Goal: Task Accomplishment & Management: Use online tool/utility

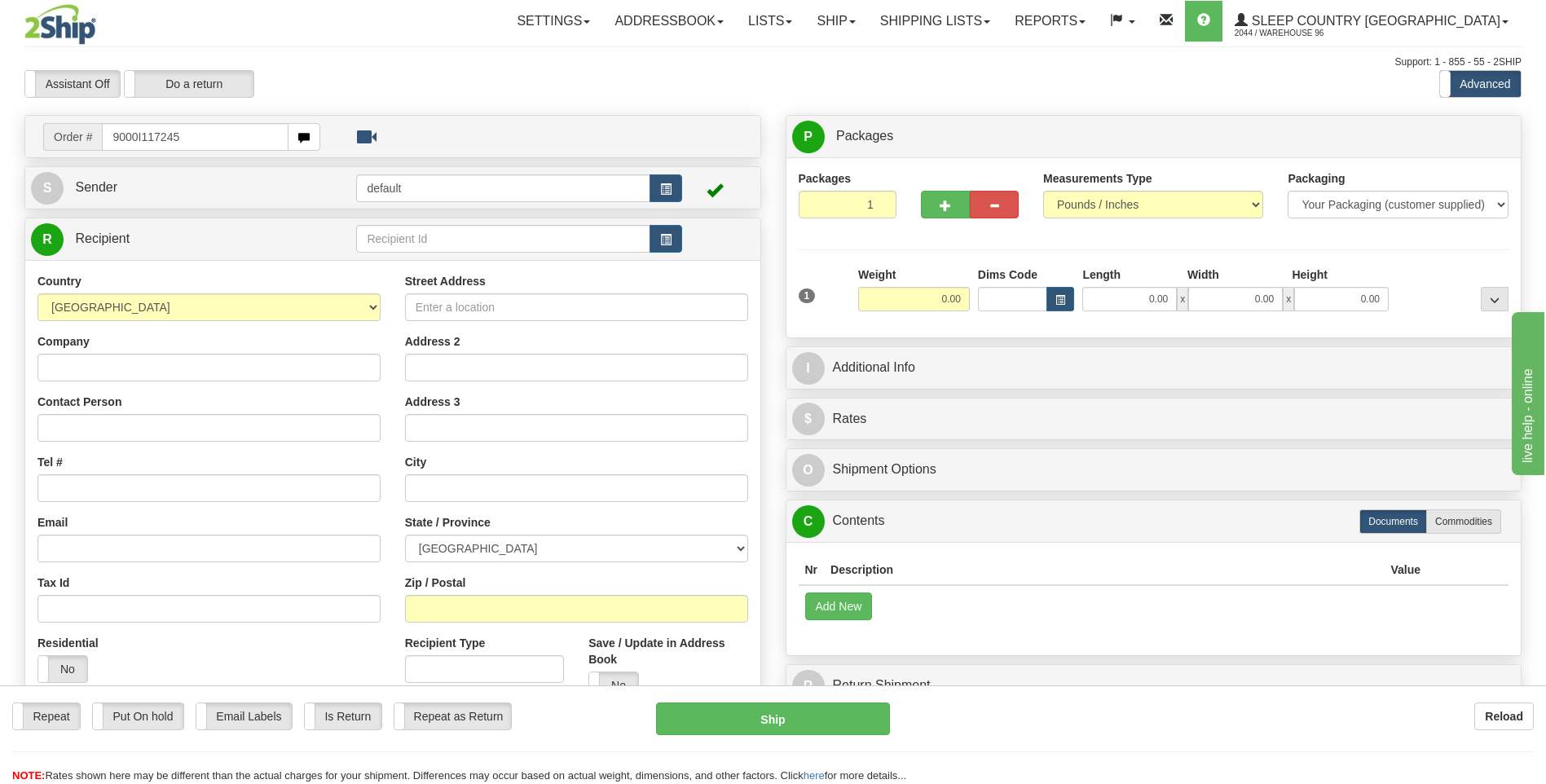
type input "9000I117245"
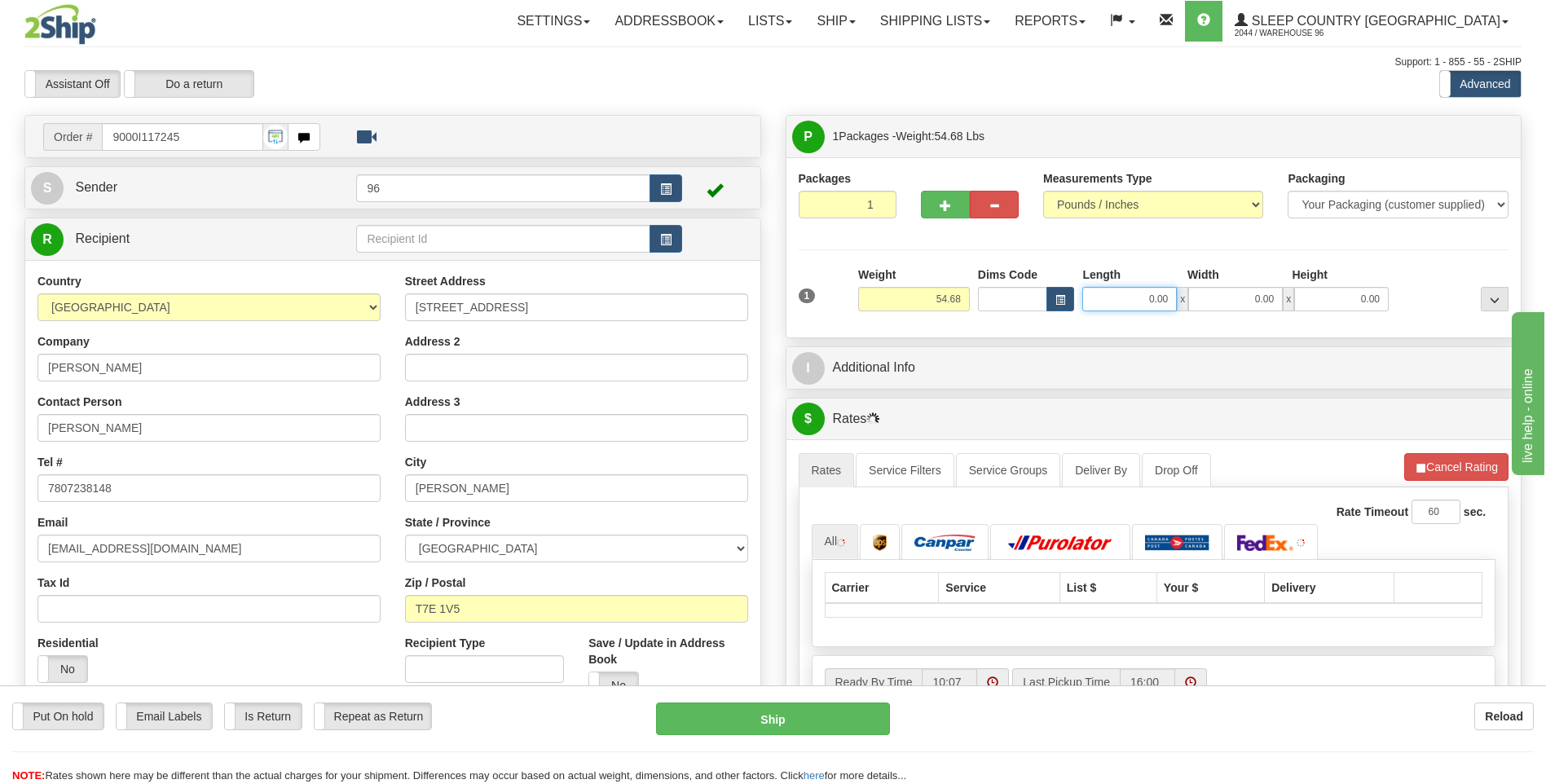
click at [1169, 300] on input "0.00" at bounding box center [1129, 299] width 95 height 25
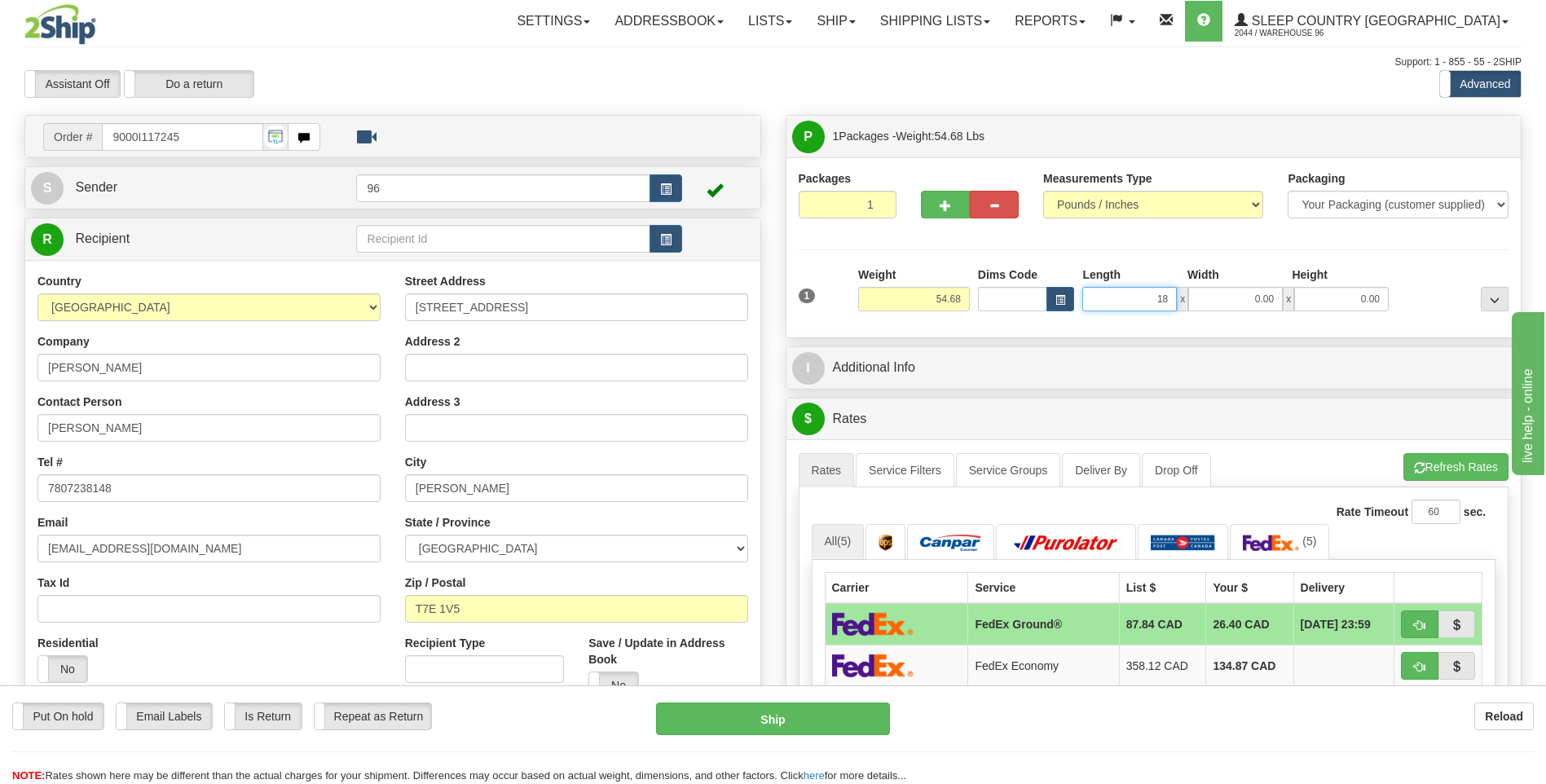
type input "18.00"
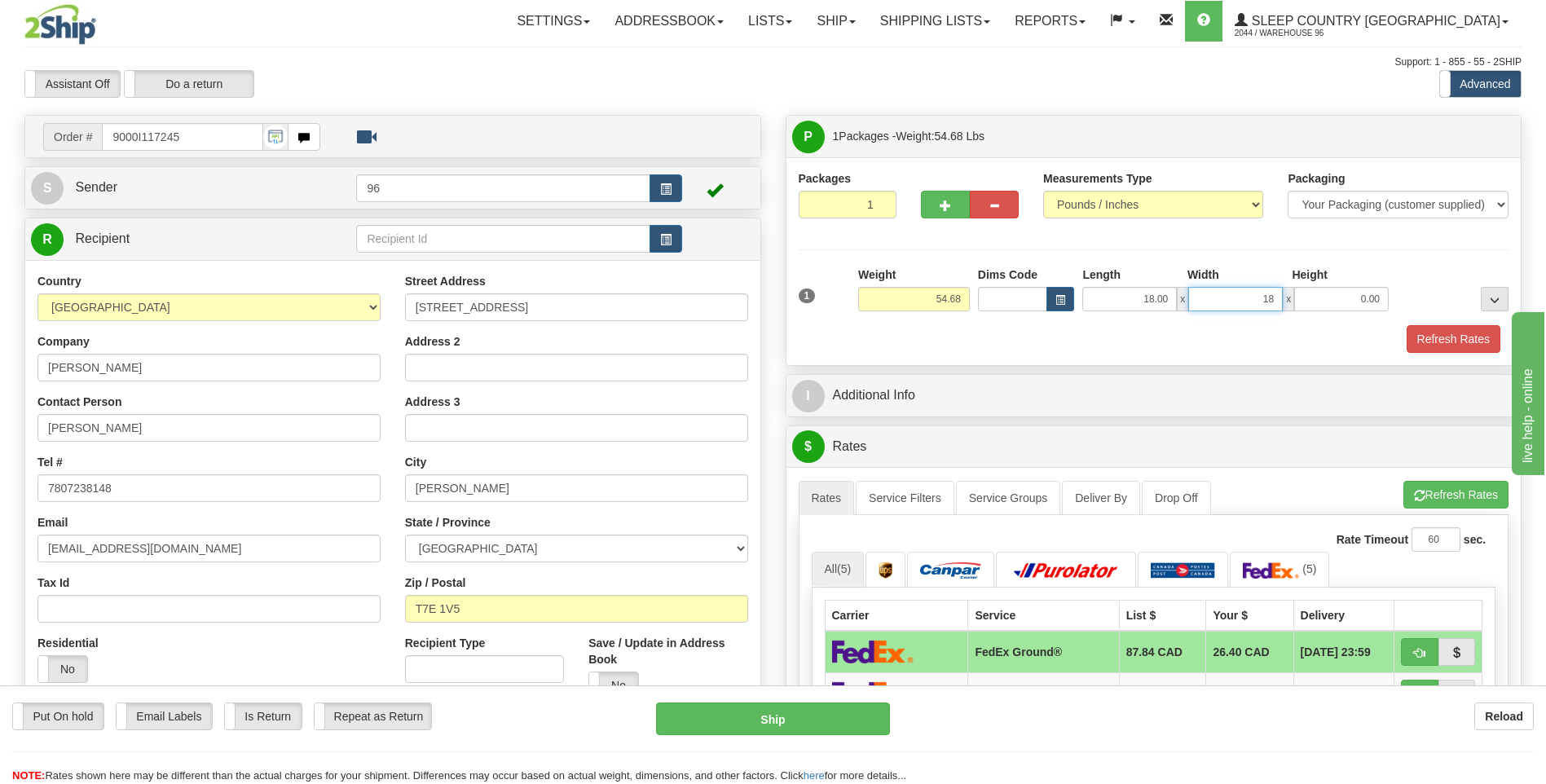
type input "18.00"
type input "42.00"
click at [1440, 339] on button "Refresh Rates" at bounding box center [1454, 338] width 94 height 28
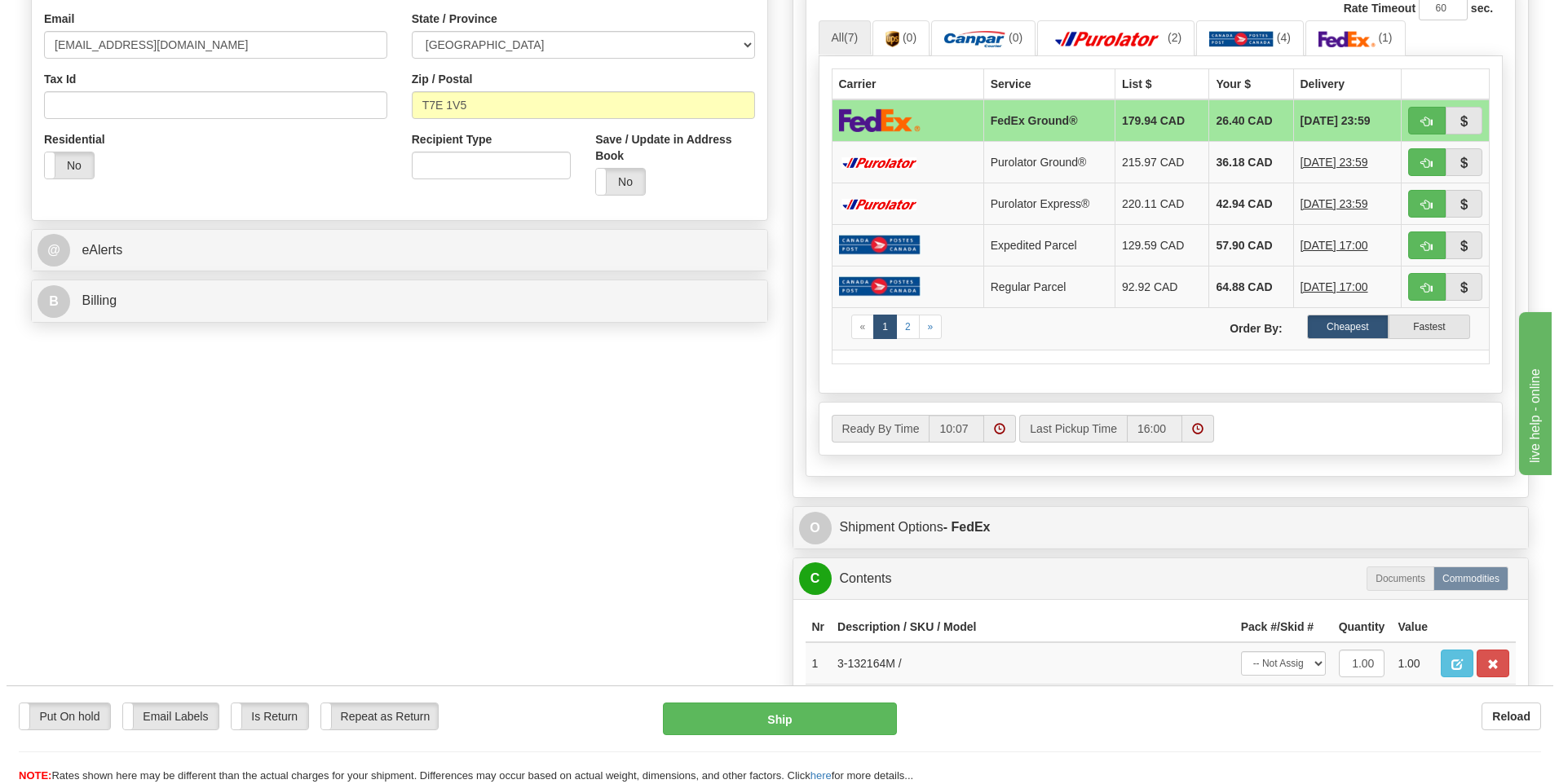
scroll to position [733, 0]
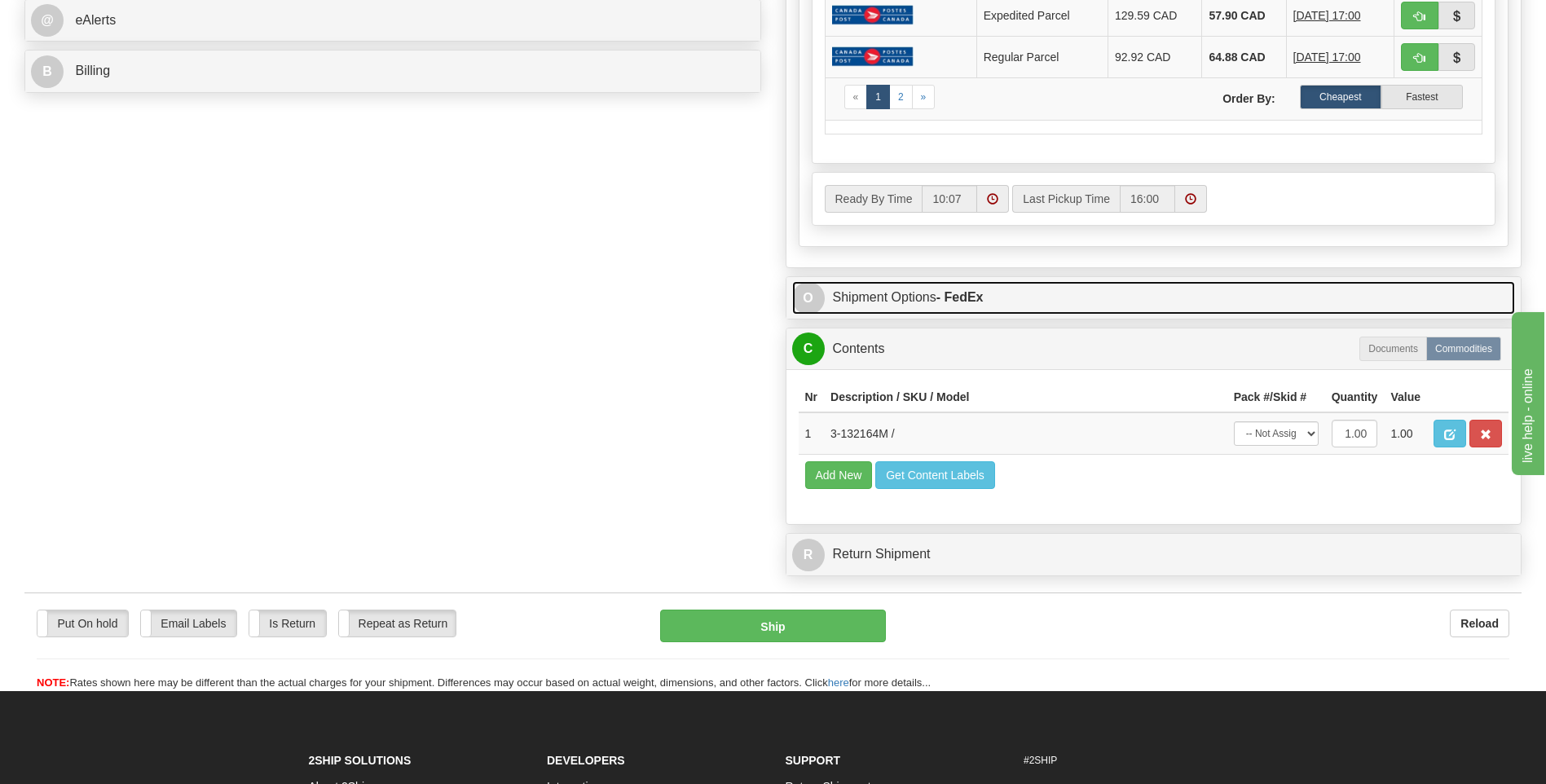
click at [958, 295] on strong "- FedEx" at bounding box center [960, 297] width 47 height 13
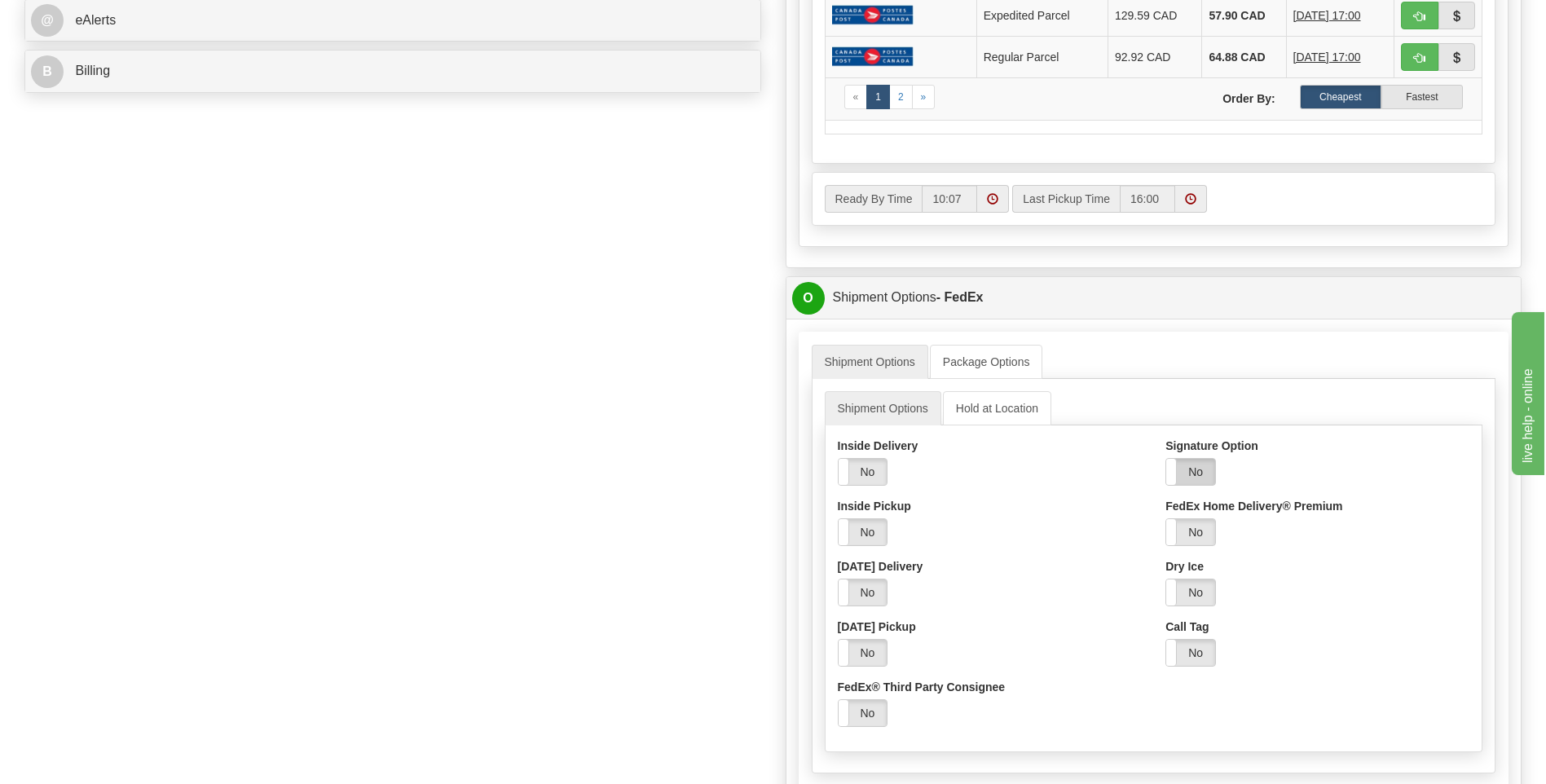
click at [1188, 478] on label "No" at bounding box center [1190, 471] width 49 height 26
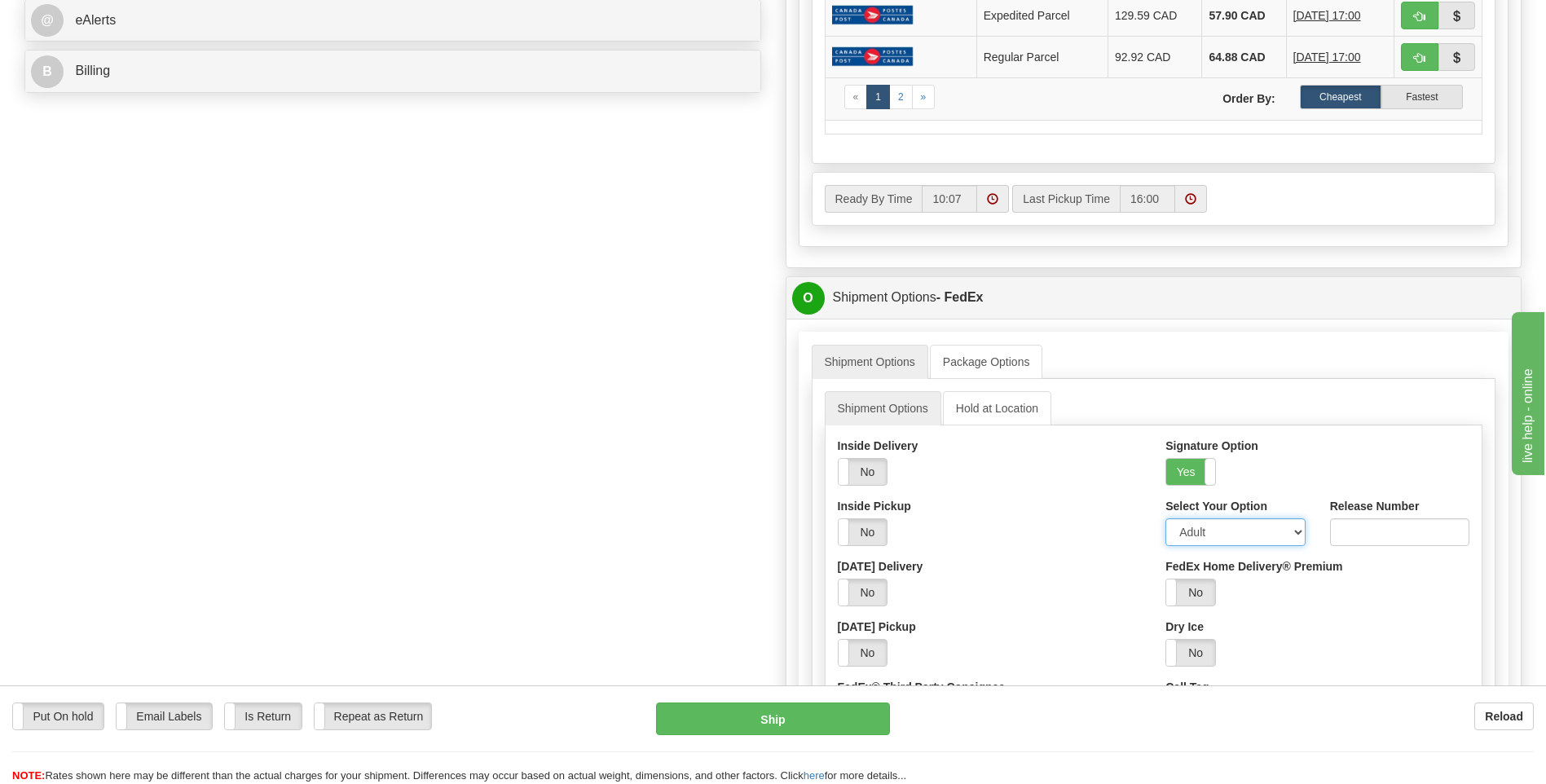
click at [1196, 532] on select "Adult Direct Indirect No Signature Required Service Default" at bounding box center [1235, 532] width 140 height 28
select select "2"
click at [1165, 518] on select "Adult Direct Indirect No Signature Required Service Default" at bounding box center [1235, 532] width 140 height 28
click at [728, 722] on button "Ship" at bounding box center [773, 719] width 233 height 33
type input "92"
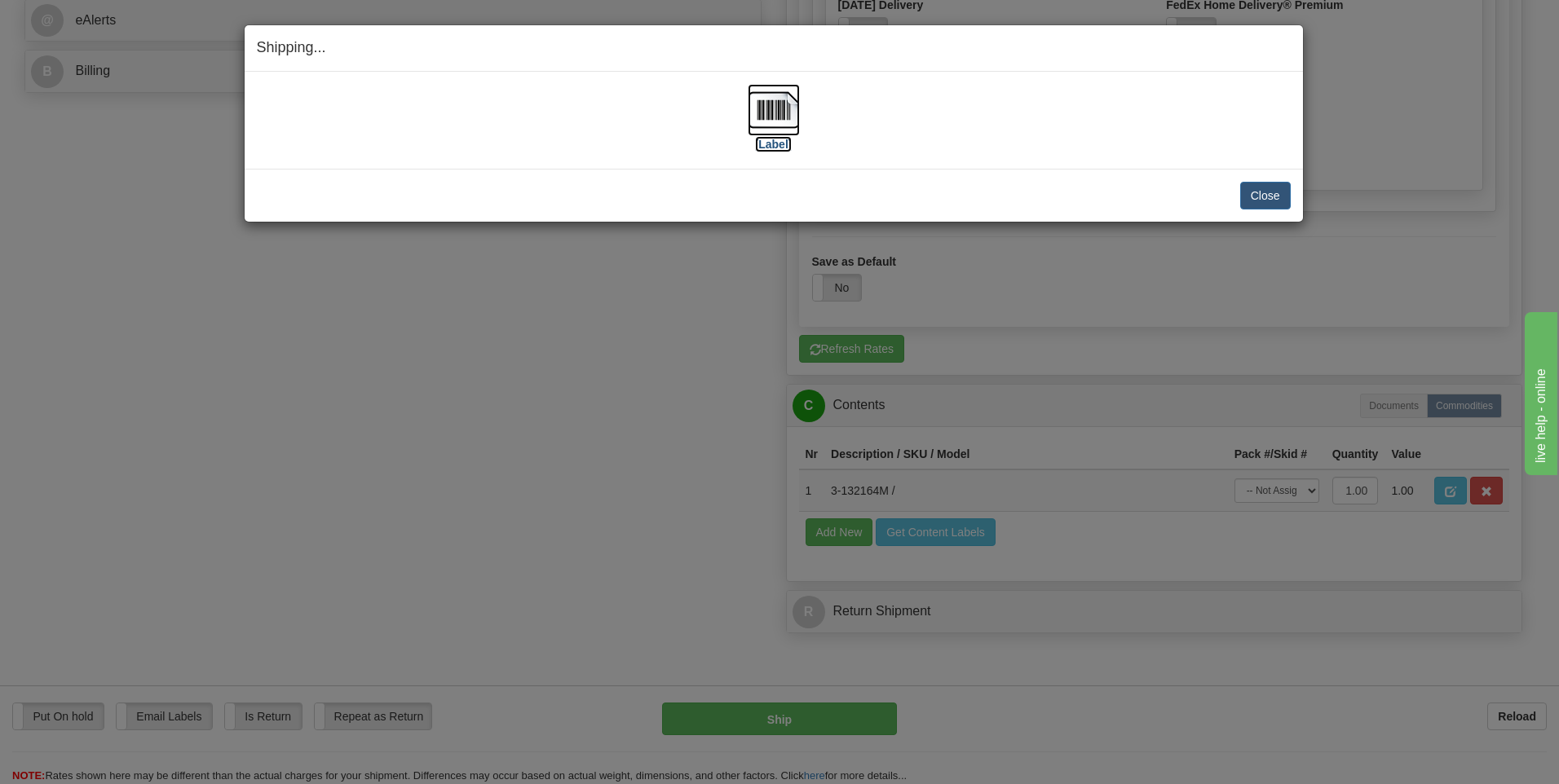
click at [780, 106] on img at bounding box center [774, 110] width 53 height 53
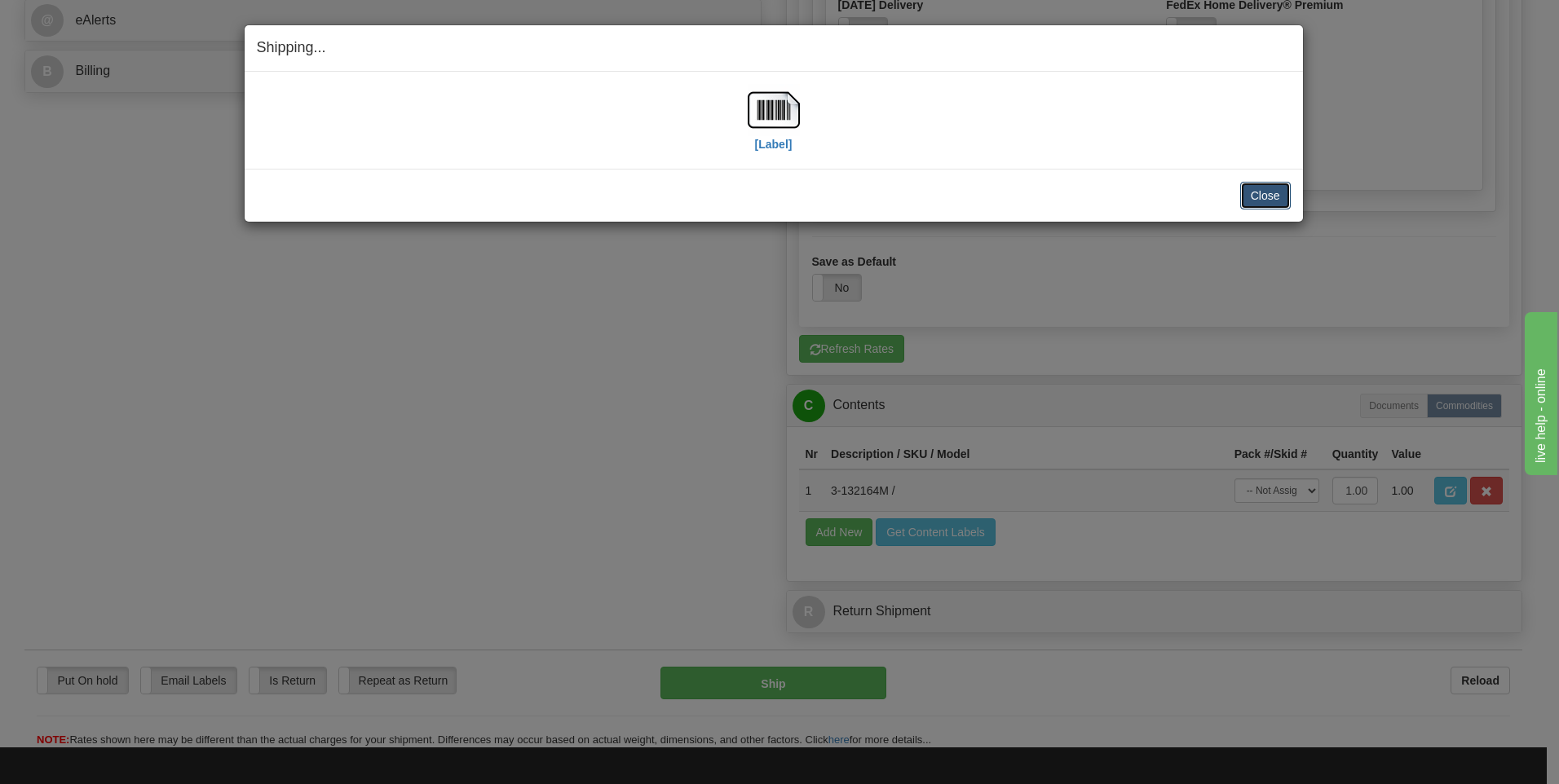
click at [1273, 190] on button "Close" at bounding box center [1265, 195] width 51 height 28
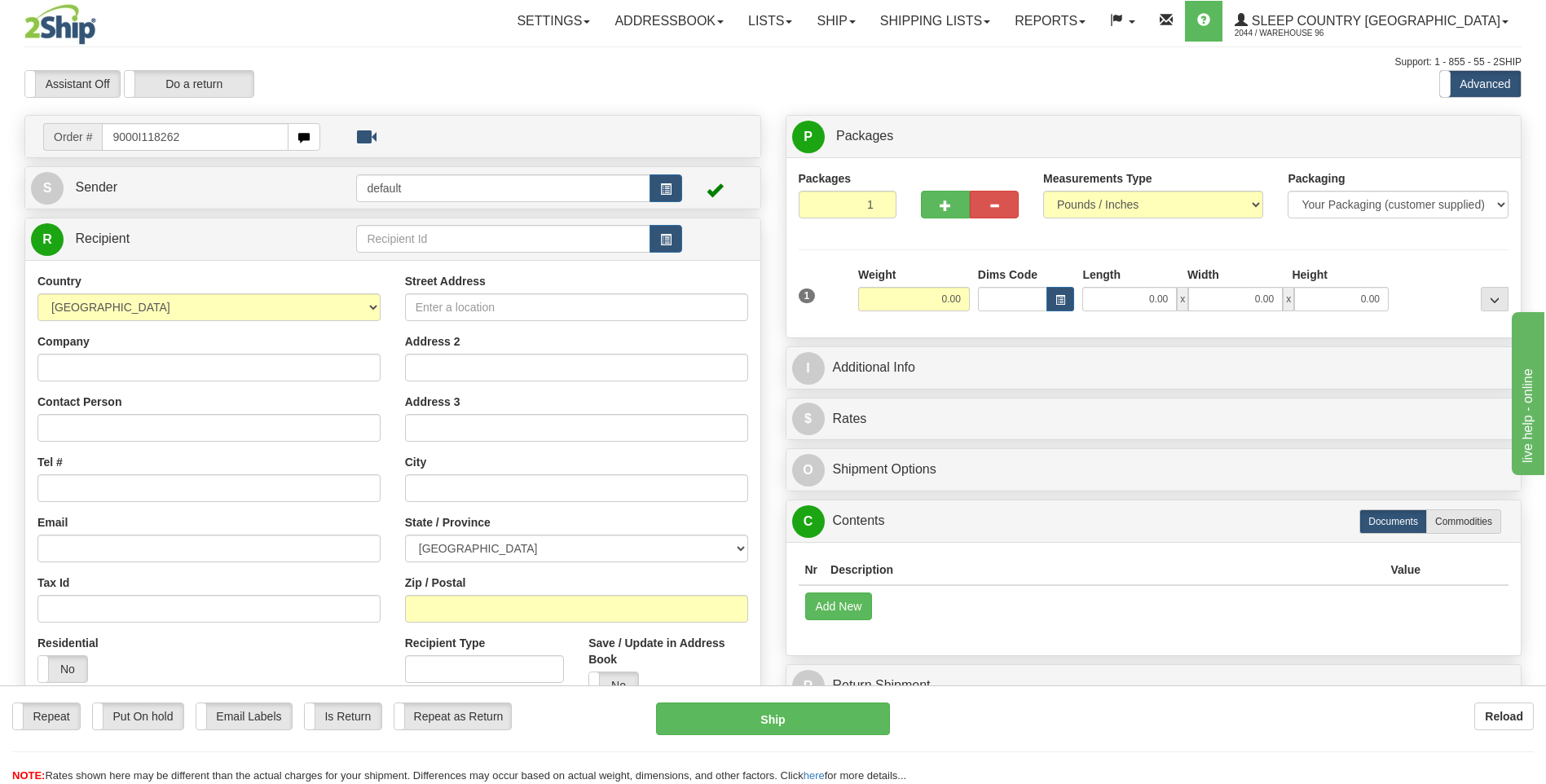
type input "9000I118262"
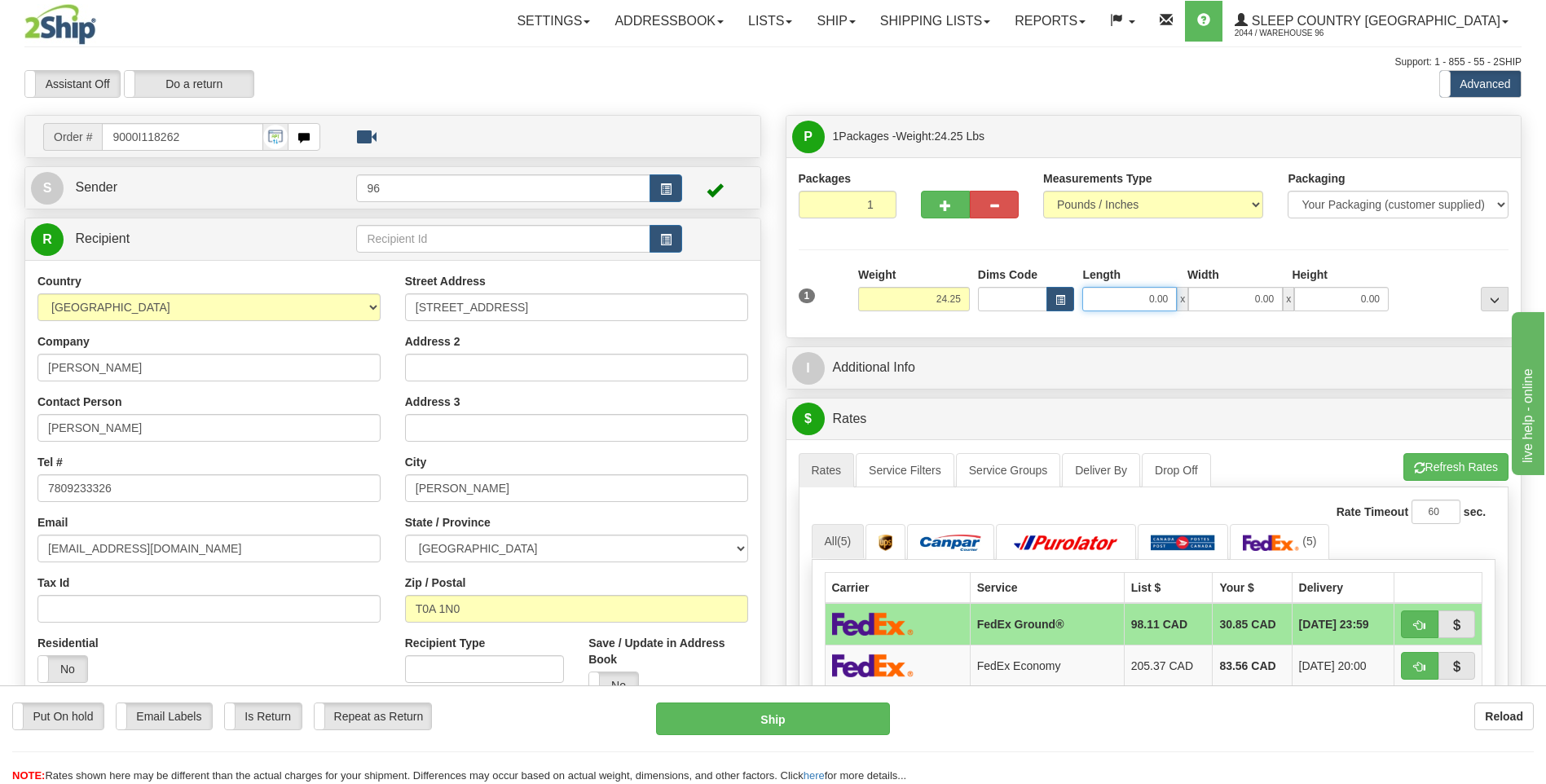
click at [1168, 302] on input "0.00" at bounding box center [1129, 299] width 95 height 25
type input "26.00"
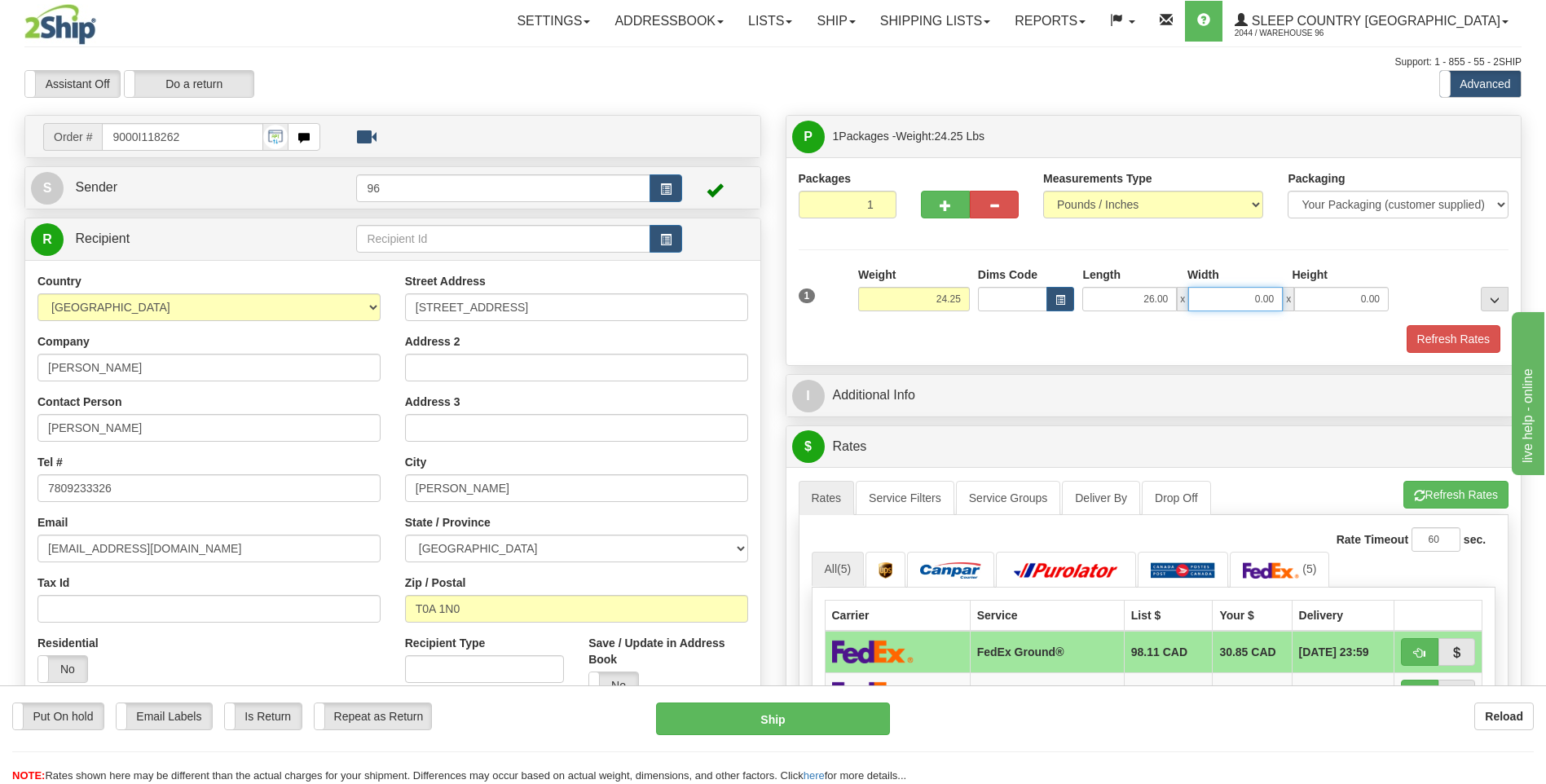
type input "4"
type input "41.00"
type input "4.00"
click at [1424, 337] on button "Refresh Rates" at bounding box center [1454, 338] width 94 height 28
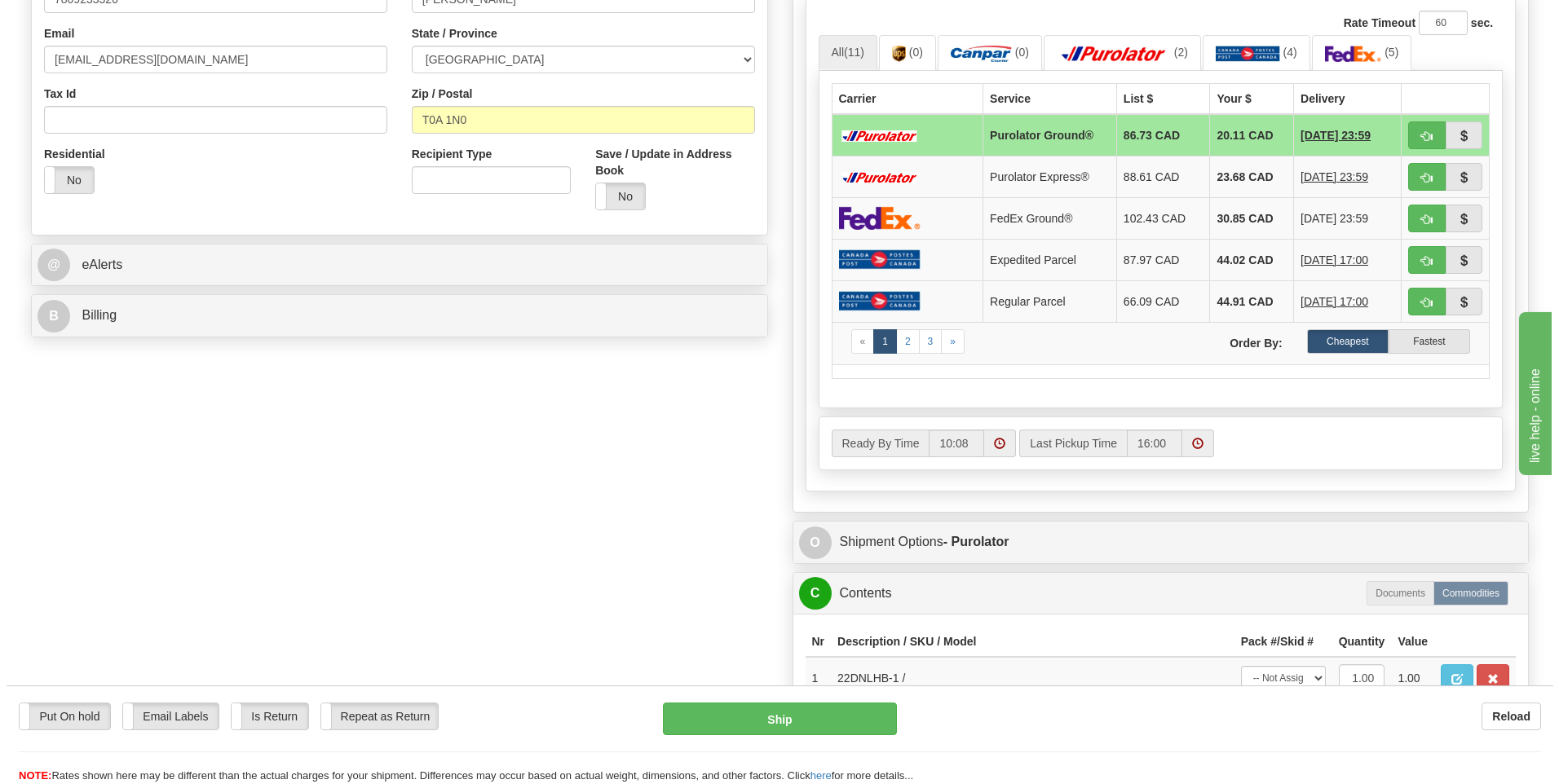
scroll to position [652, 0]
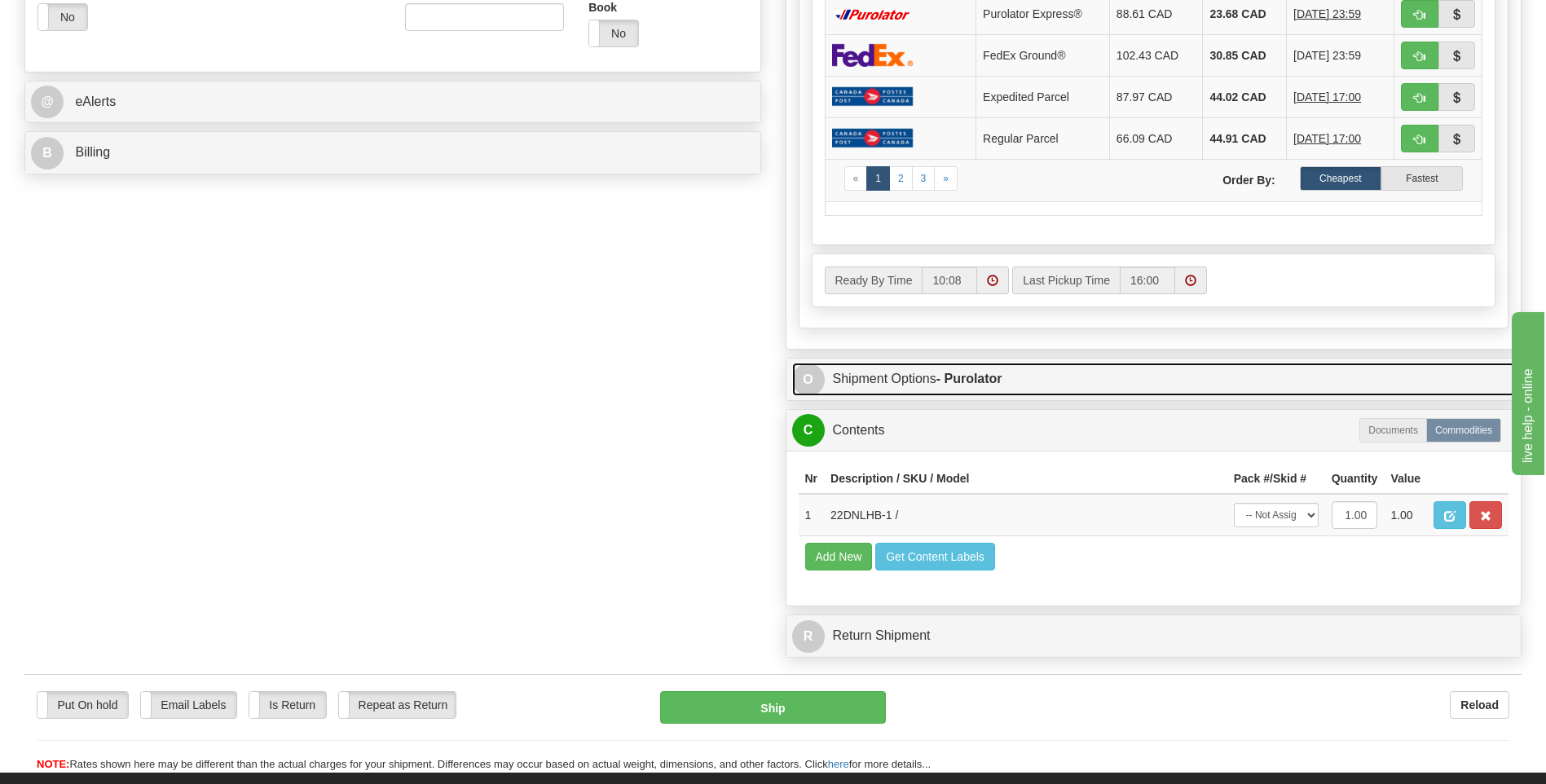
click at [987, 384] on strong "- Purolator" at bounding box center [969, 379] width 66 height 13
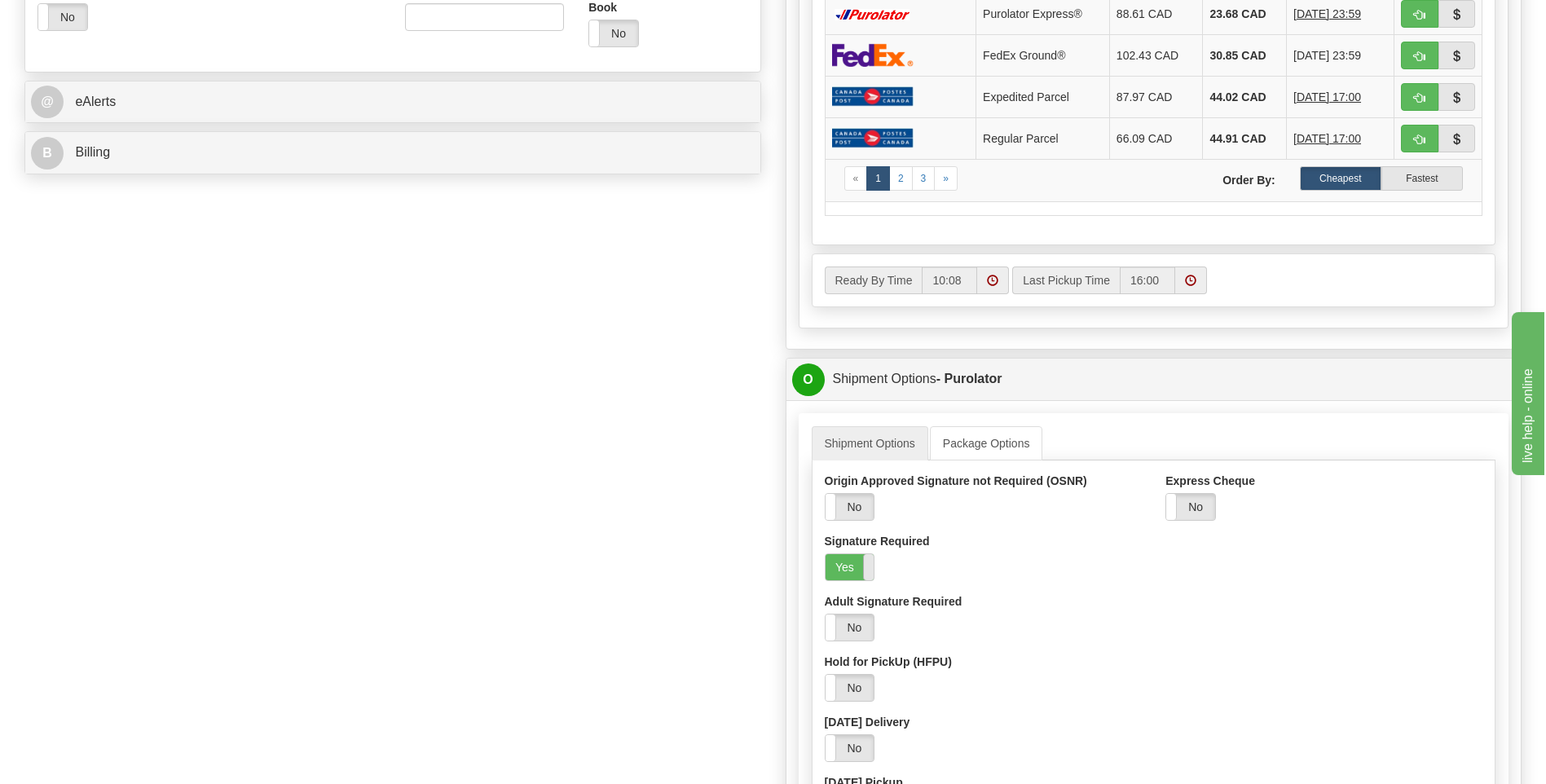
click at [865, 569] on span at bounding box center [874, 567] width 21 height 26
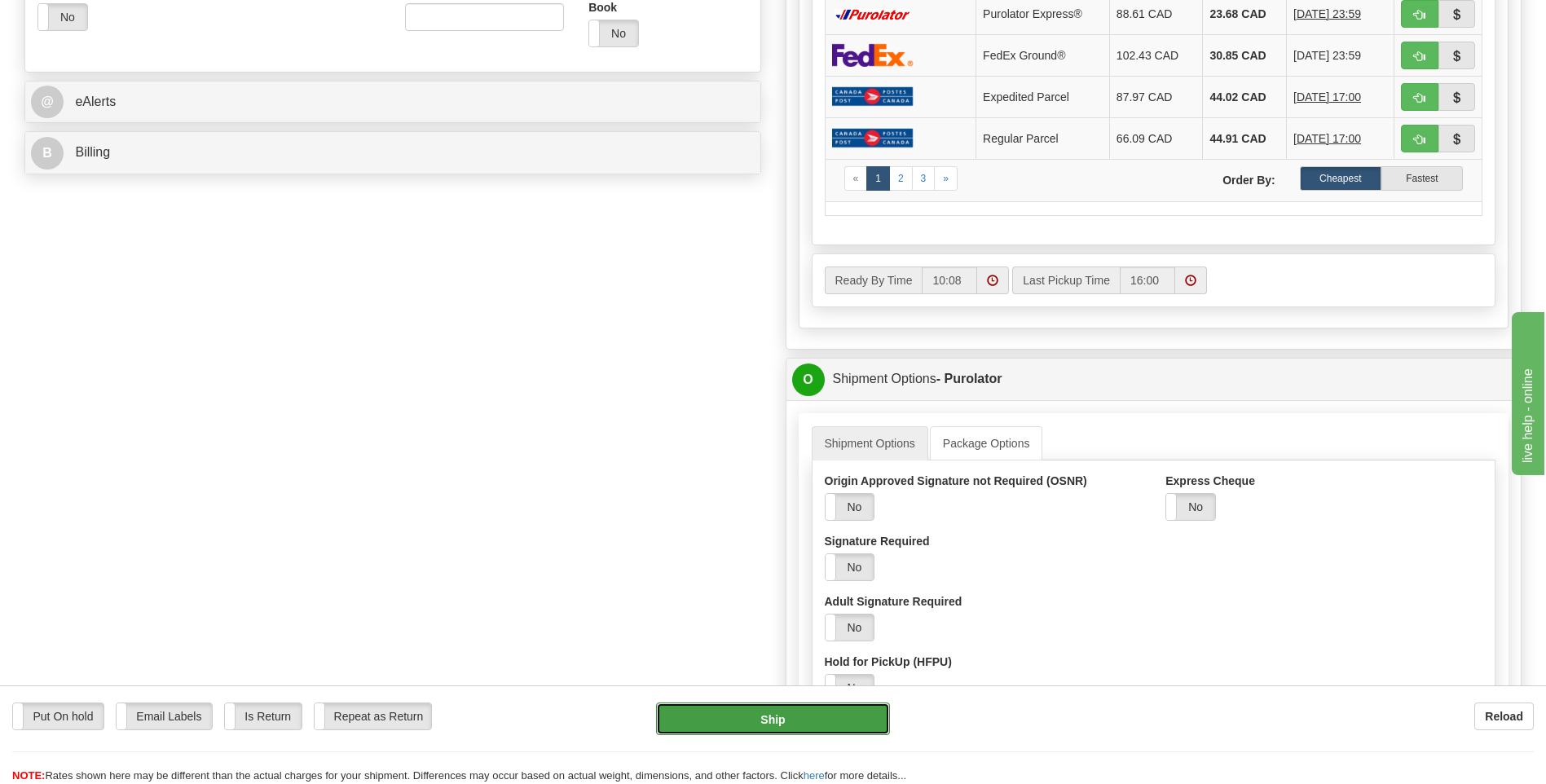
click at [825, 724] on button "Ship" at bounding box center [773, 719] width 233 height 33
type input "260"
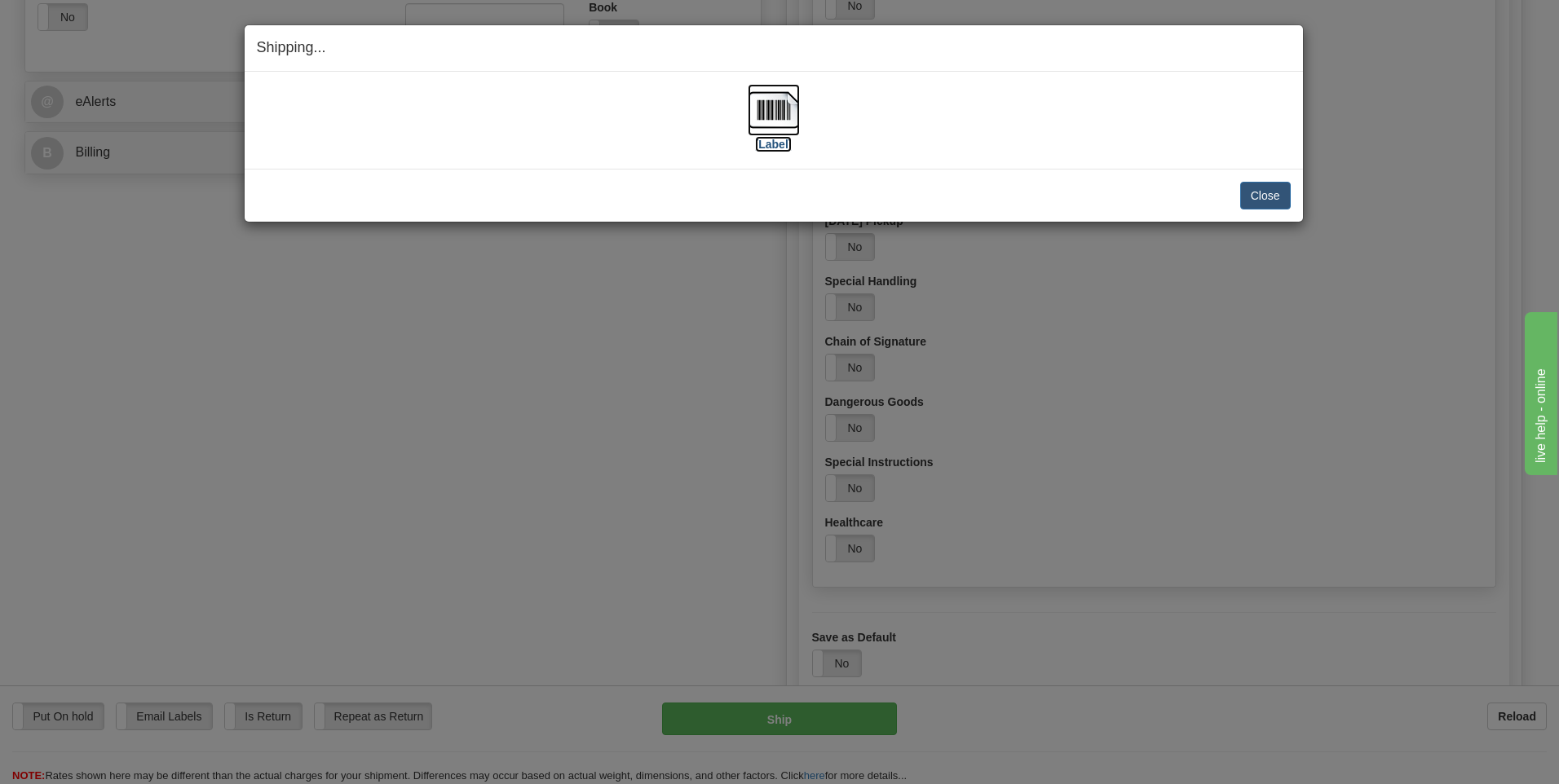
click at [774, 109] on img at bounding box center [774, 110] width 53 height 53
click at [1269, 196] on button "Close" at bounding box center [1265, 195] width 51 height 28
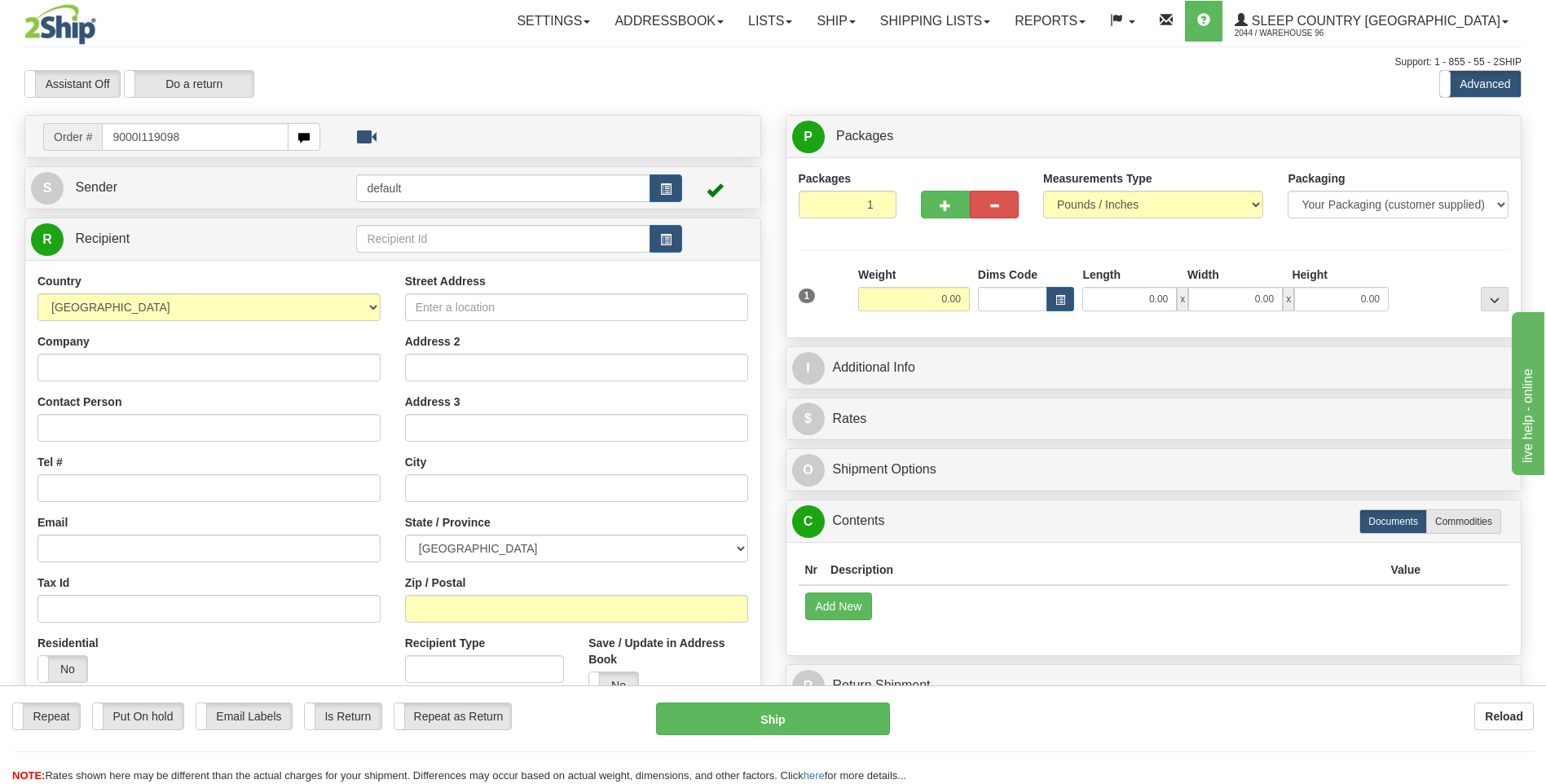
type input "9000I119098"
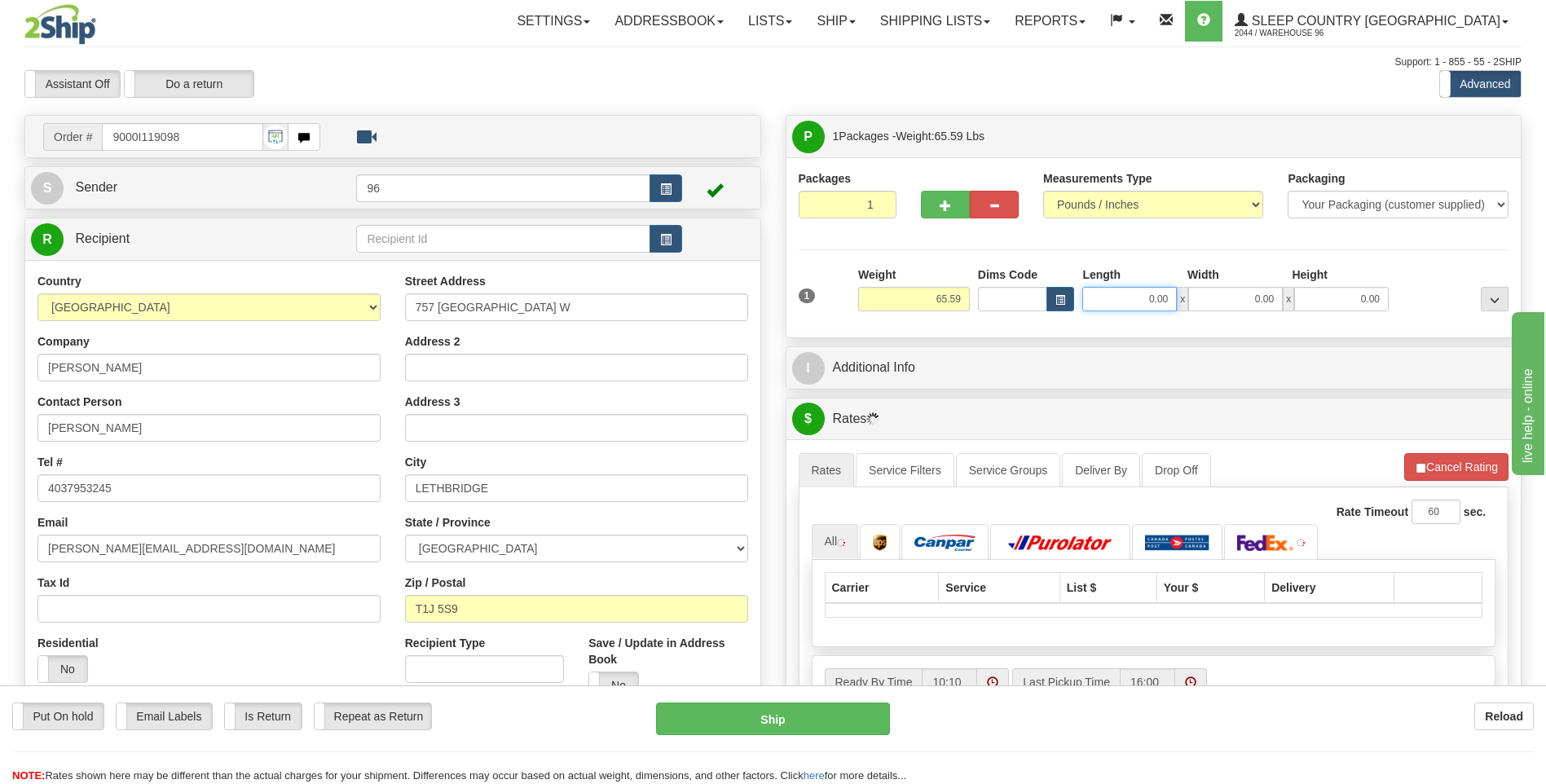
click at [1175, 303] on input "0.00" at bounding box center [1129, 299] width 95 height 25
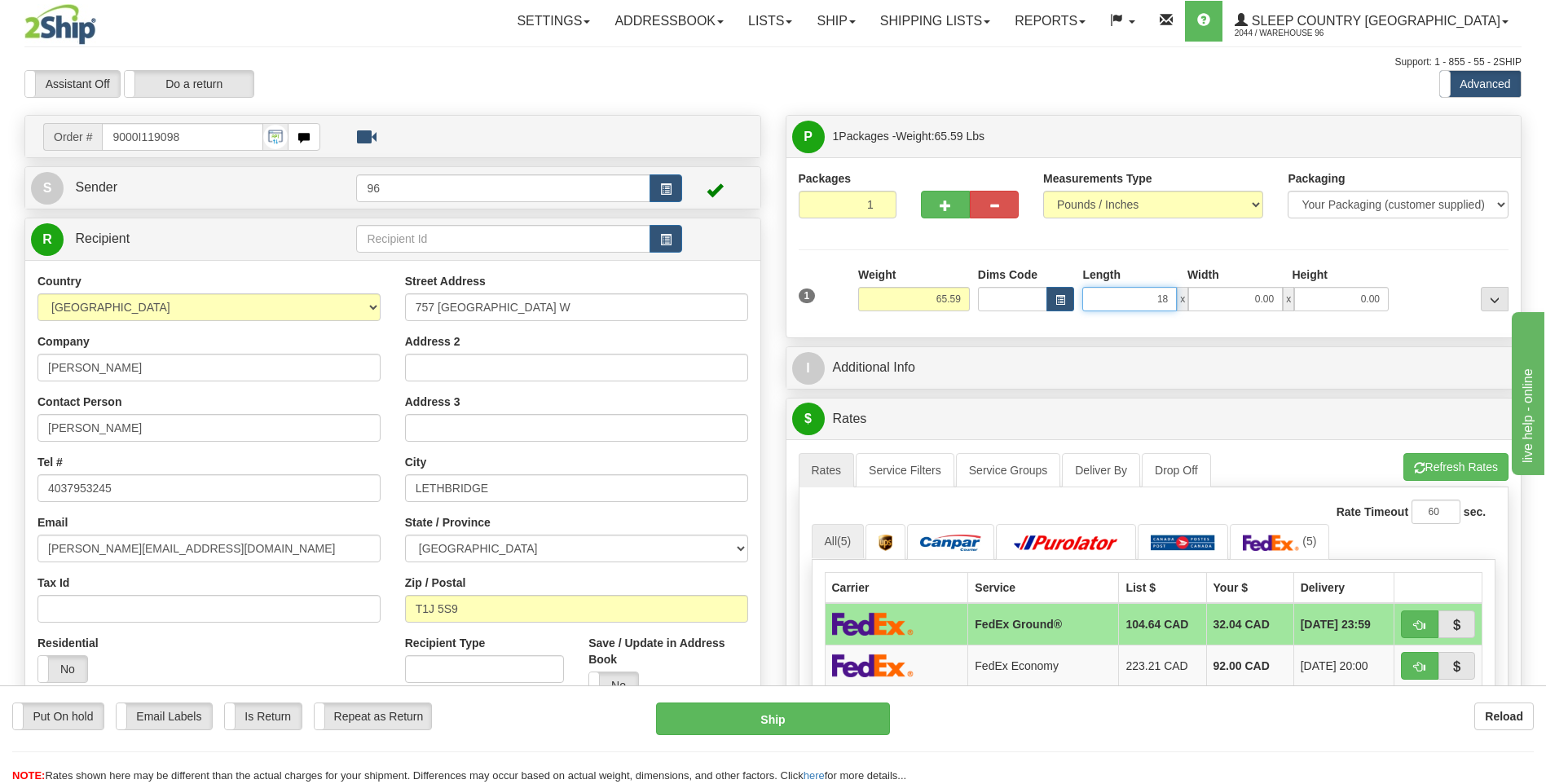
type input "18.00"
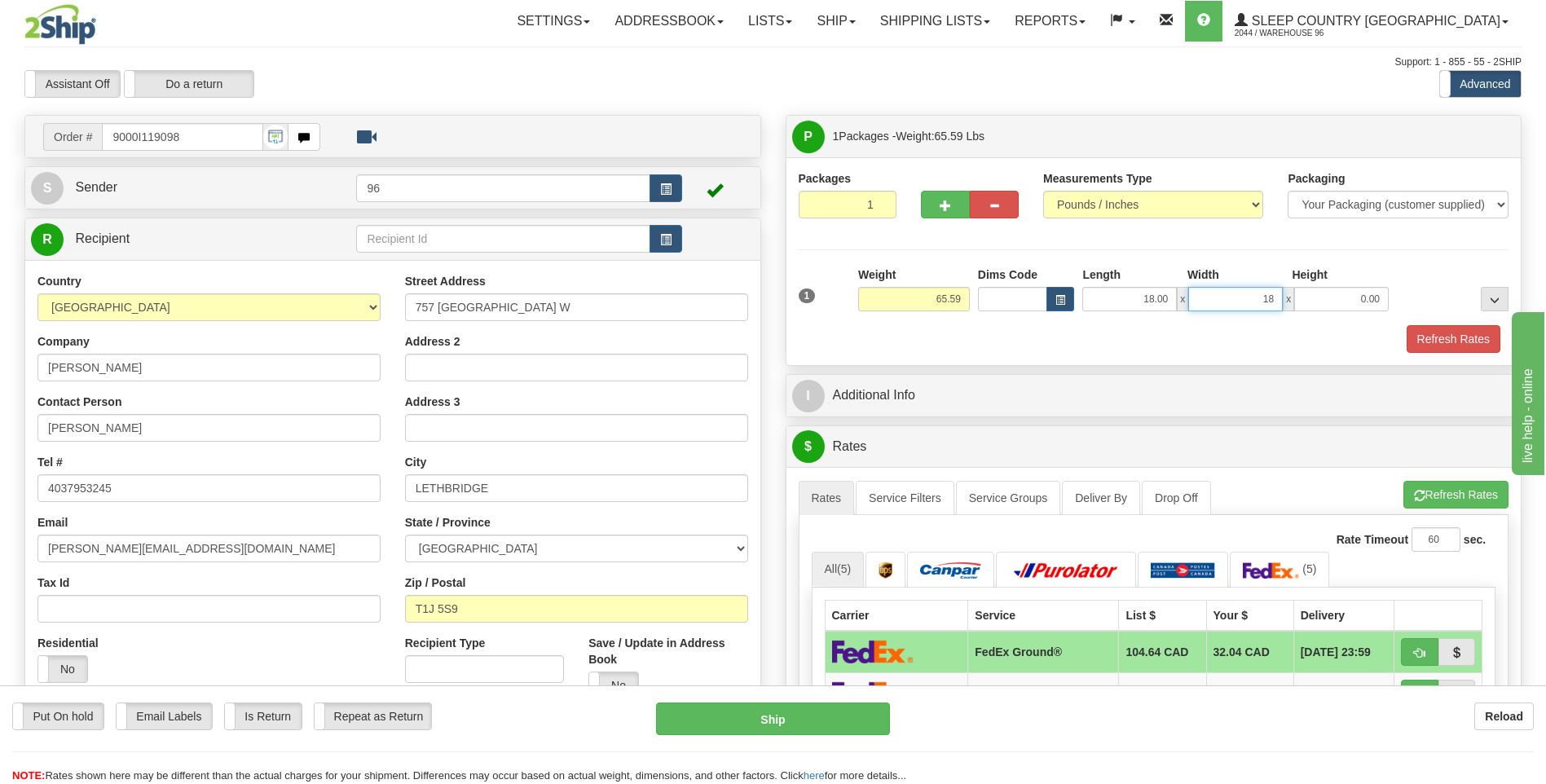
type input "18.00"
type input "43.00"
click at [1440, 347] on button "Refresh Rates" at bounding box center [1454, 338] width 94 height 28
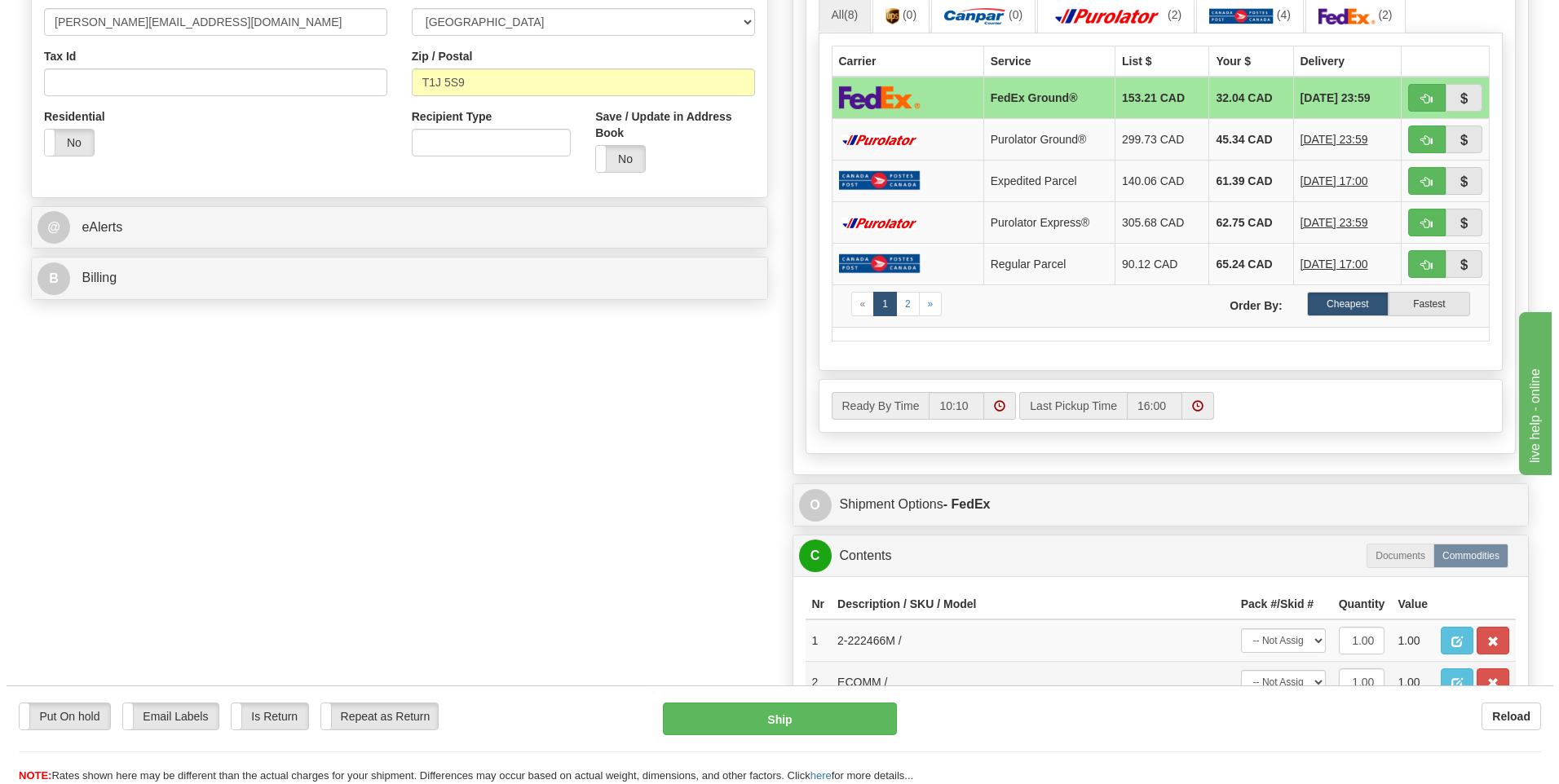
scroll to position [652, 0]
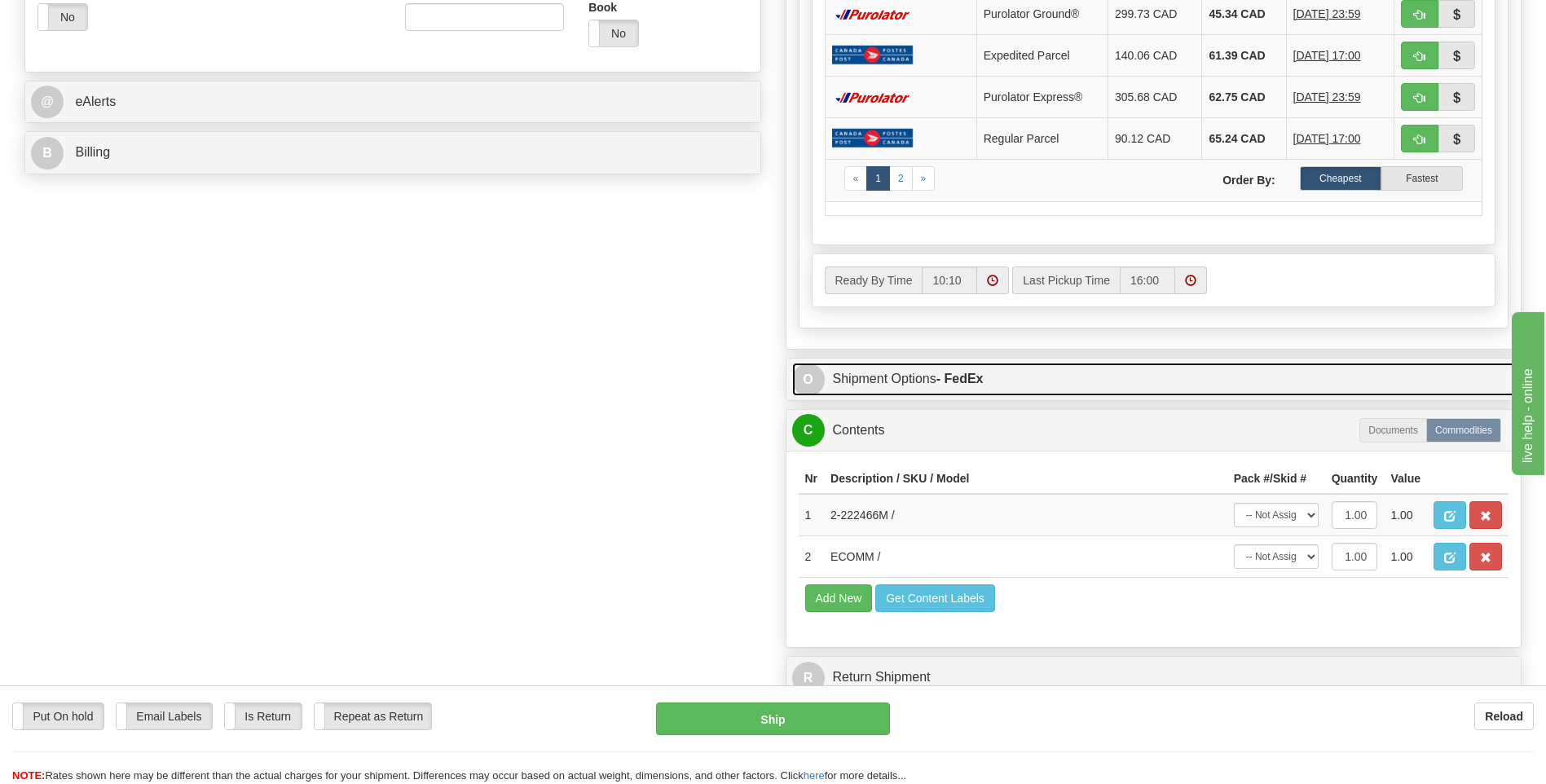
click at [953, 384] on strong "- FedEx" at bounding box center [960, 379] width 47 height 13
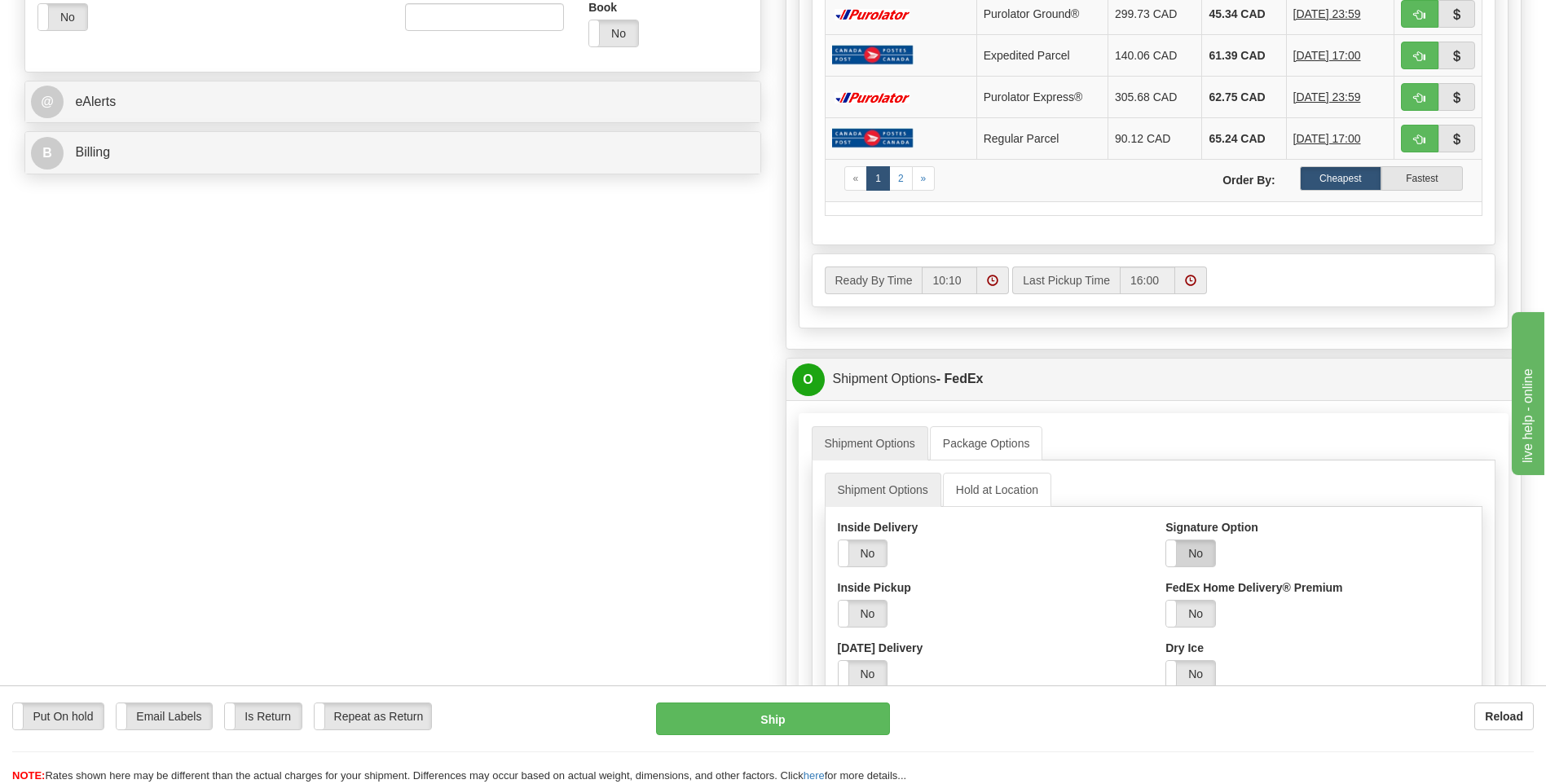
click at [1192, 550] on label "No" at bounding box center [1190, 553] width 49 height 26
click at [1209, 621] on select "Adult Direct Indirect No Signature Required Service Default" at bounding box center [1235, 613] width 140 height 28
select select "2"
click at [1165, 599] on select "Adult Direct Indirect No Signature Required Service Default" at bounding box center [1235, 613] width 140 height 28
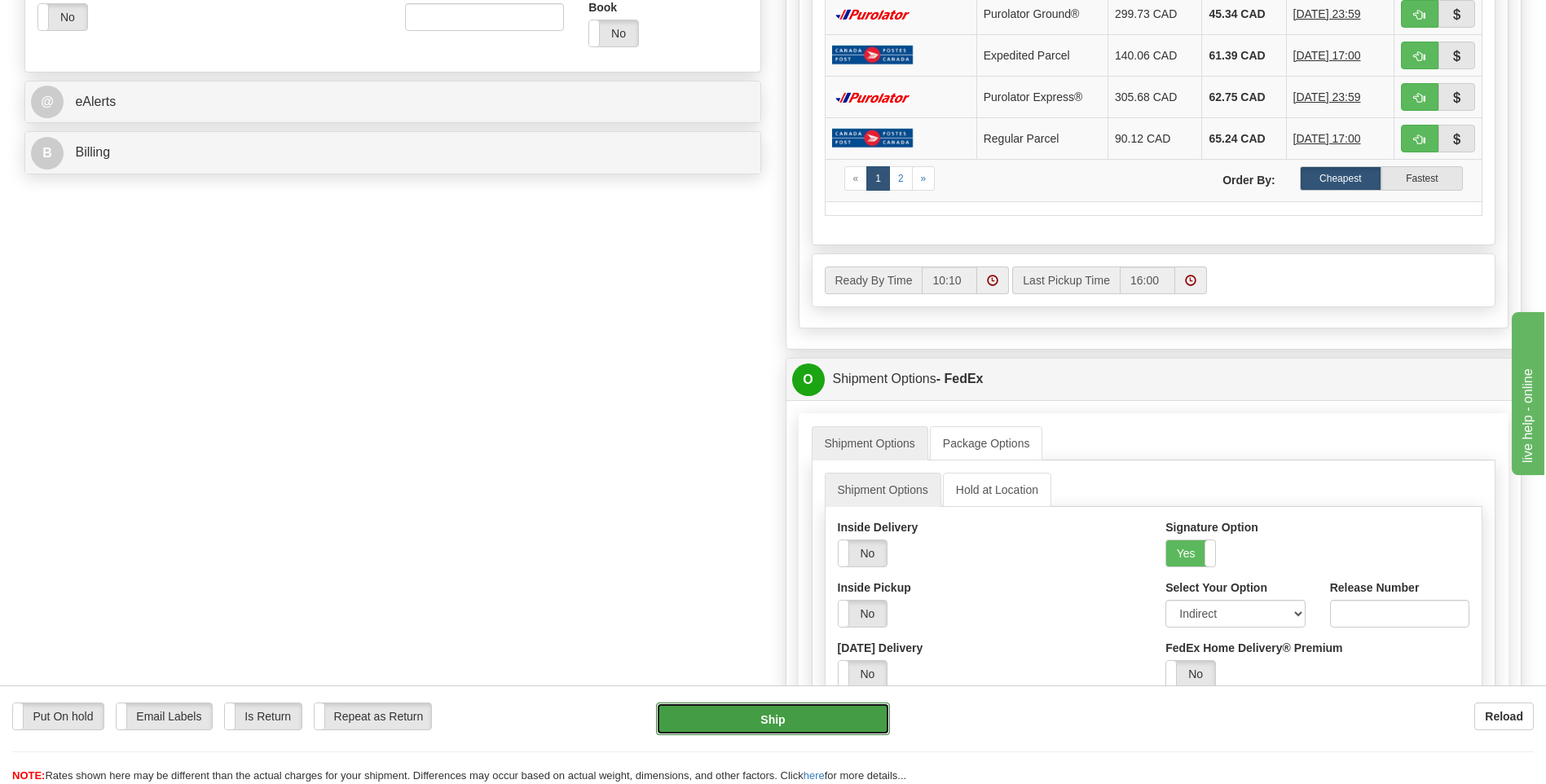
click at [835, 724] on button "Ship" at bounding box center [773, 719] width 233 height 33
type input "92"
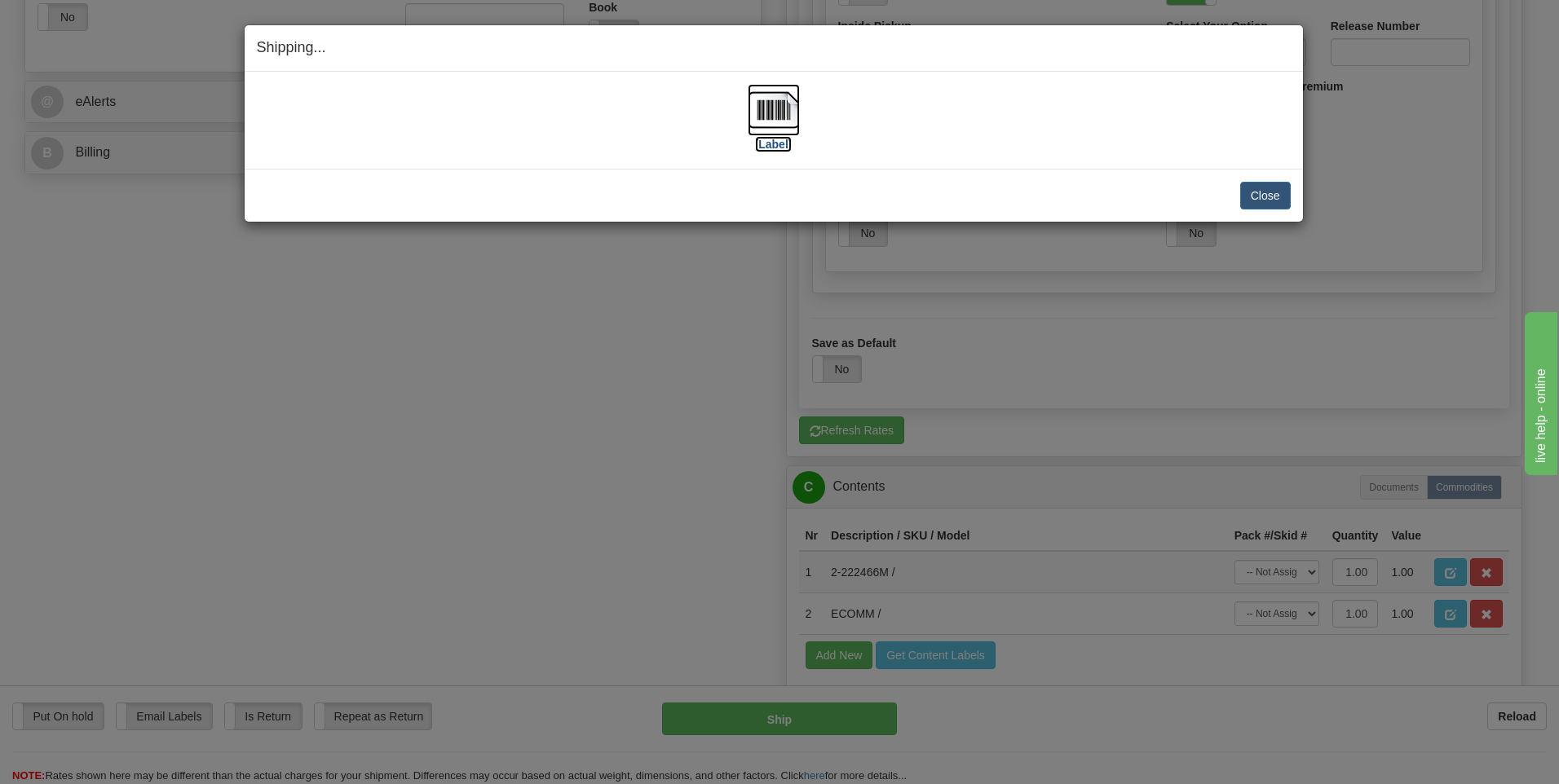
click at [779, 106] on img at bounding box center [774, 110] width 53 height 53
click at [1258, 196] on button "Close" at bounding box center [1265, 195] width 51 height 28
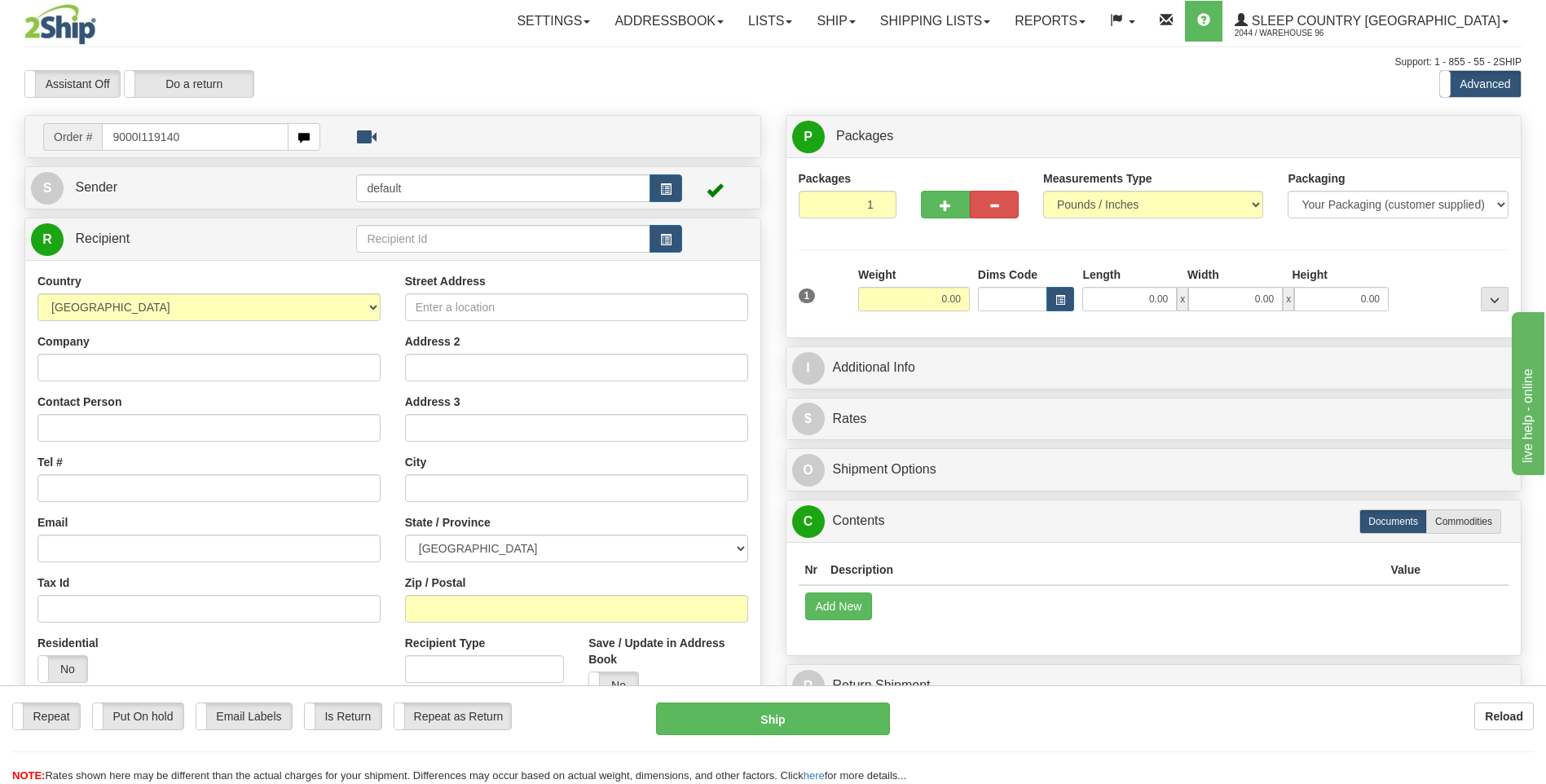
type input "9000I119140"
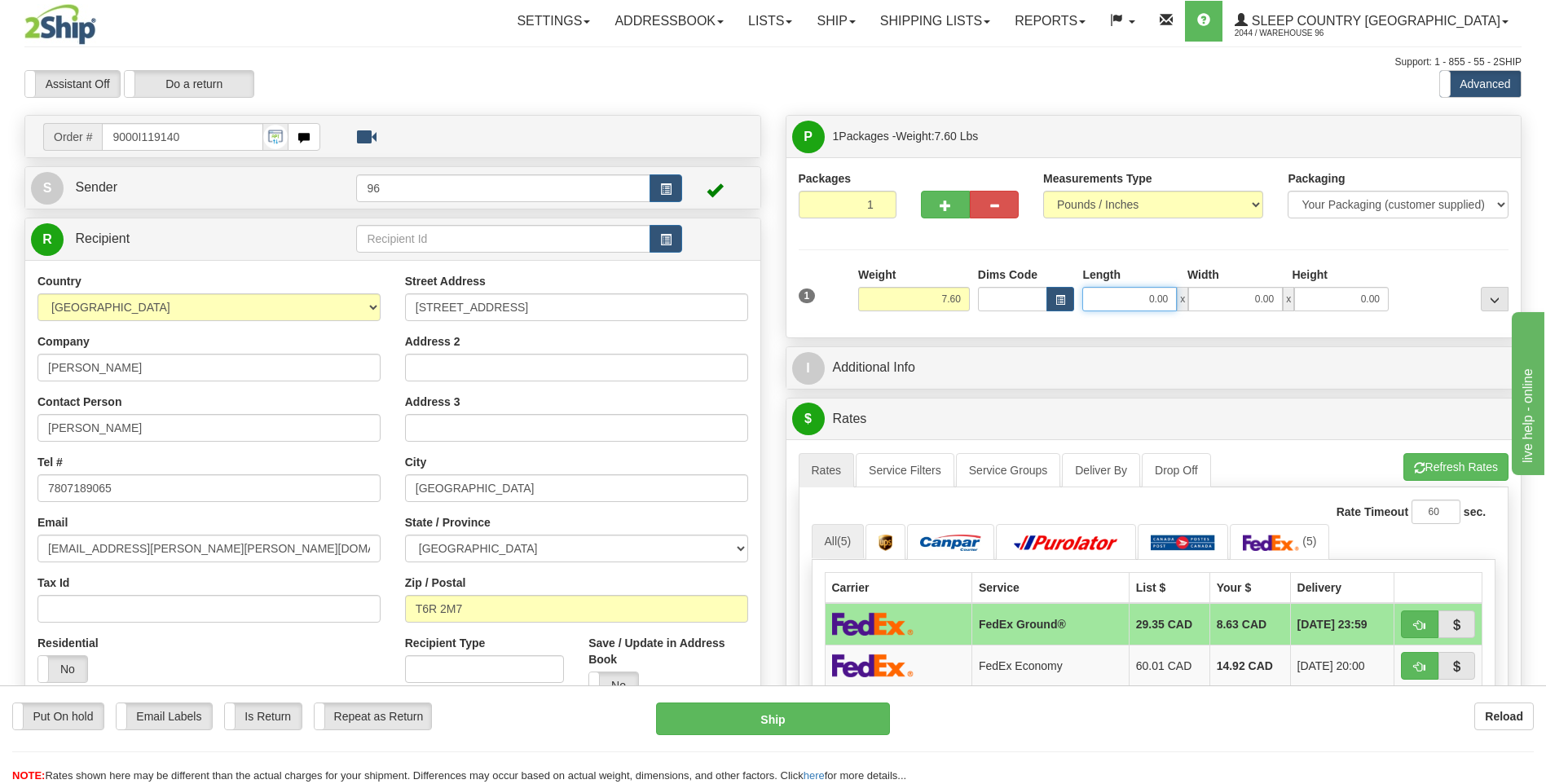
click at [1169, 300] on input "0.00" at bounding box center [1129, 299] width 95 height 25
type input "16.00"
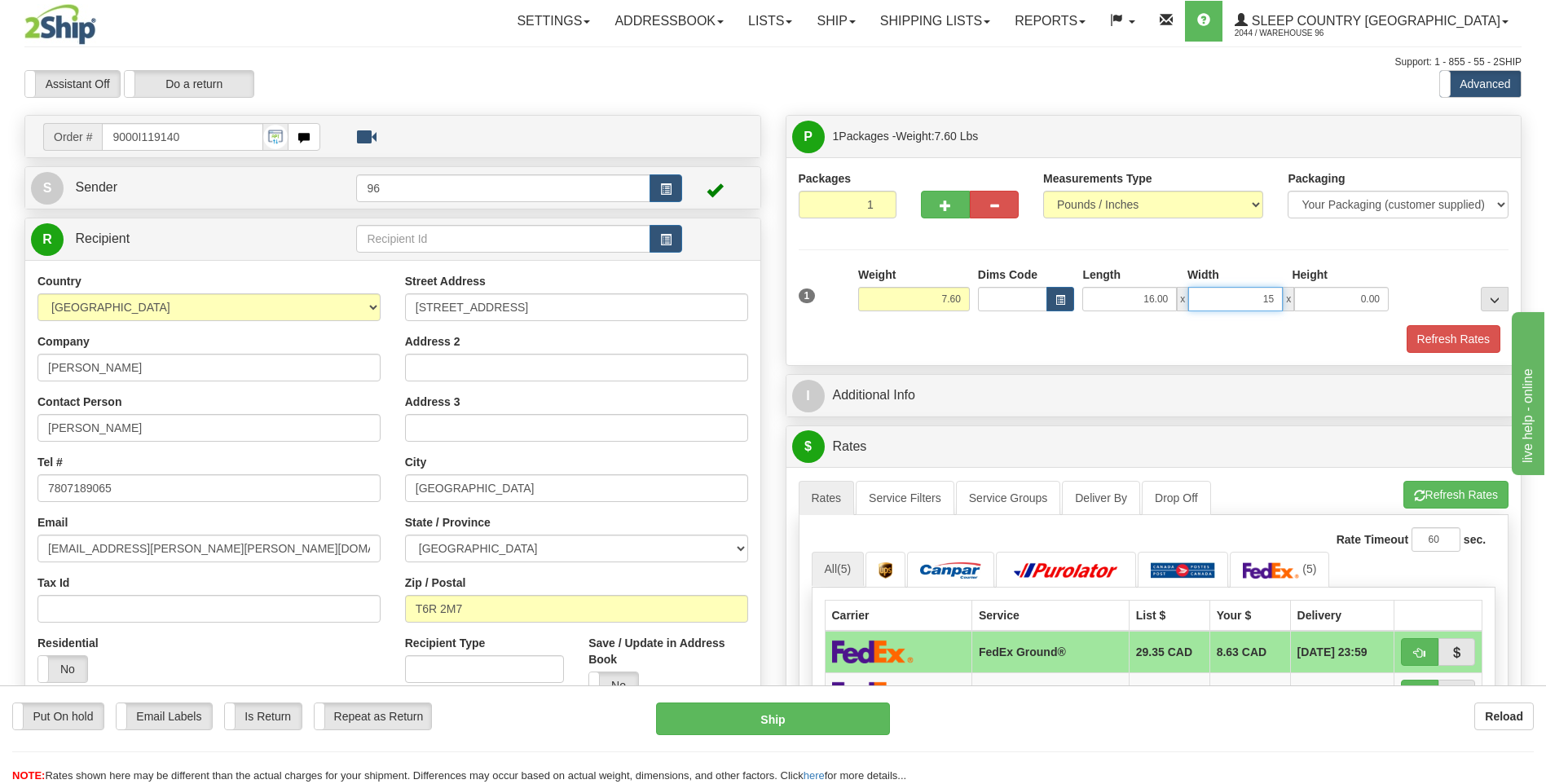
type input "15.00"
type input "7.00"
click at [1444, 335] on button "Refresh Rates" at bounding box center [1454, 338] width 94 height 28
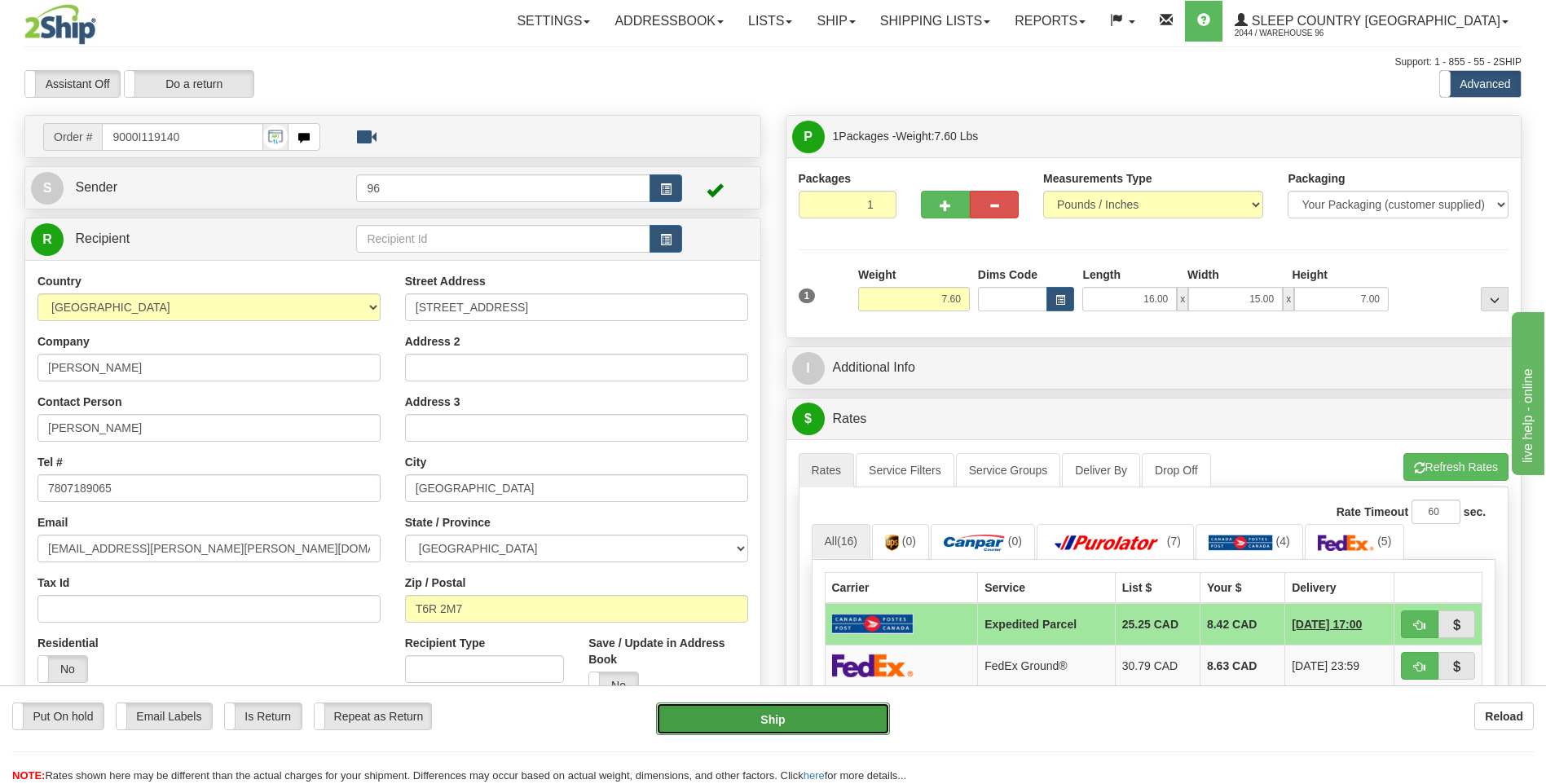
click at [766, 727] on button "Ship" at bounding box center [773, 719] width 233 height 33
type input "DOM.EP"
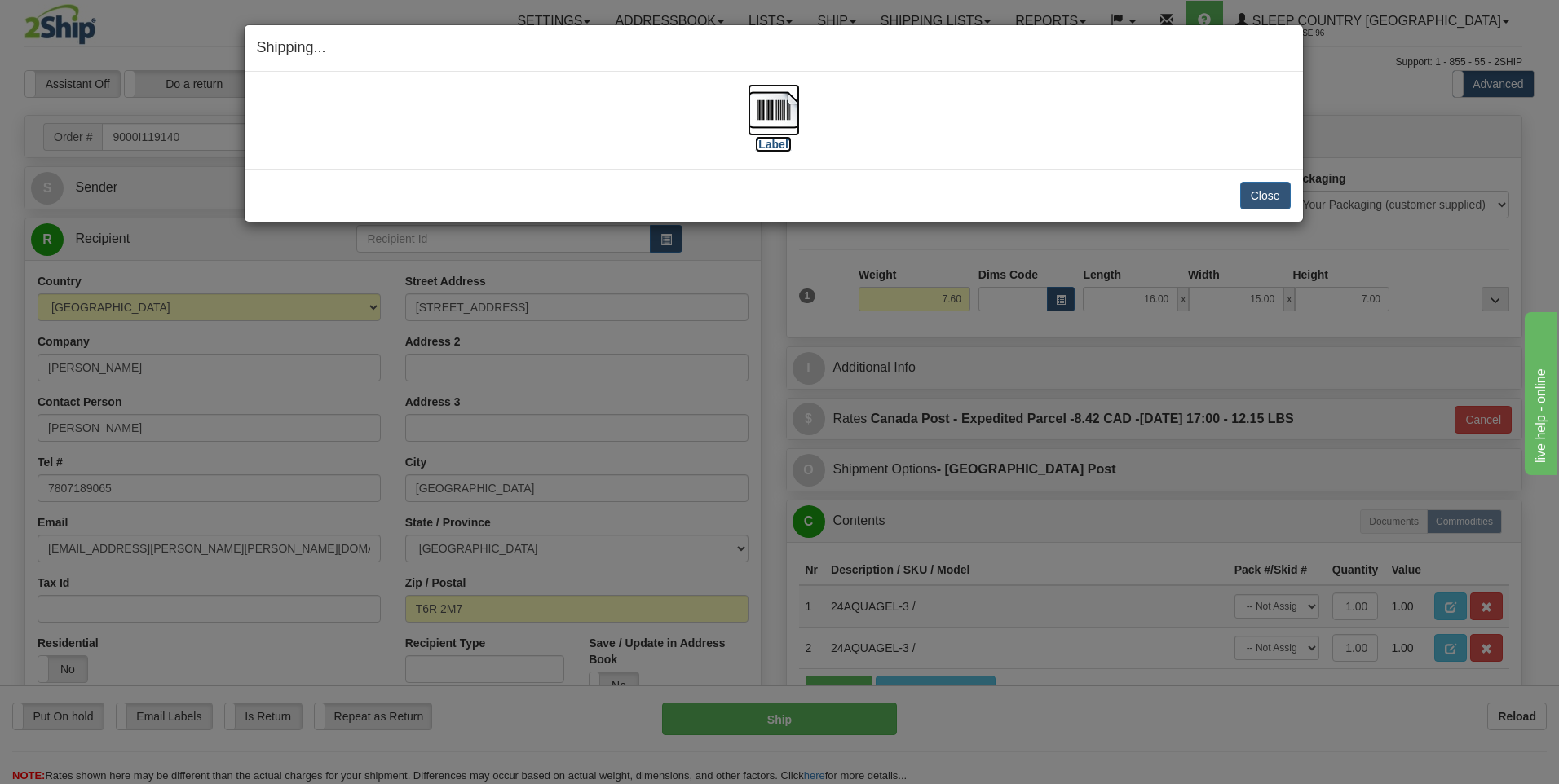
click at [774, 113] on img at bounding box center [774, 110] width 53 height 53
click at [1275, 203] on button "Close" at bounding box center [1265, 195] width 51 height 28
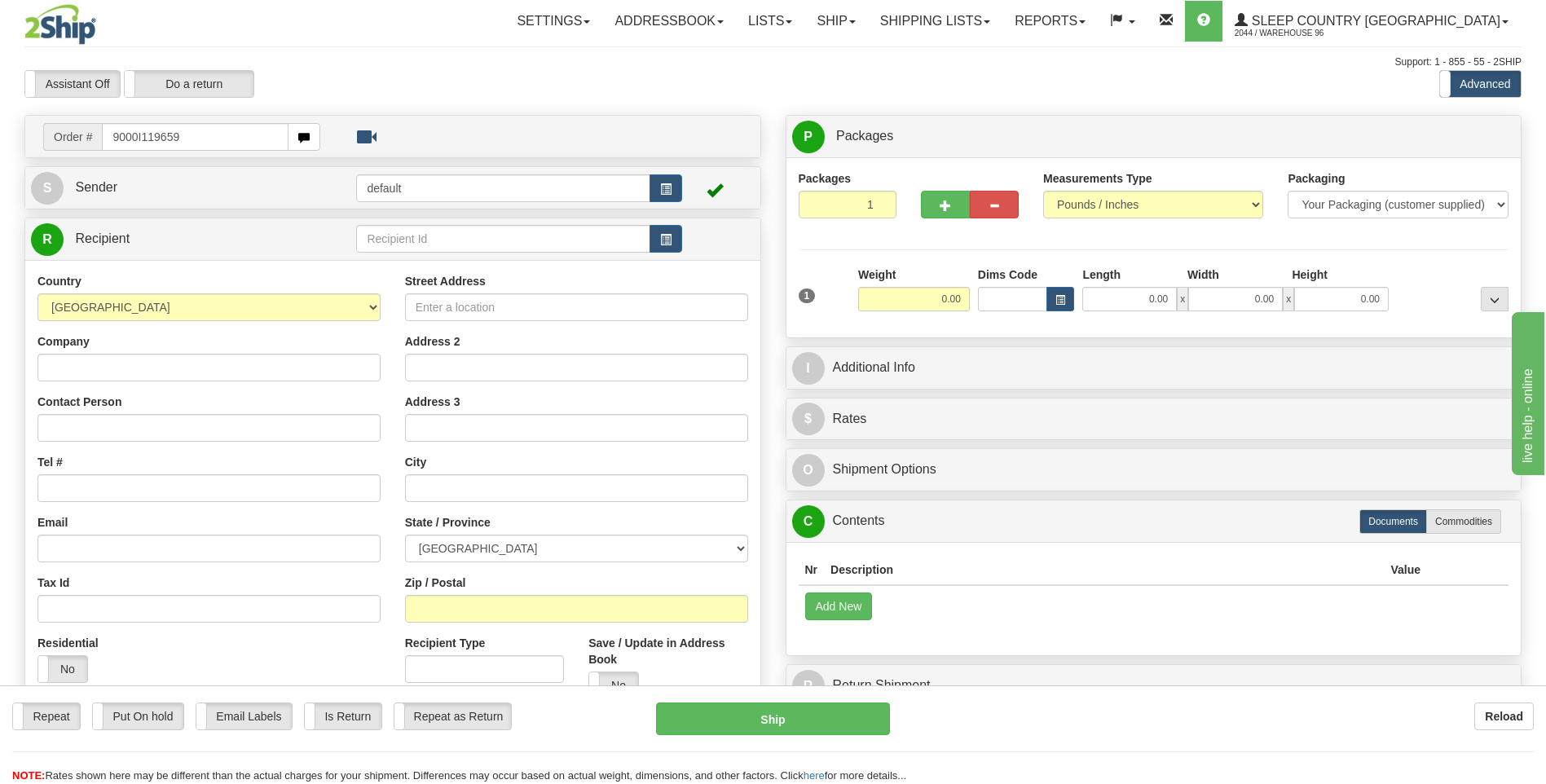
type input "9000I119659"
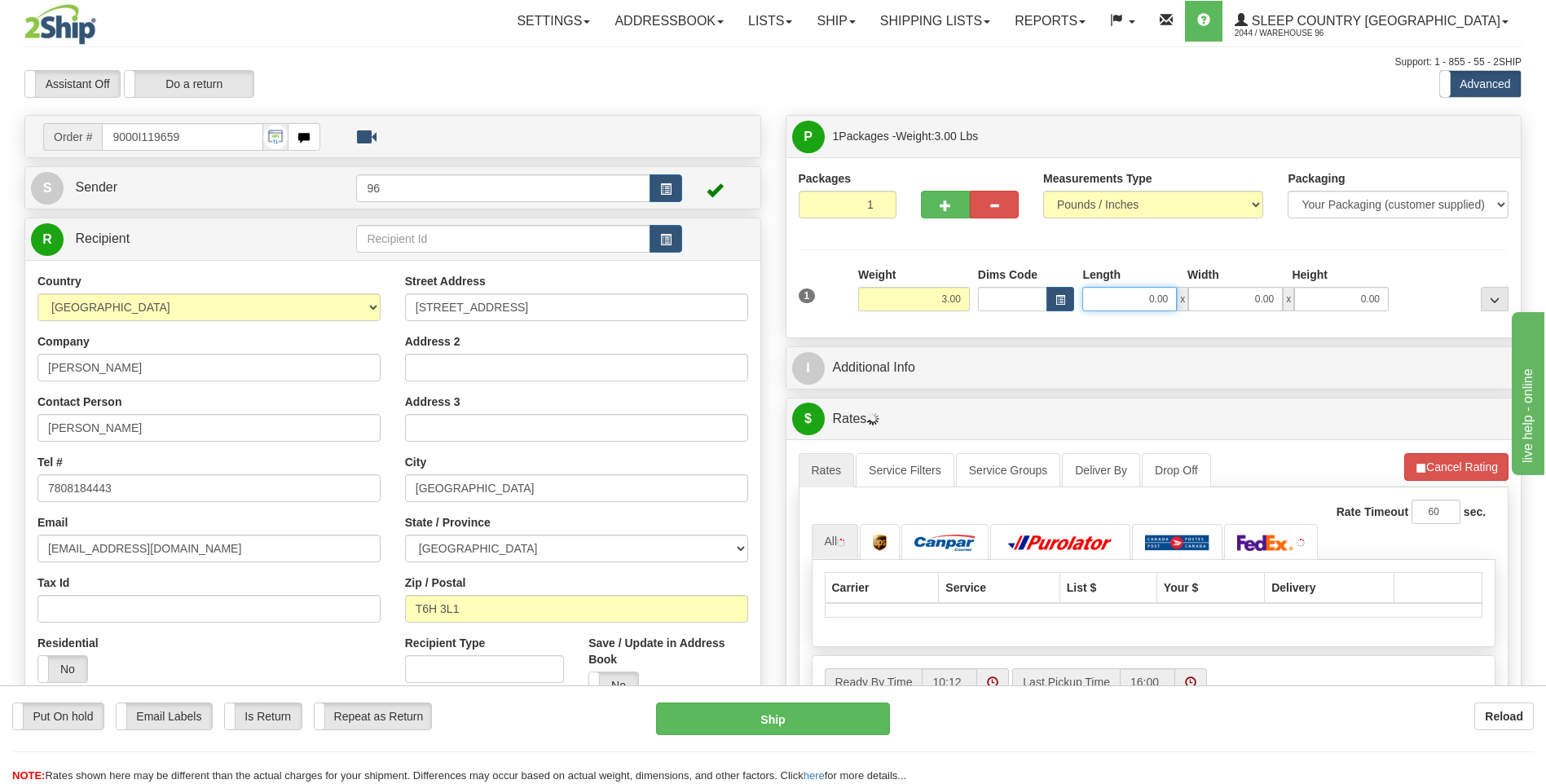
click at [1174, 300] on input "0.00" at bounding box center [1129, 299] width 95 height 25
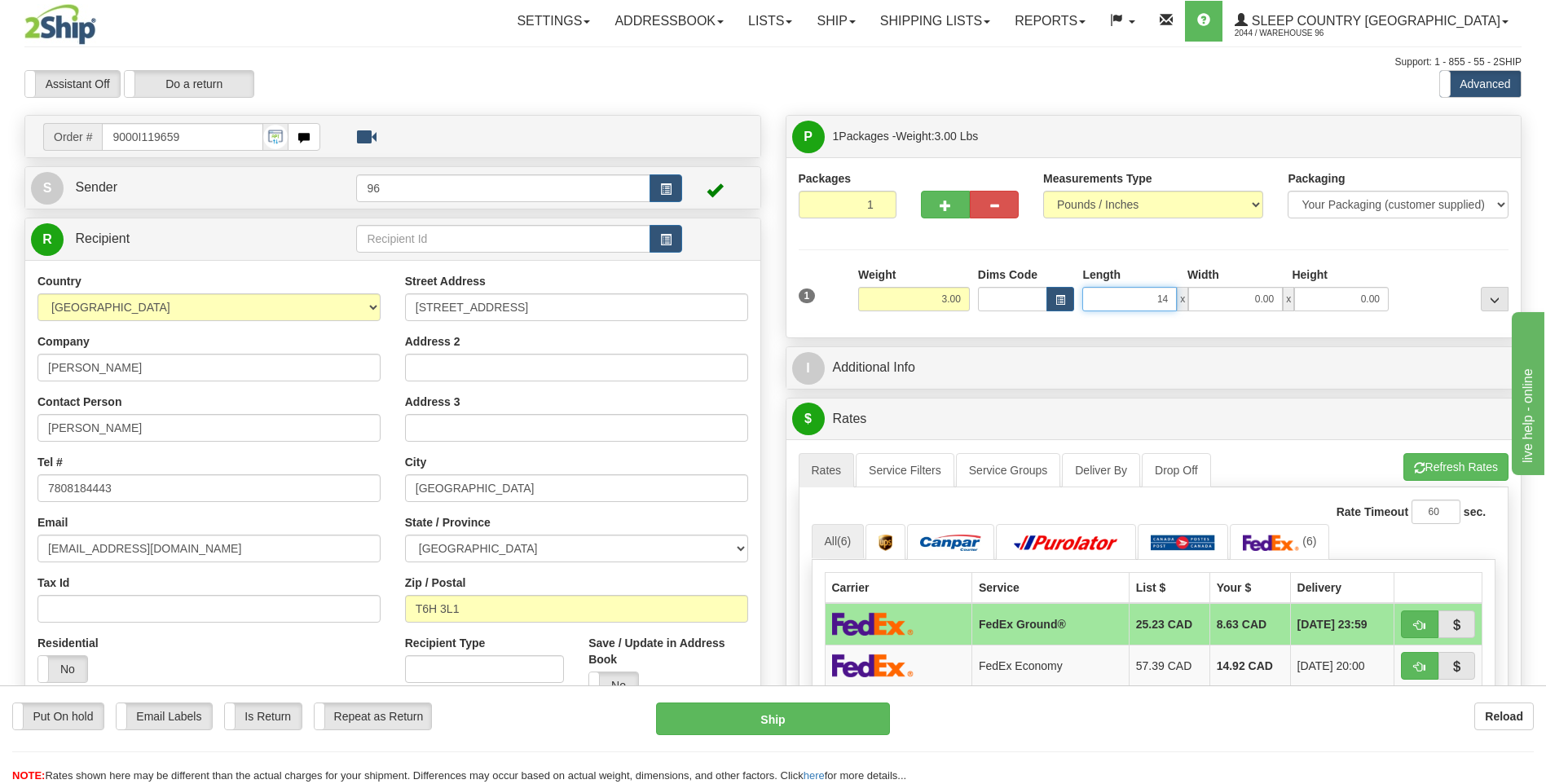
type input "14.00"
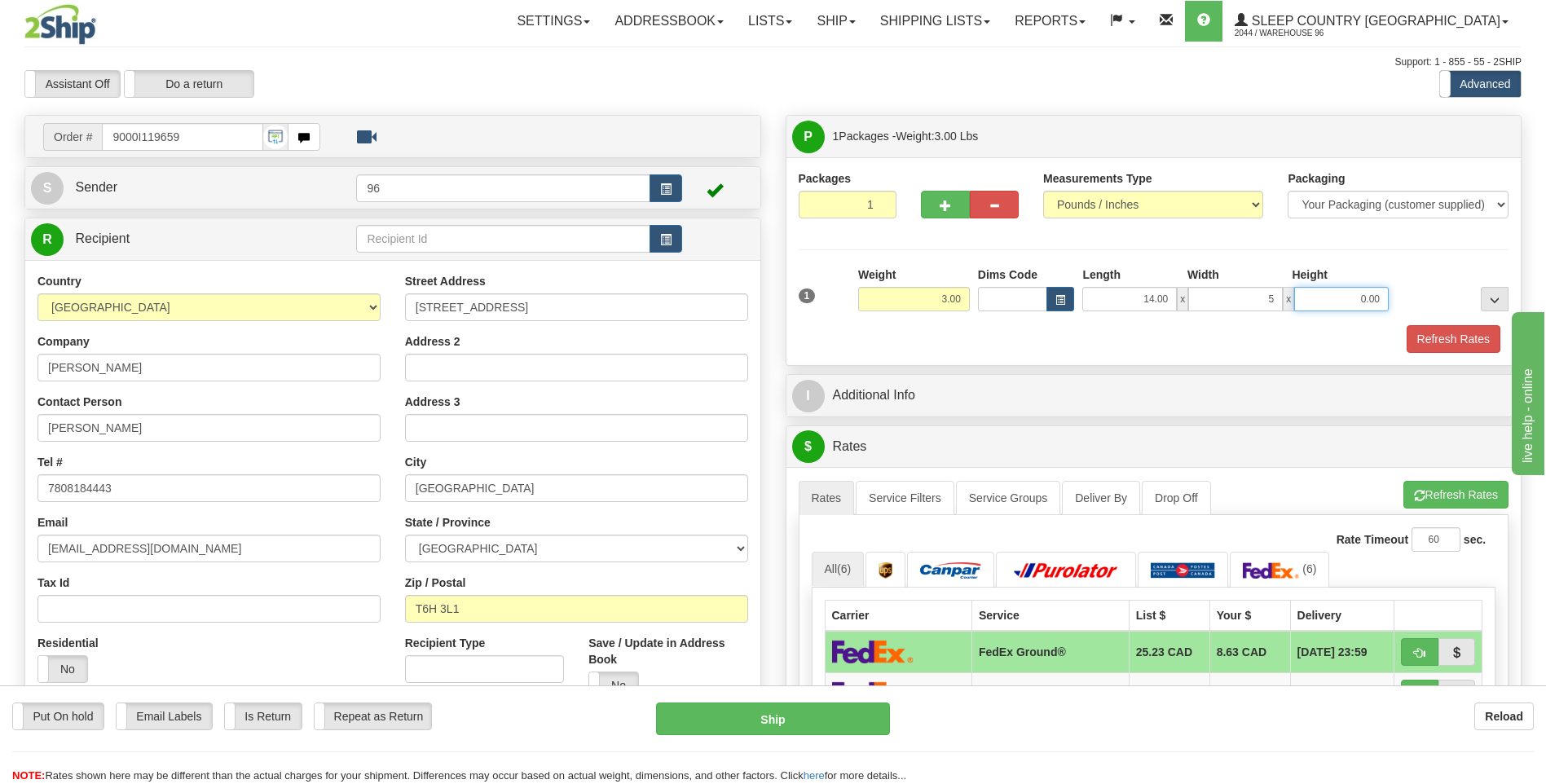
type input "5.00"
click at [1448, 338] on button "Refresh Rates" at bounding box center [1454, 338] width 94 height 28
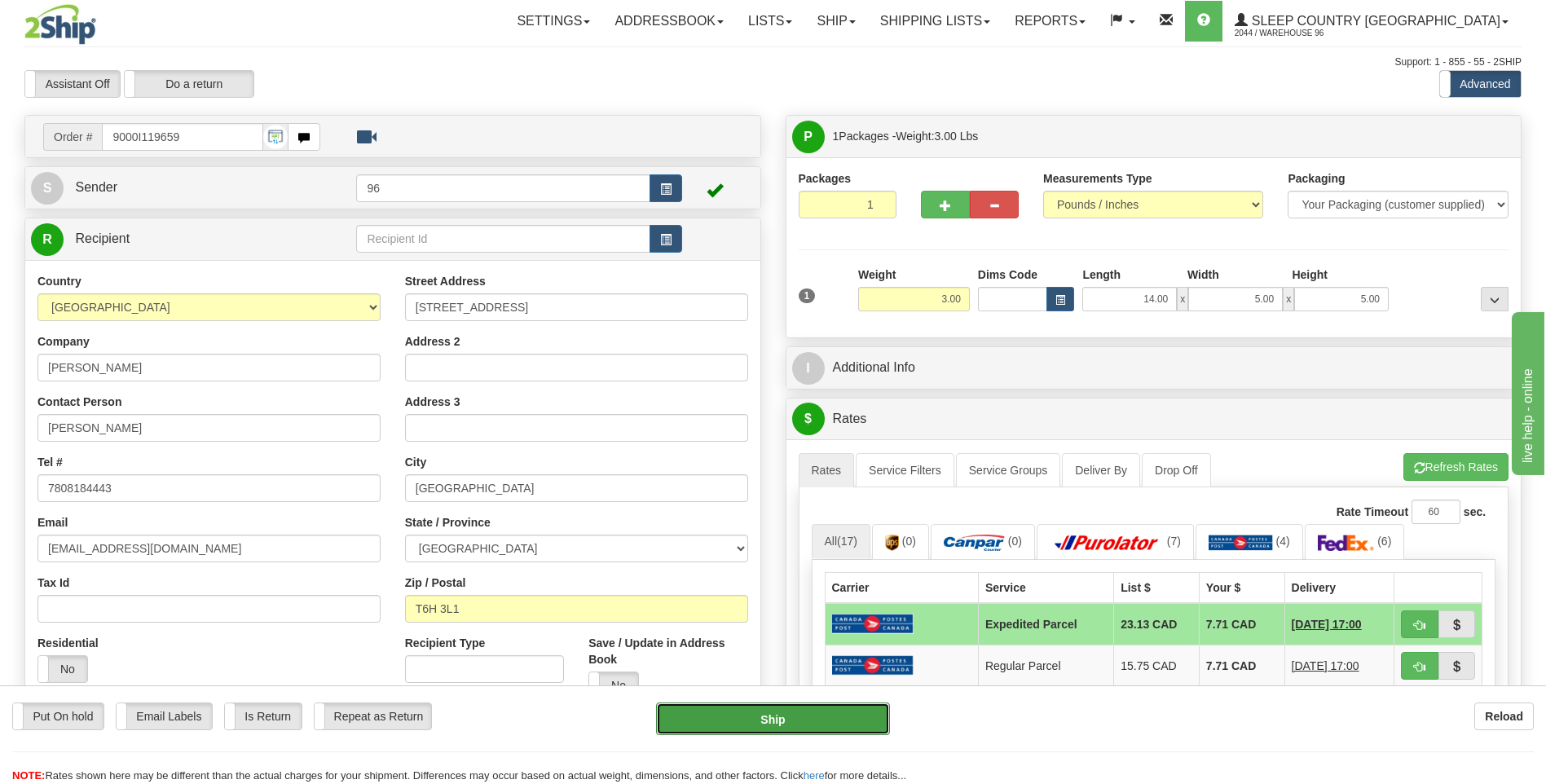
click at [807, 705] on button "Ship" at bounding box center [773, 719] width 233 height 33
type input "DOM.EP"
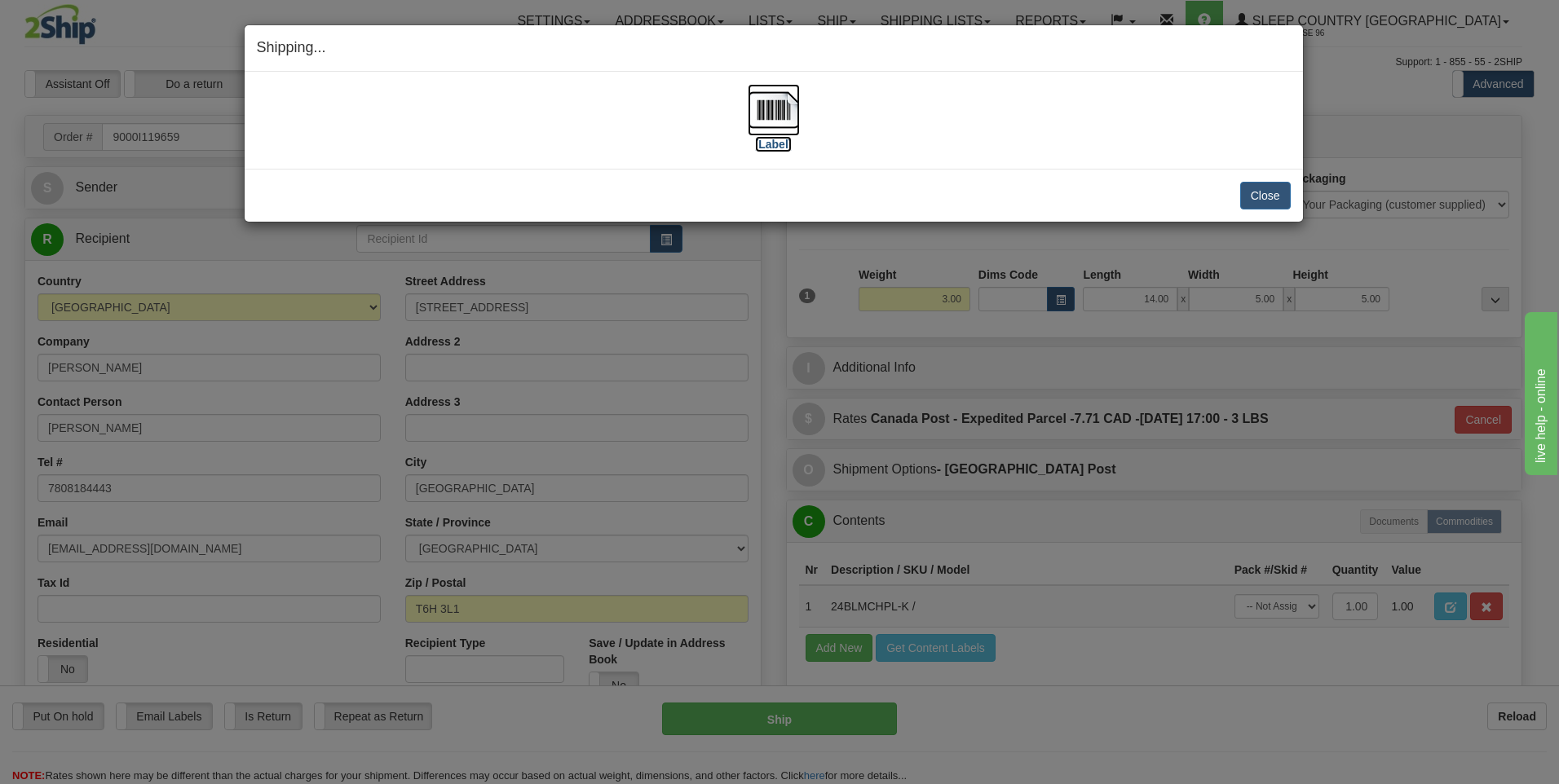
click at [777, 110] on img at bounding box center [774, 110] width 53 height 53
click at [1281, 203] on button "Close" at bounding box center [1265, 195] width 51 height 28
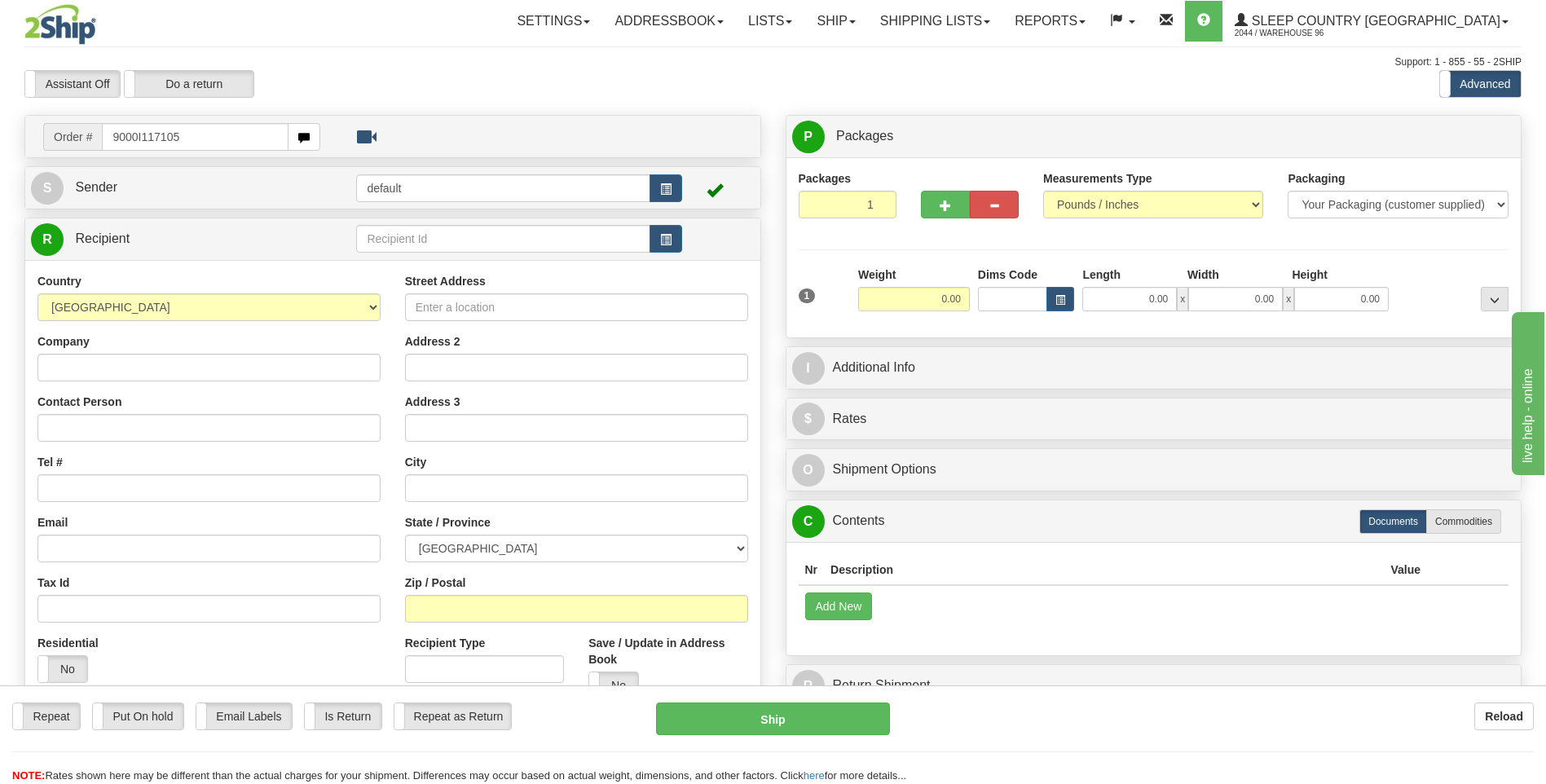
type input "9000I117105"
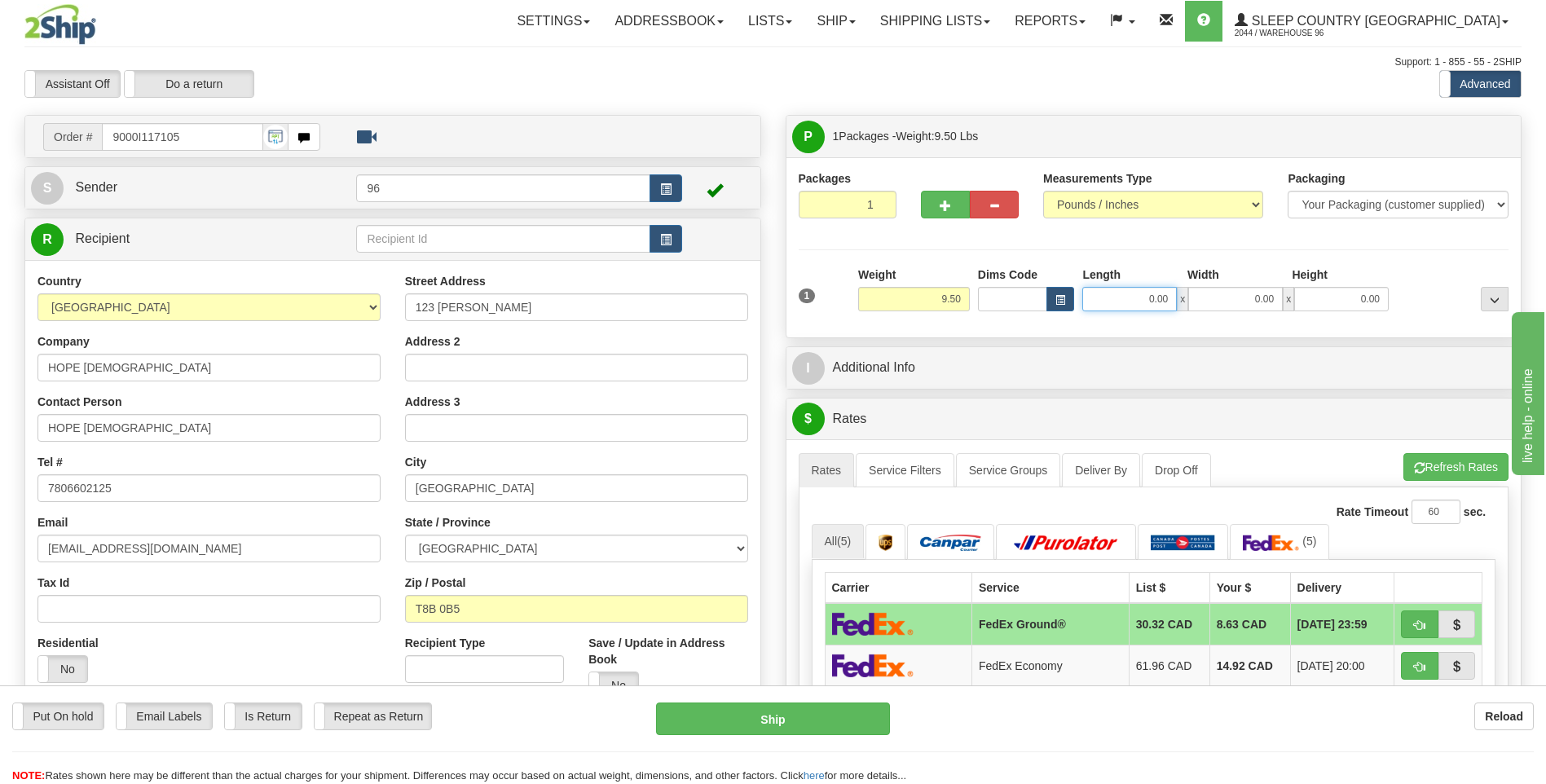
click at [1173, 297] on input "0.00" at bounding box center [1129, 299] width 95 height 25
type input "31.00"
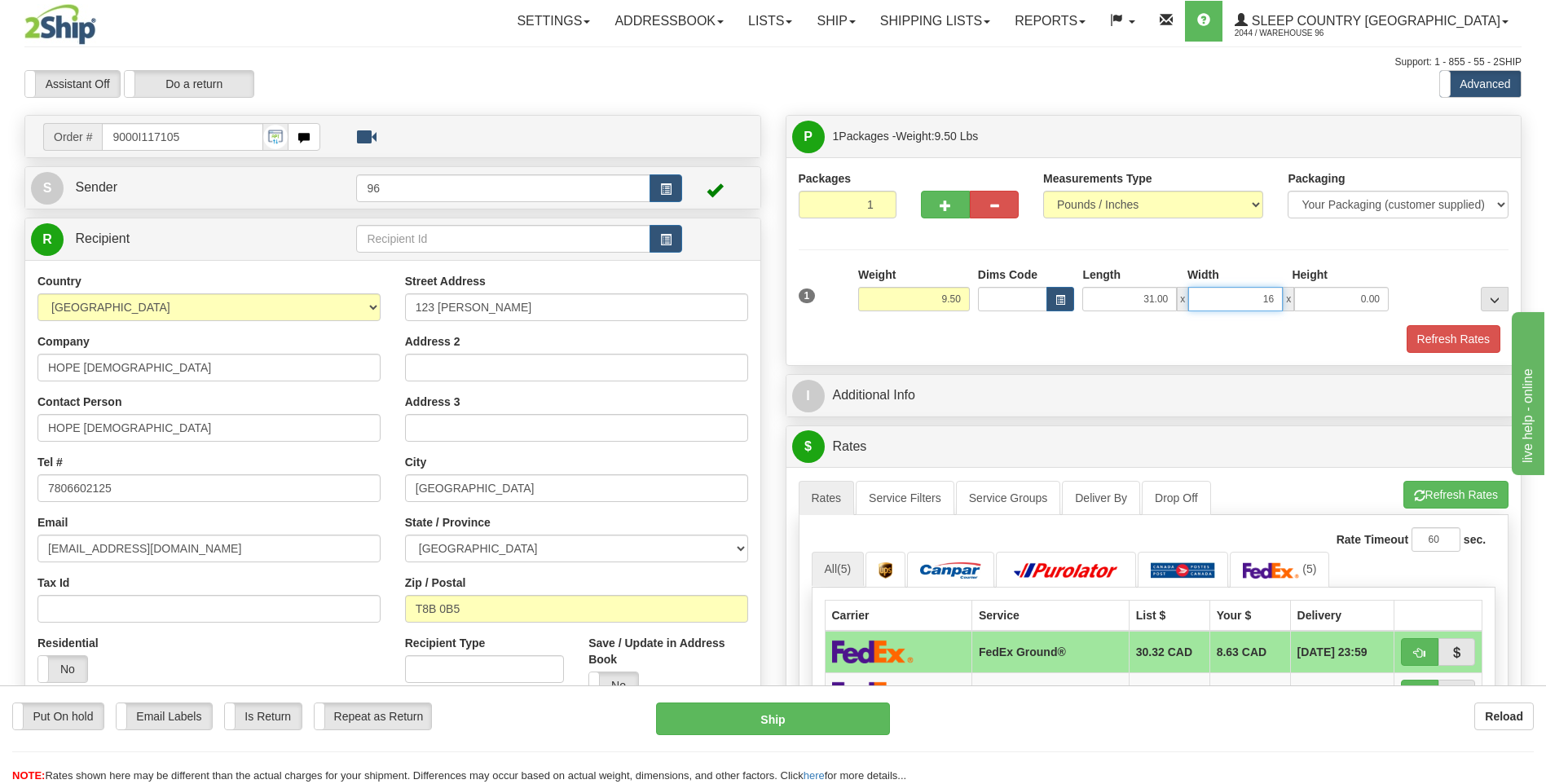
type input "16.00"
click at [1442, 338] on button "Refresh Rates" at bounding box center [1454, 338] width 94 height 28
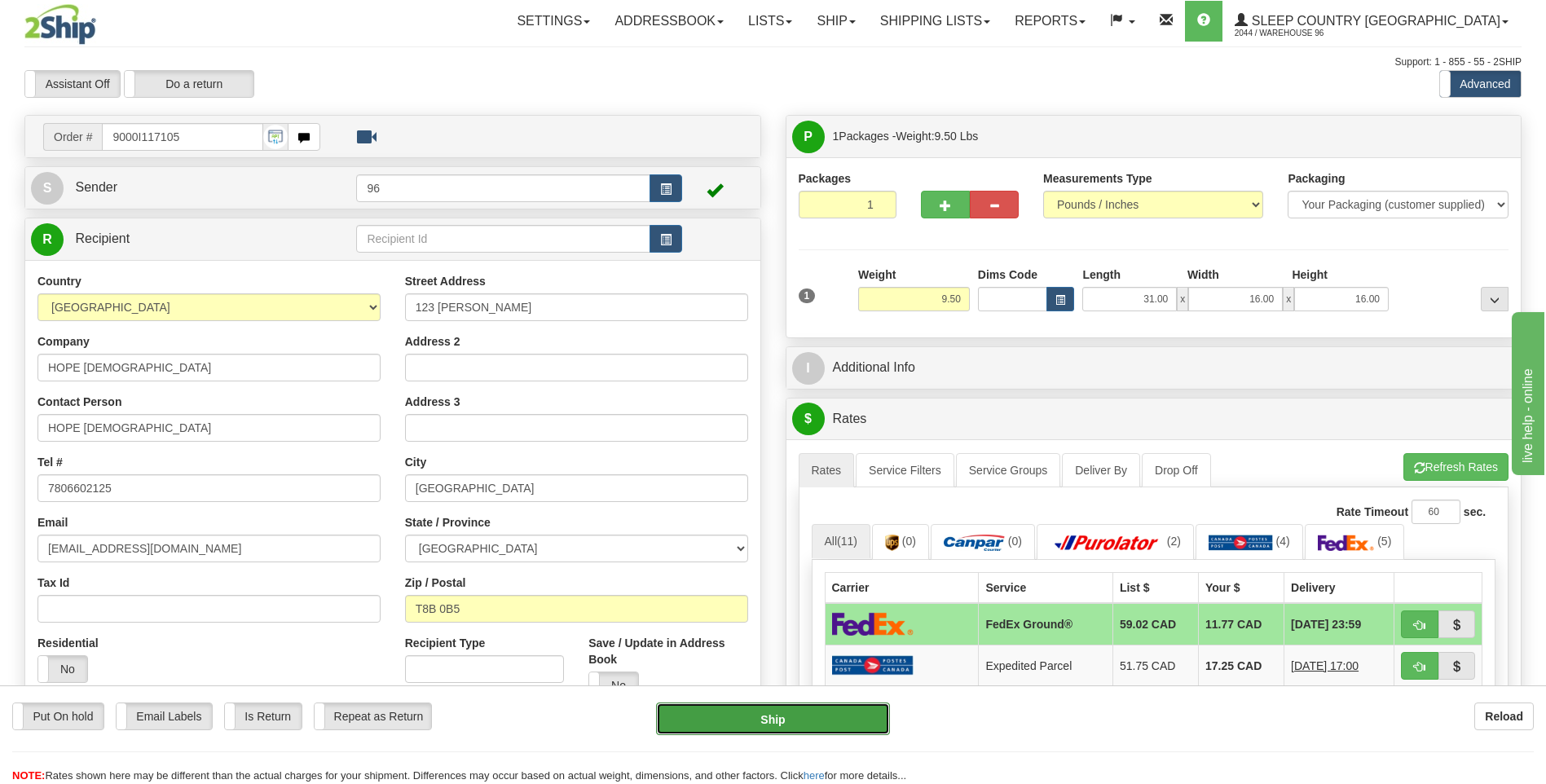
click at [766, 726] on button "Ship" at bounding box center [773, 719] width 233 height 33
type input "92"
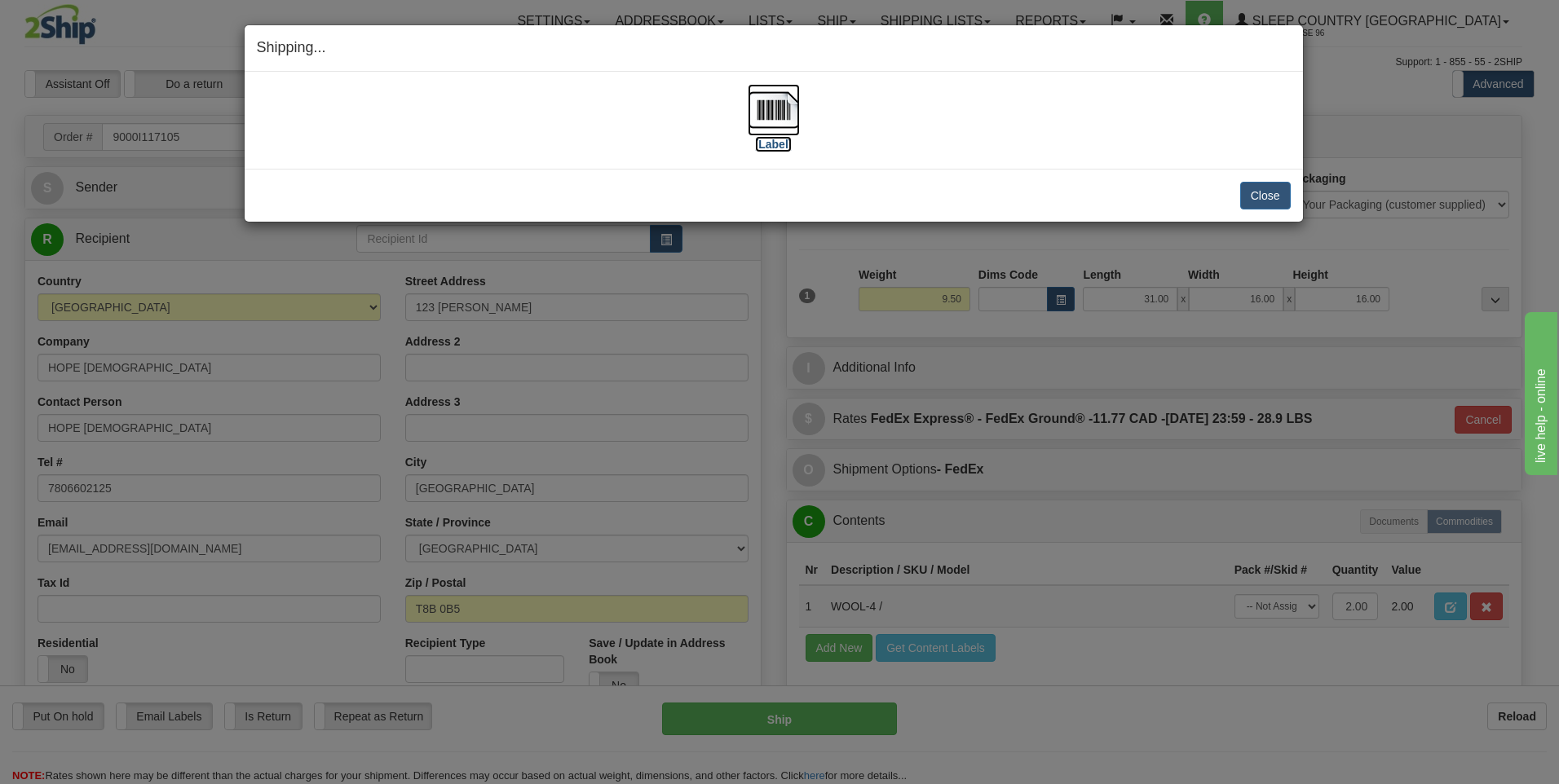
click at [778, 113] on img at bounding box center [774, 110] width 53 height 53
click at [1281, 206] on button "Close" at bounding box center [1265, 195] width 51 height 28
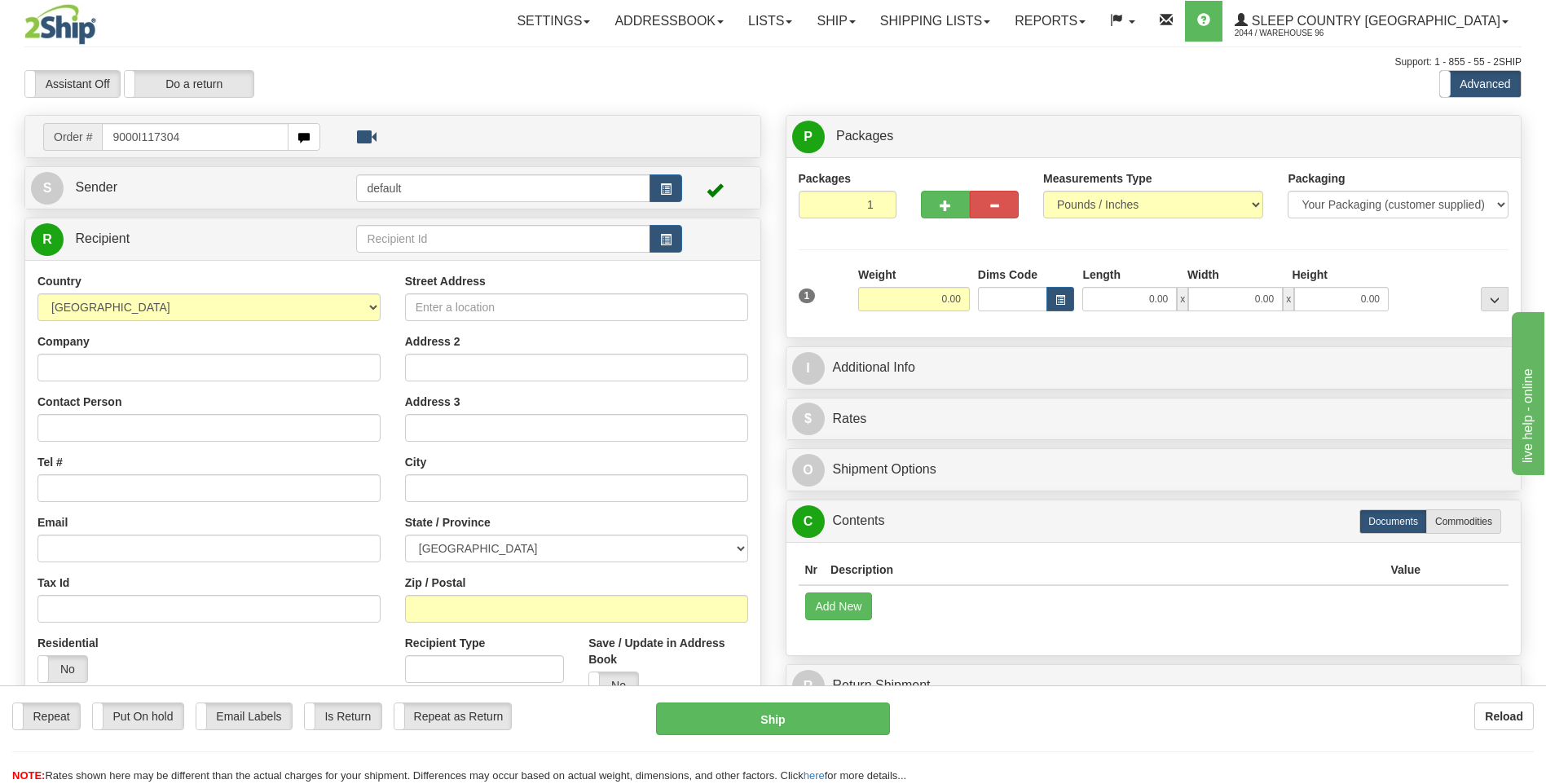
type input "9000I117304"
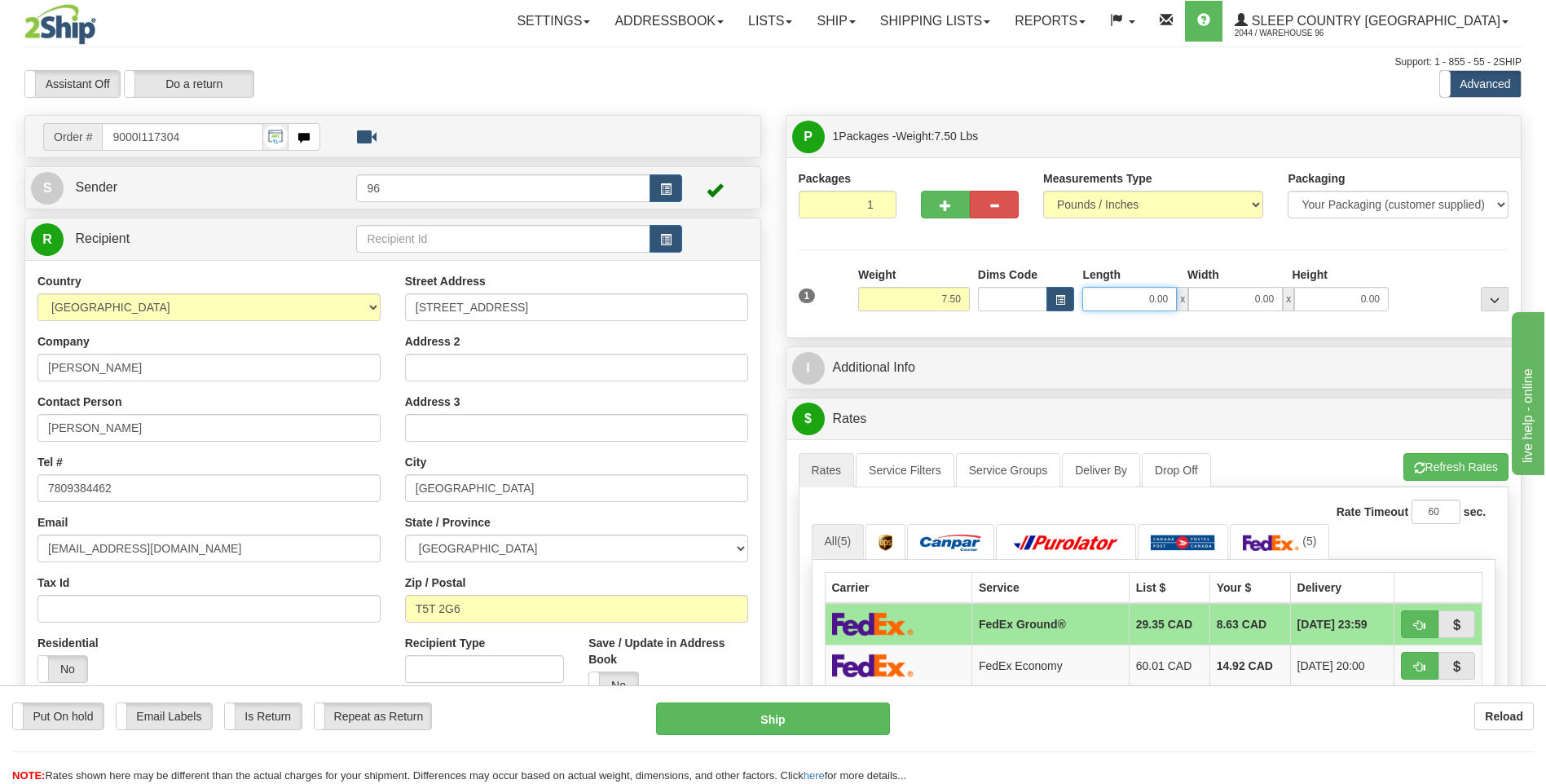
click at [1169, 301] on input "0.00" at bounding box center [1129, 299] width 95 height 25
type input "13.00"
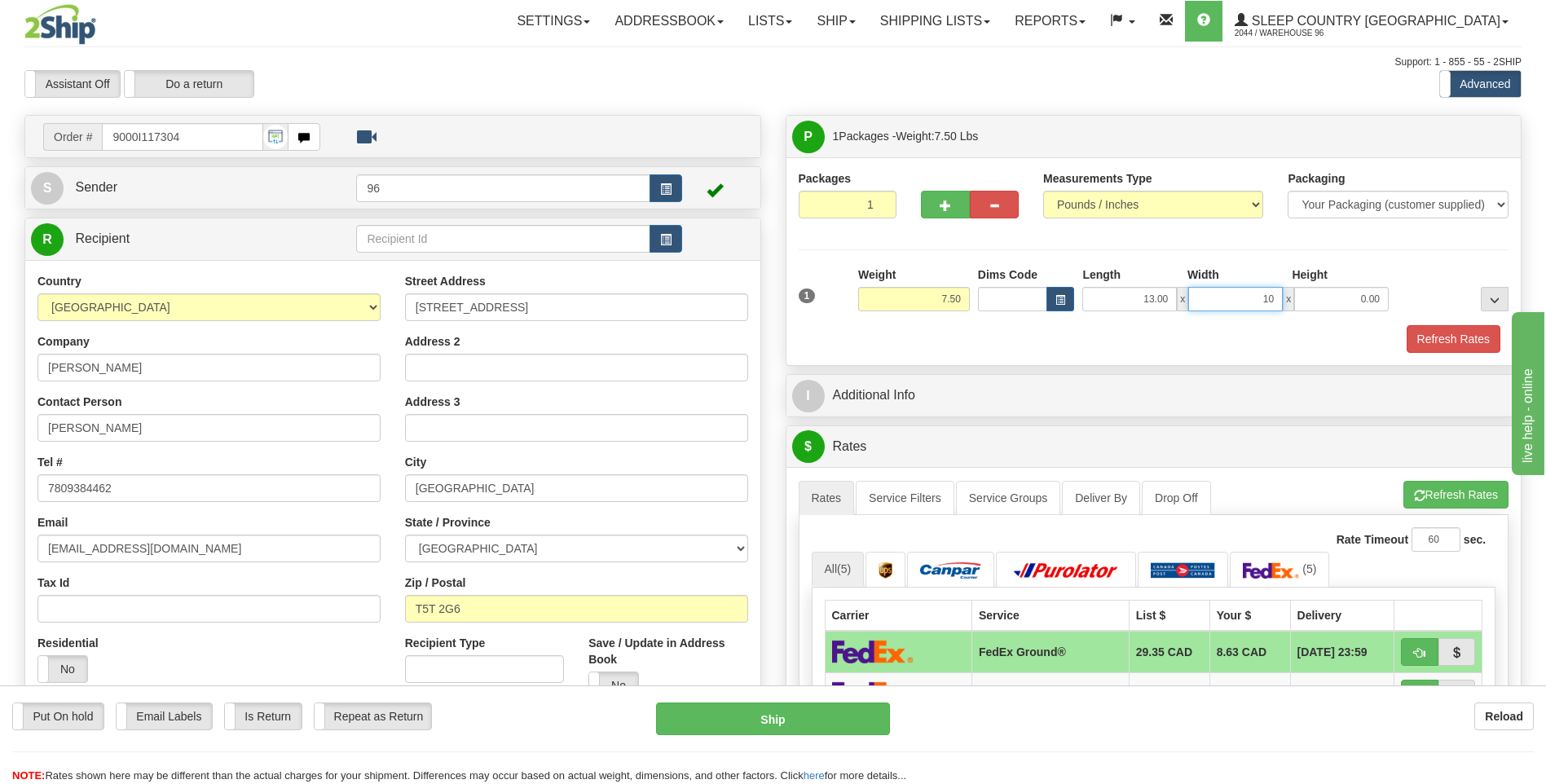
type input "10.00"
type input "4.00"
drag, startPoint x: 1436, startPoint y: 336, endPoint x: 1433, endPoint y: 346, distance: 10.4
click at [1437, 337] on button "Refresh Rates" at bounding box center [1454, 338] width 94 height 28
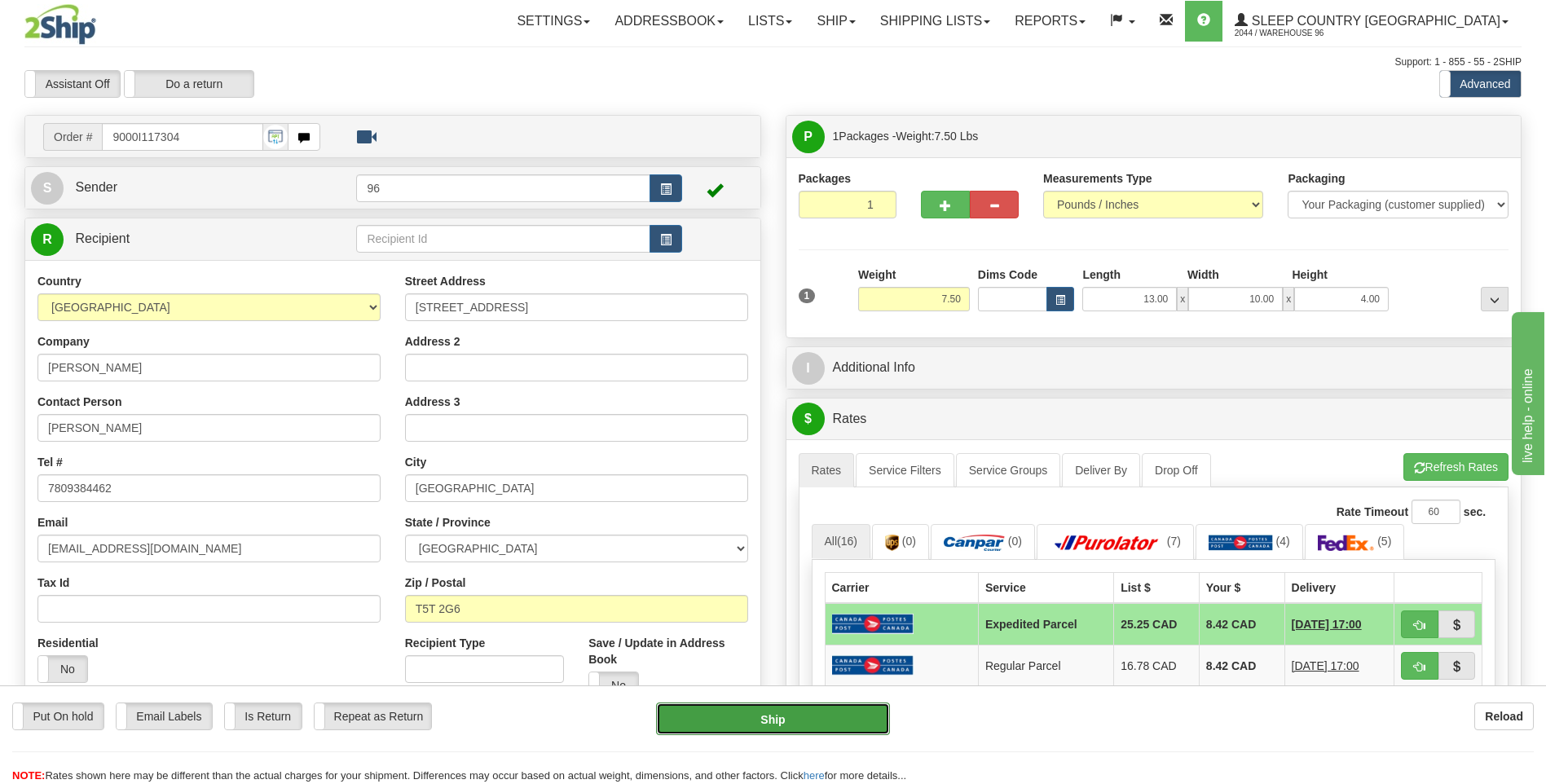
click at [808, 717] on button "Ship" at bounding box center [773, 719] width 233 height 33
type input "DOM.EP"
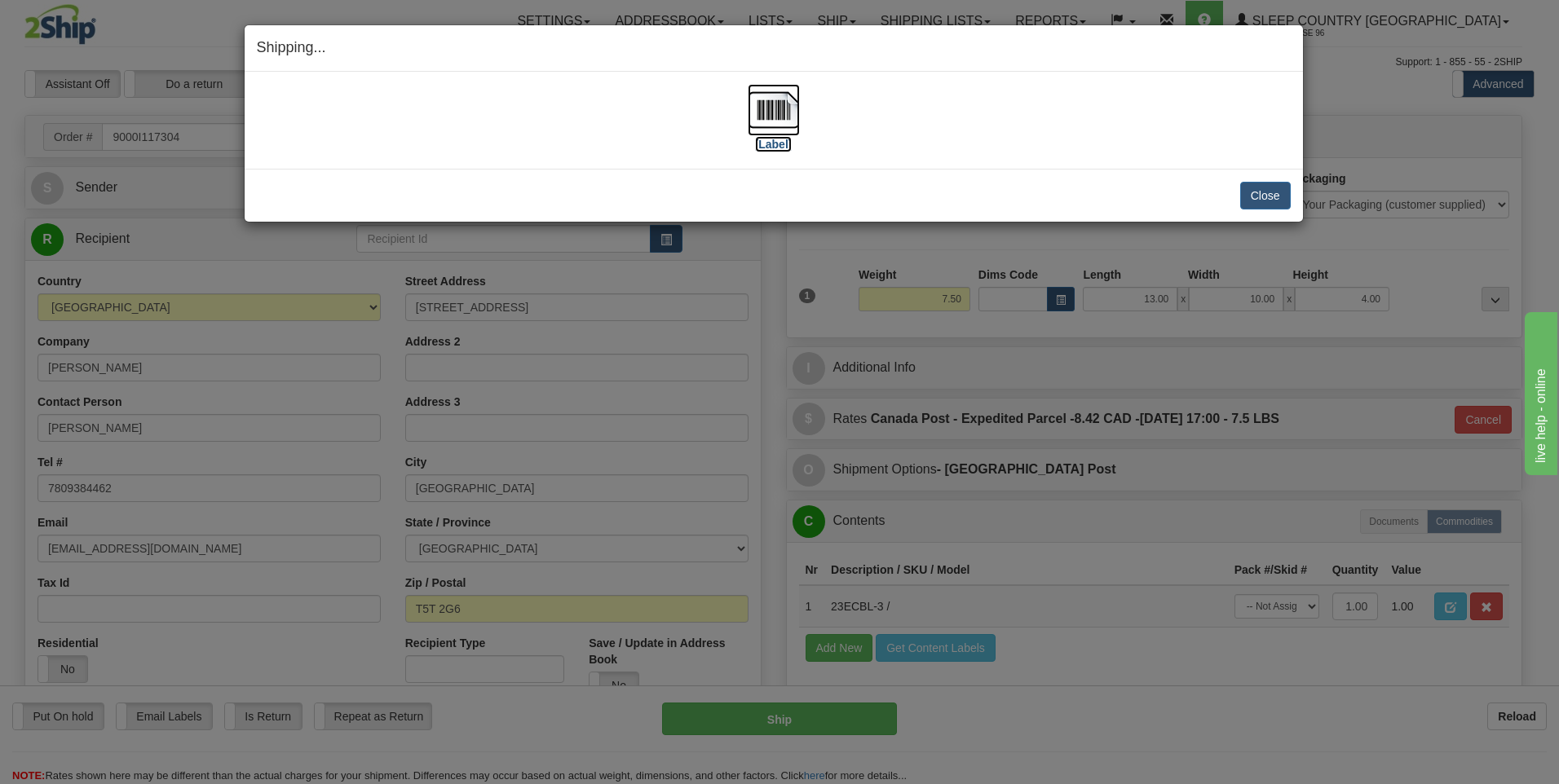
click at [773, 109] on img at bounding box center [774, 110] width 53 height 53
click at [1264, 198] on button "Close" at bounding box center [1265, 195] width 51 height 28
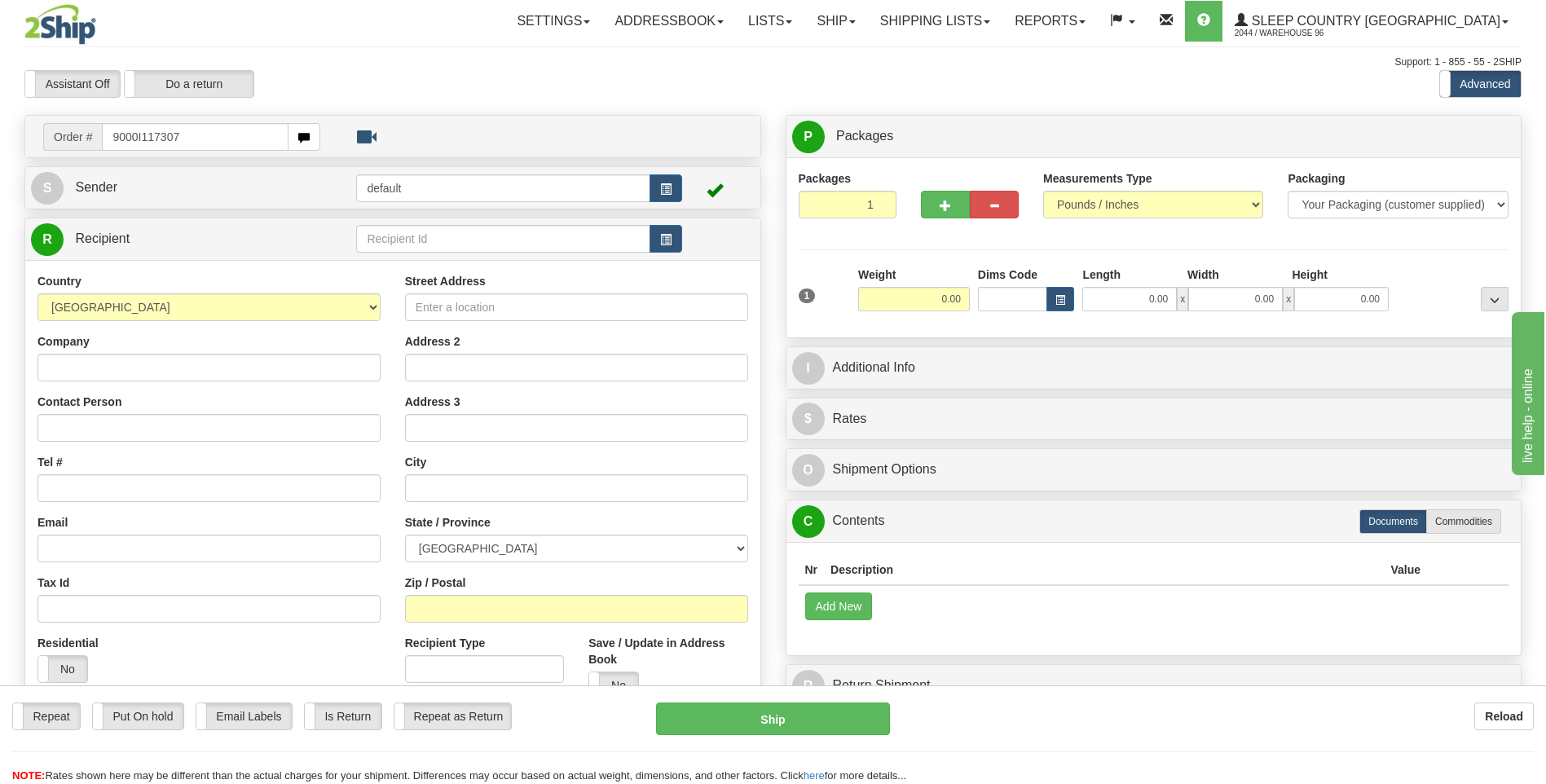
type input "9000I117307"
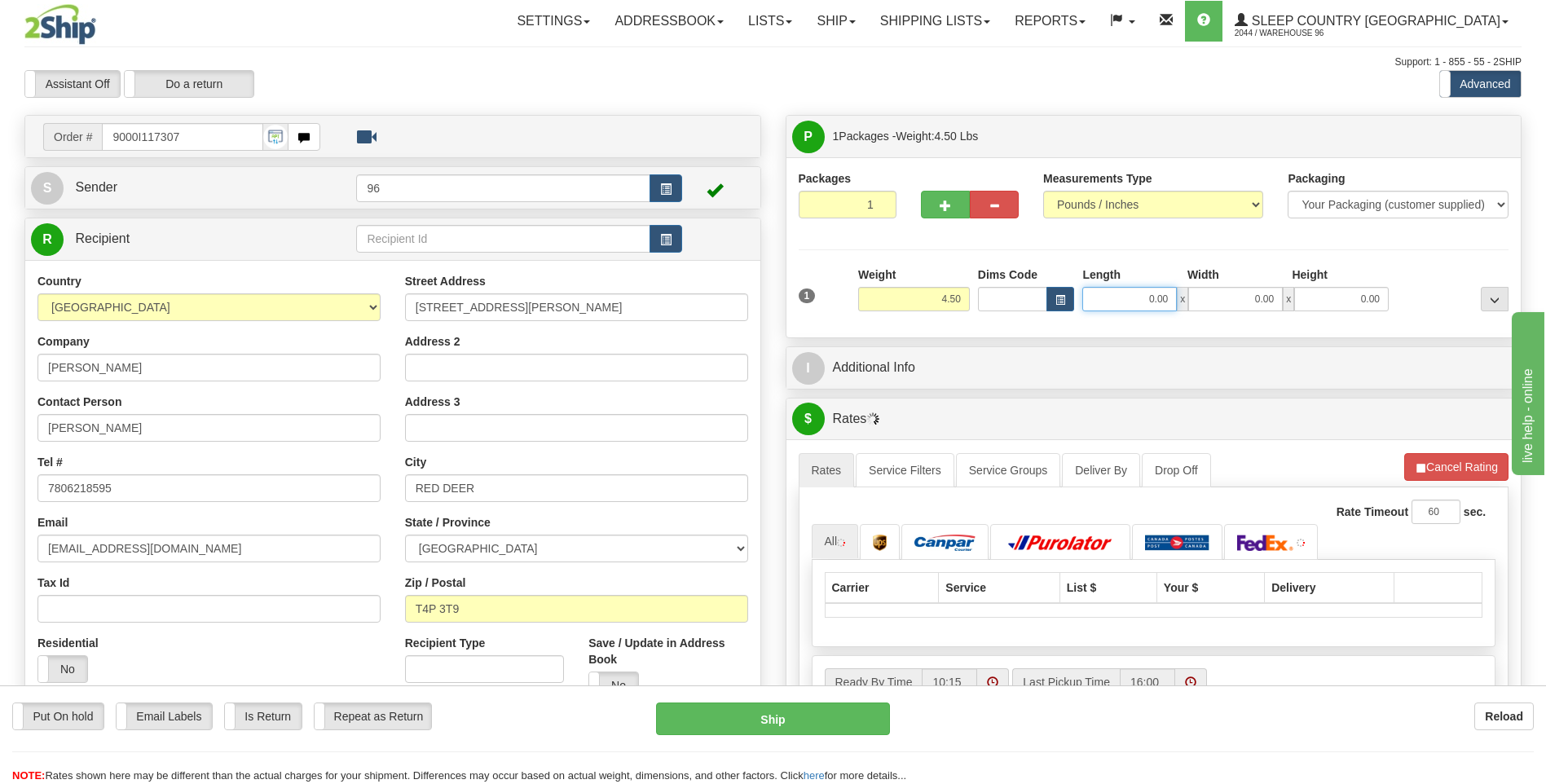
click at [1170, 295] on input "0.00" at bounding box center [1129, 299] width 95 height 25
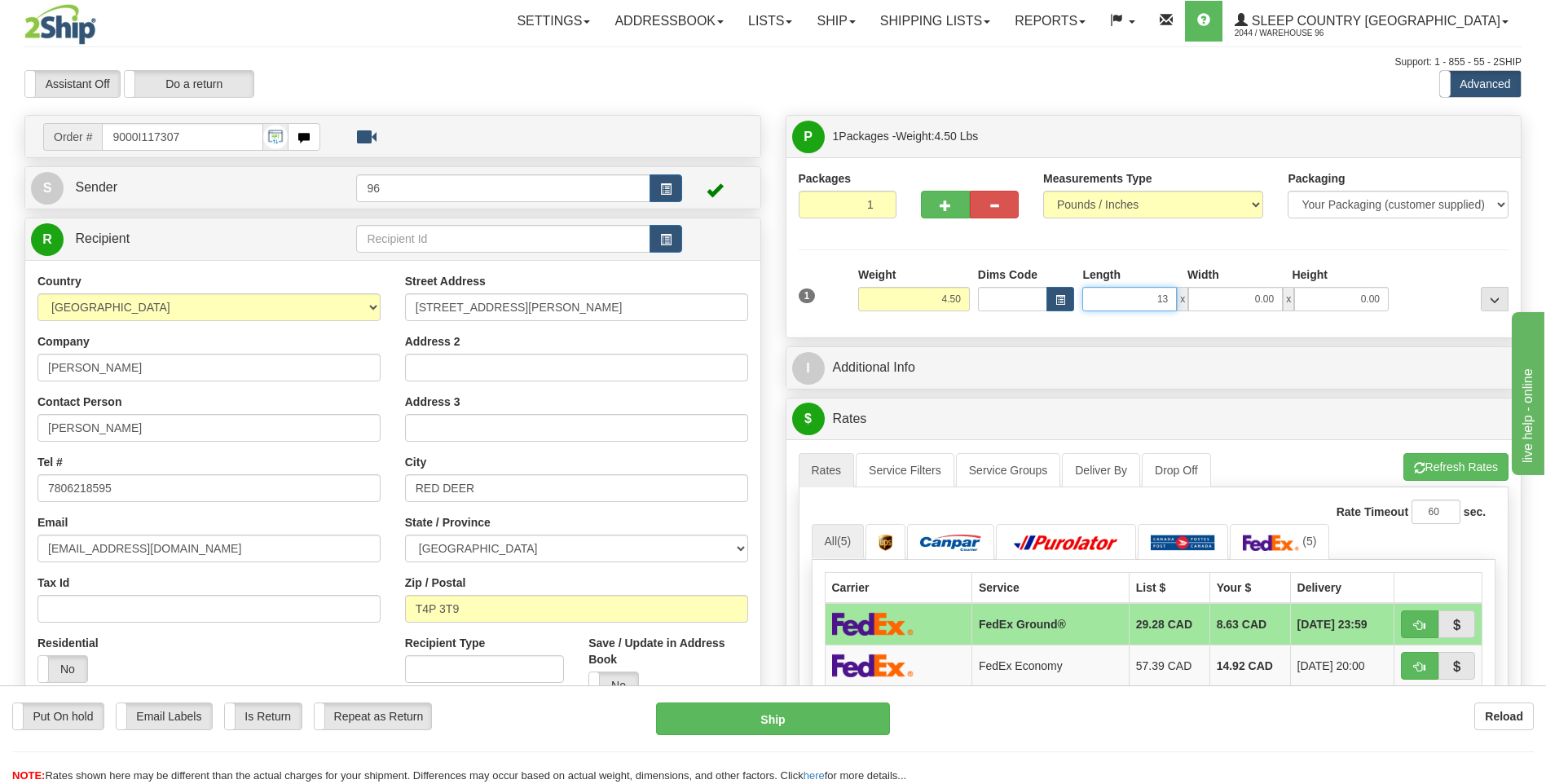
type input "13.00"
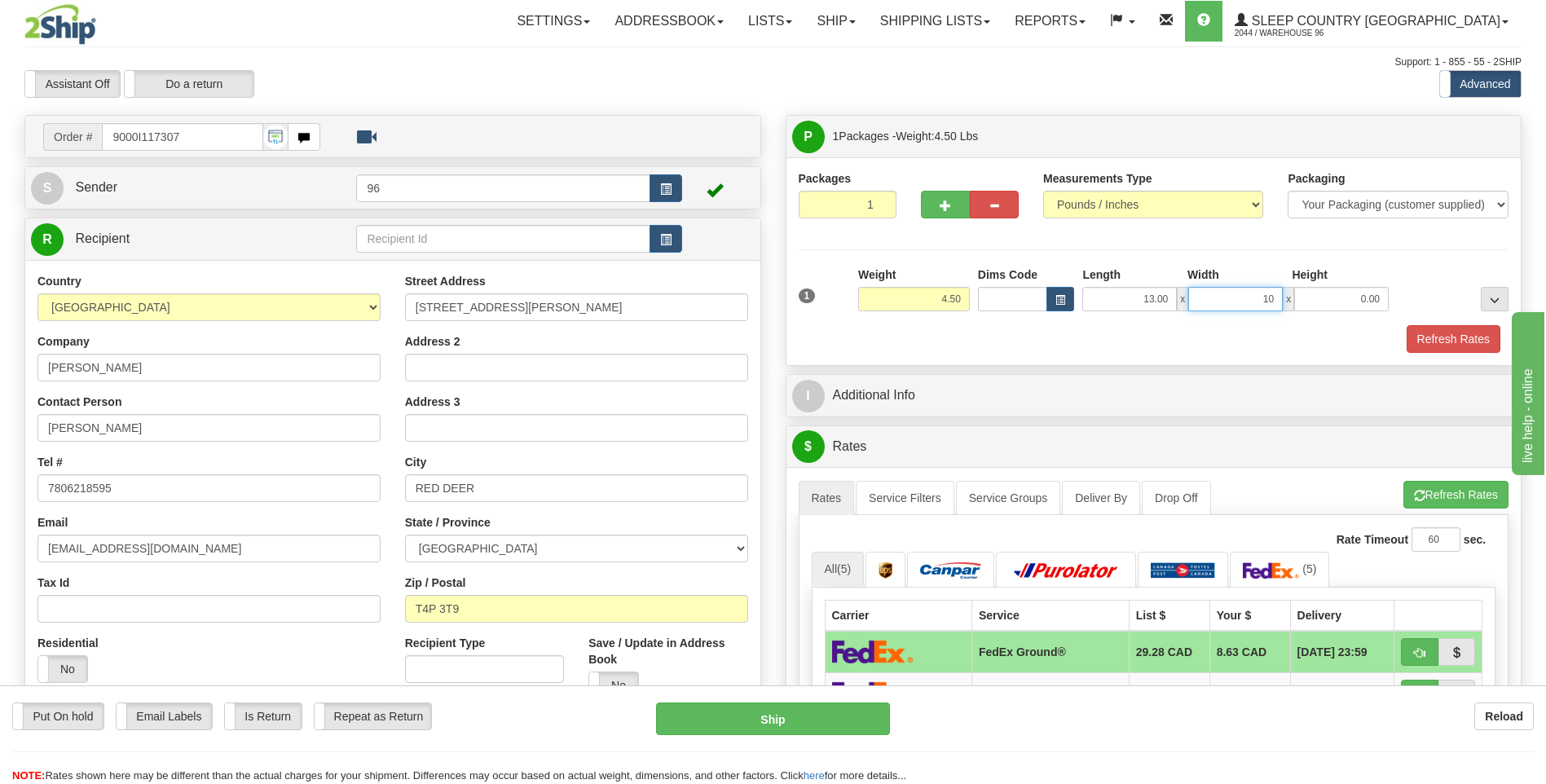
type input "10.00"
type input "4.00"
click at [1425, 335] on button "Refresh Rates" at bounding box center [1454, 338] width 94 height 28
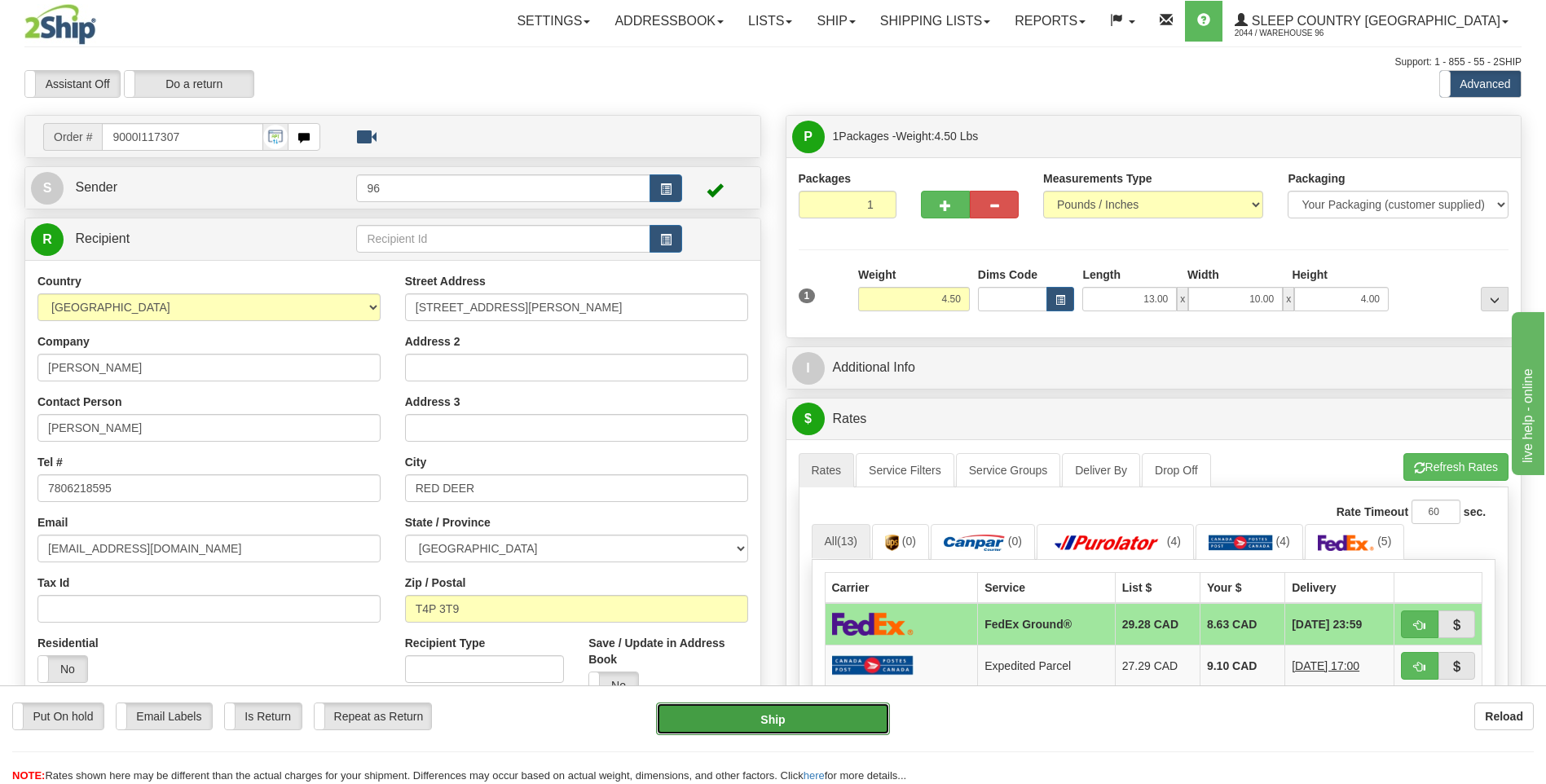
click at [810, 721] on button "Ship" at bounding box center [773, 719] width 233 height 33
type input "92"
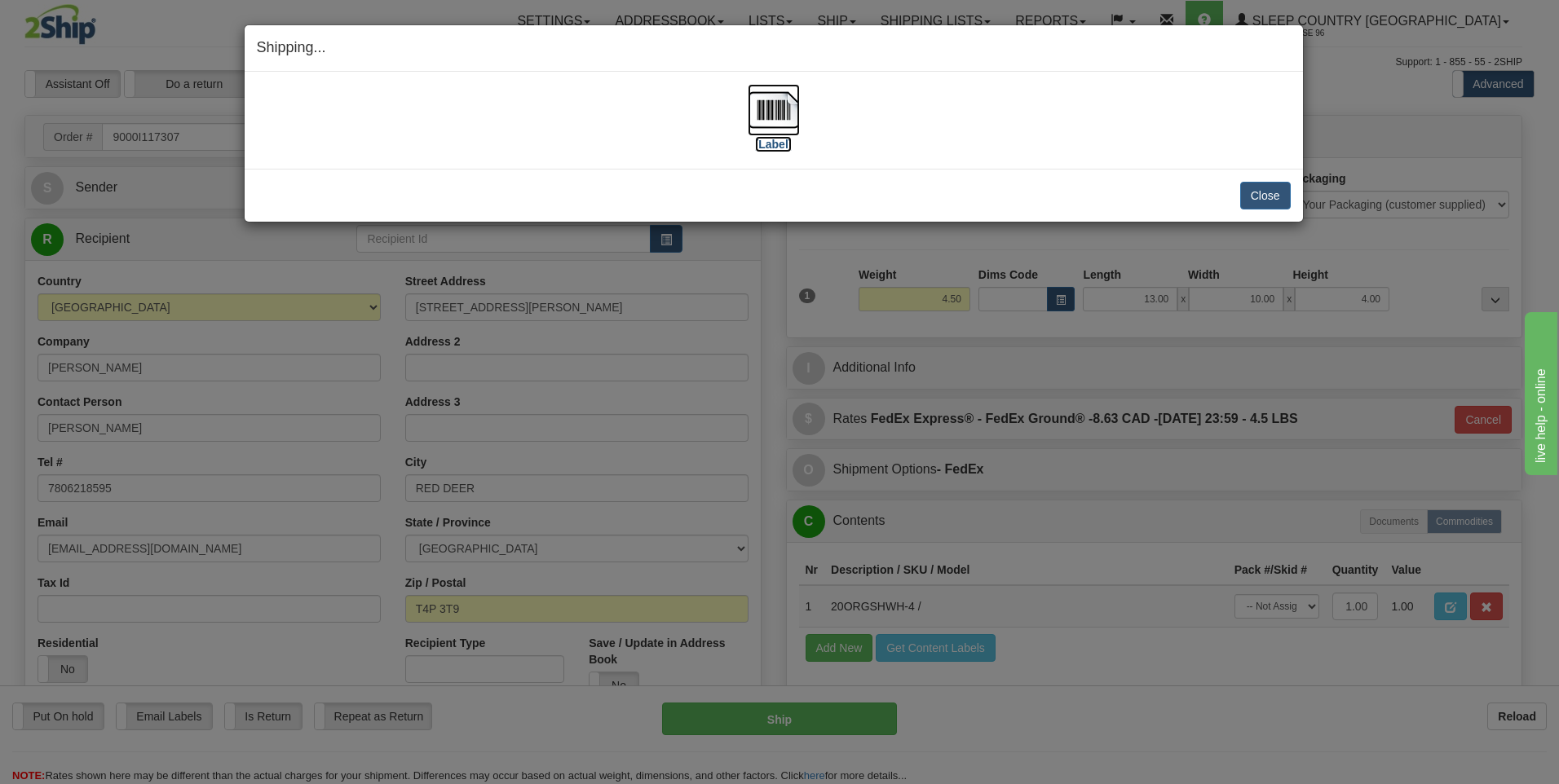
click at [790, 114] on img at bounding box center [774, 110] width 53 height 53
click at [1260, 196] on button "Close" at bounding box center [1265, 195] width 51 height 28
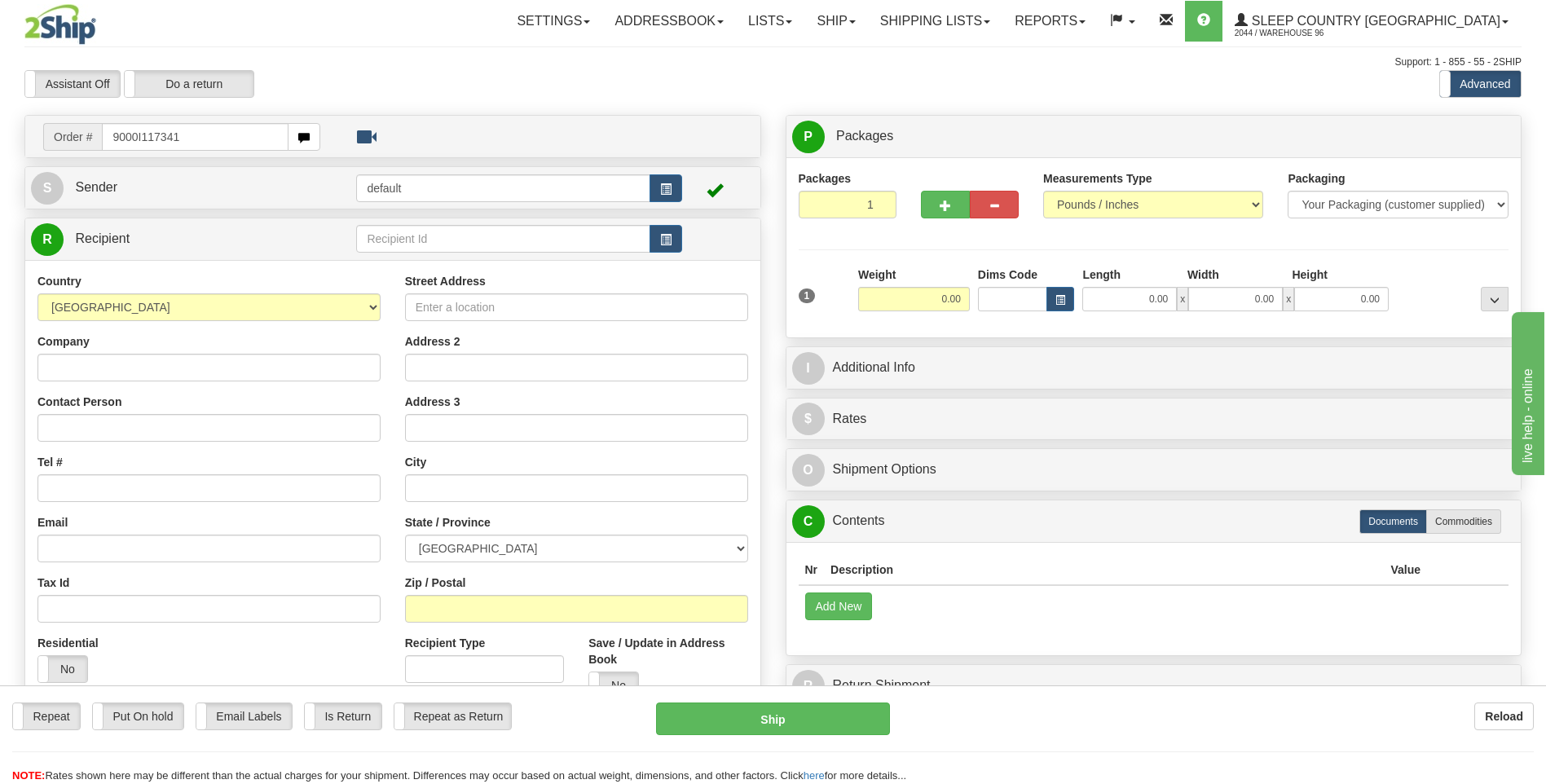
type input "9000I117341"
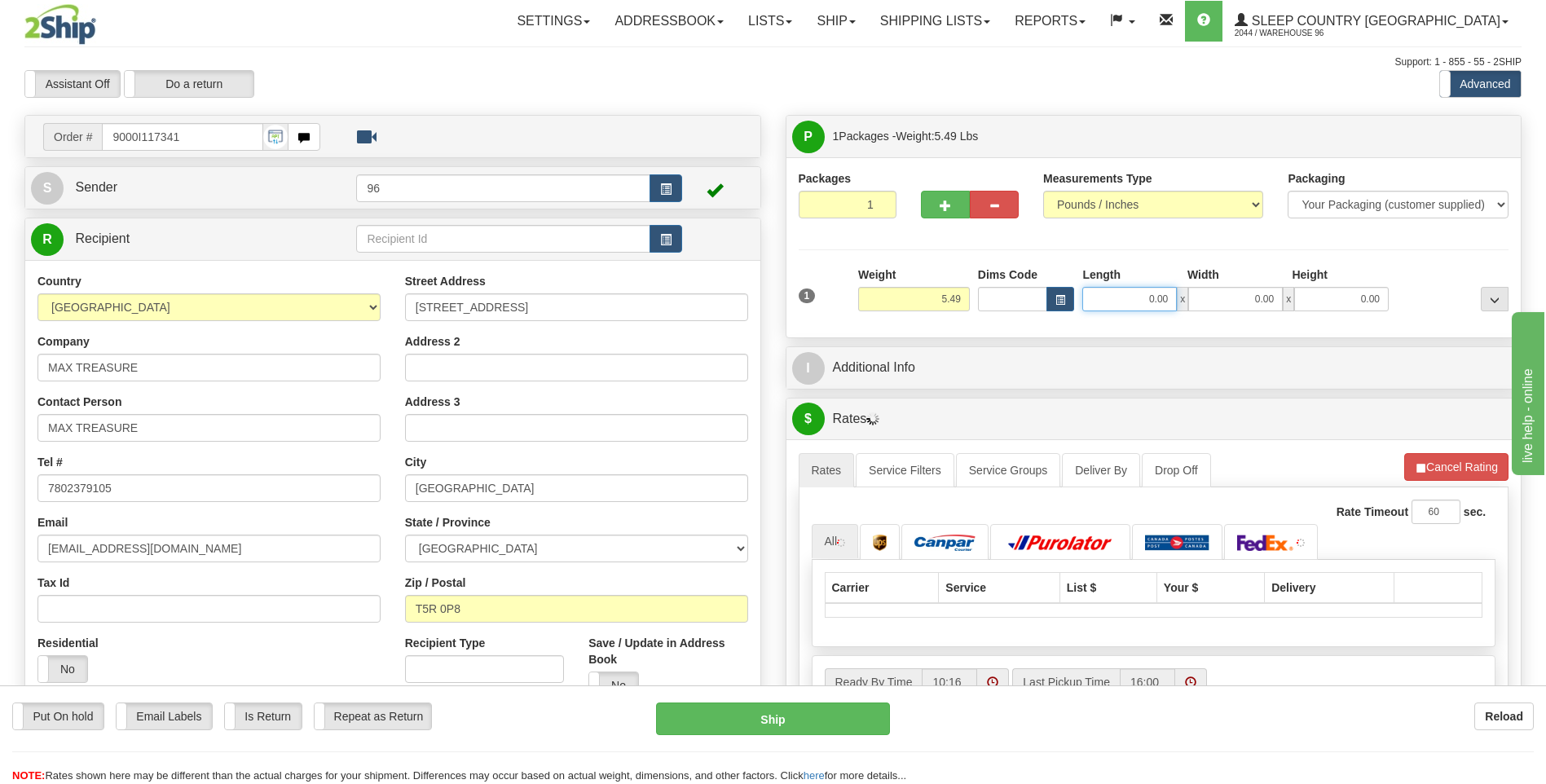
click at [1171, 302] on input "0.00" at bounding box center [1129, 299] width 95 height 25
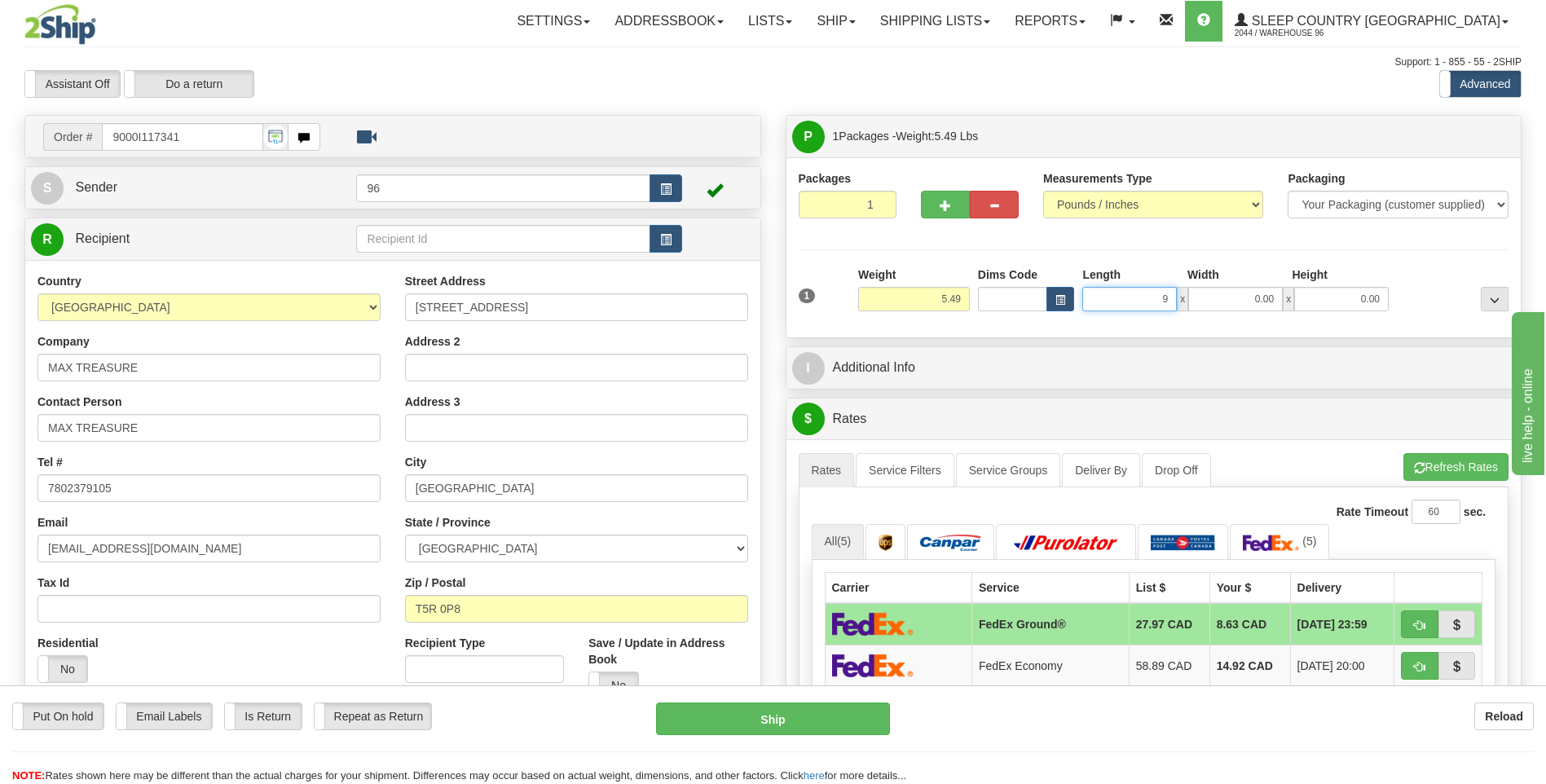
type input "9.00"
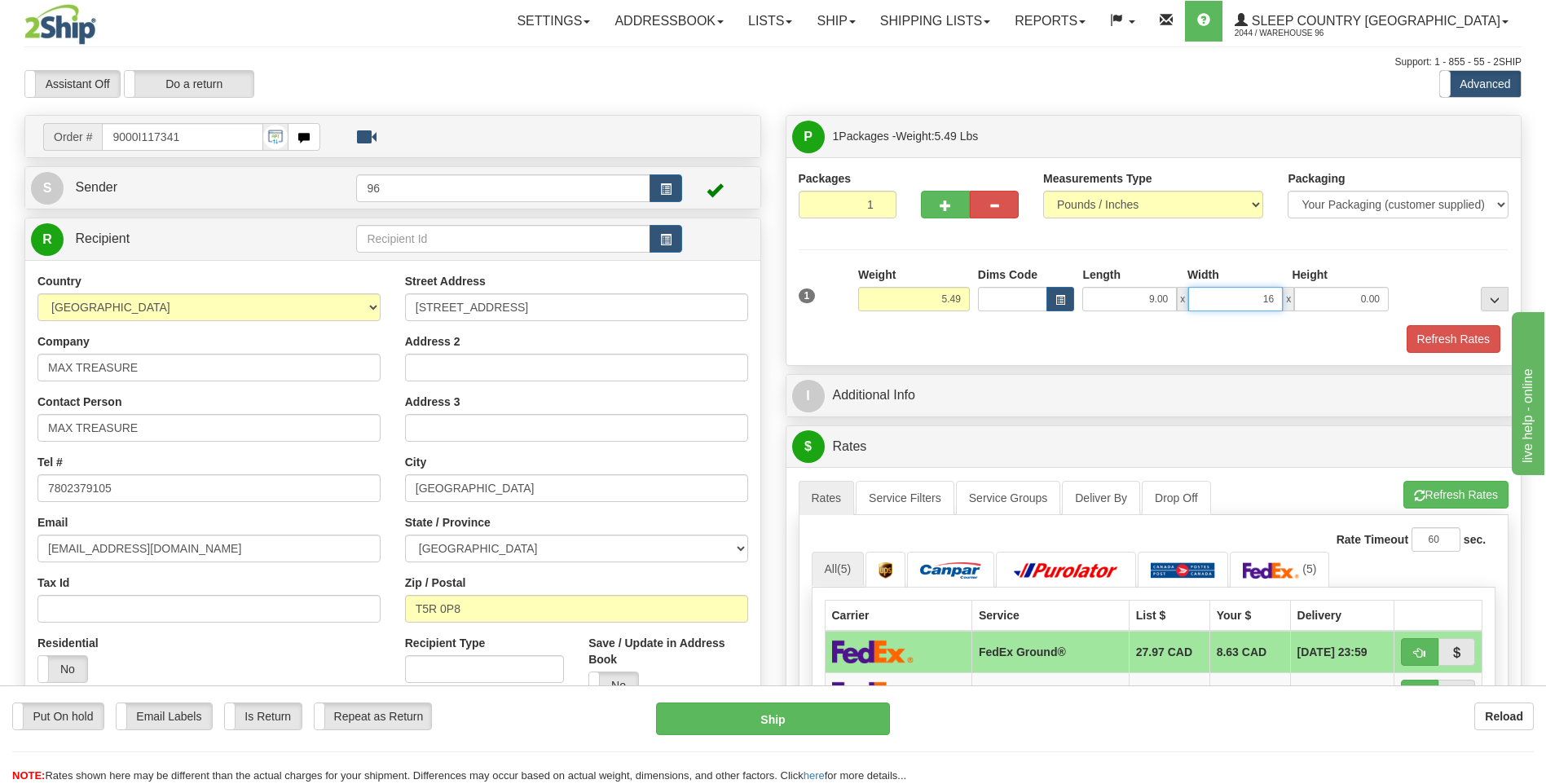
type input "16.00"
type input "9.00"
click at [1447, 338] on button "Refresh Rates" at bounding box center [1454, 338] width 94 height 28
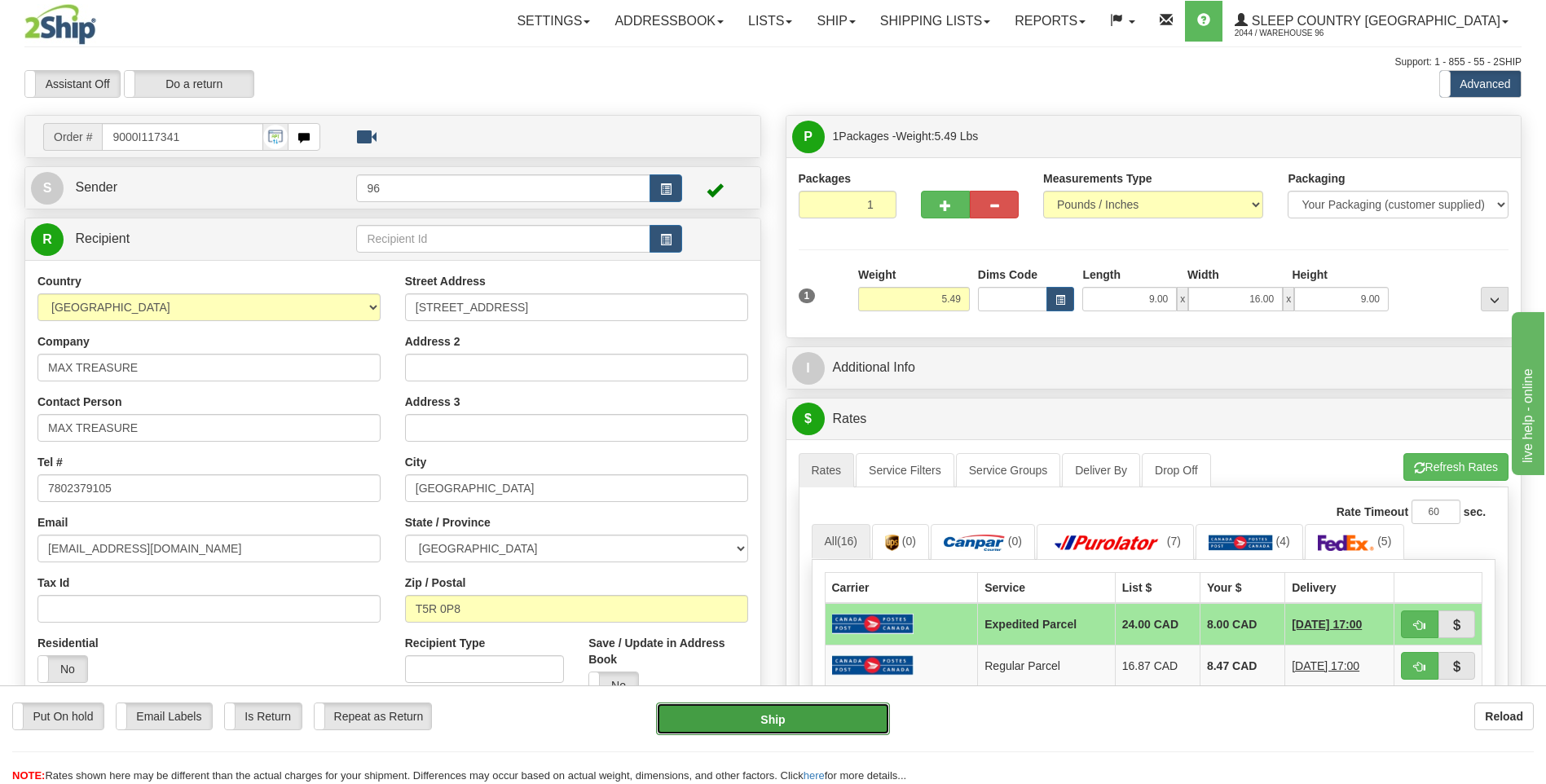
click at [795, 716] on button "Ship" at bounding box center [773, 719] width 233 height 33
type input "DOM.EP"
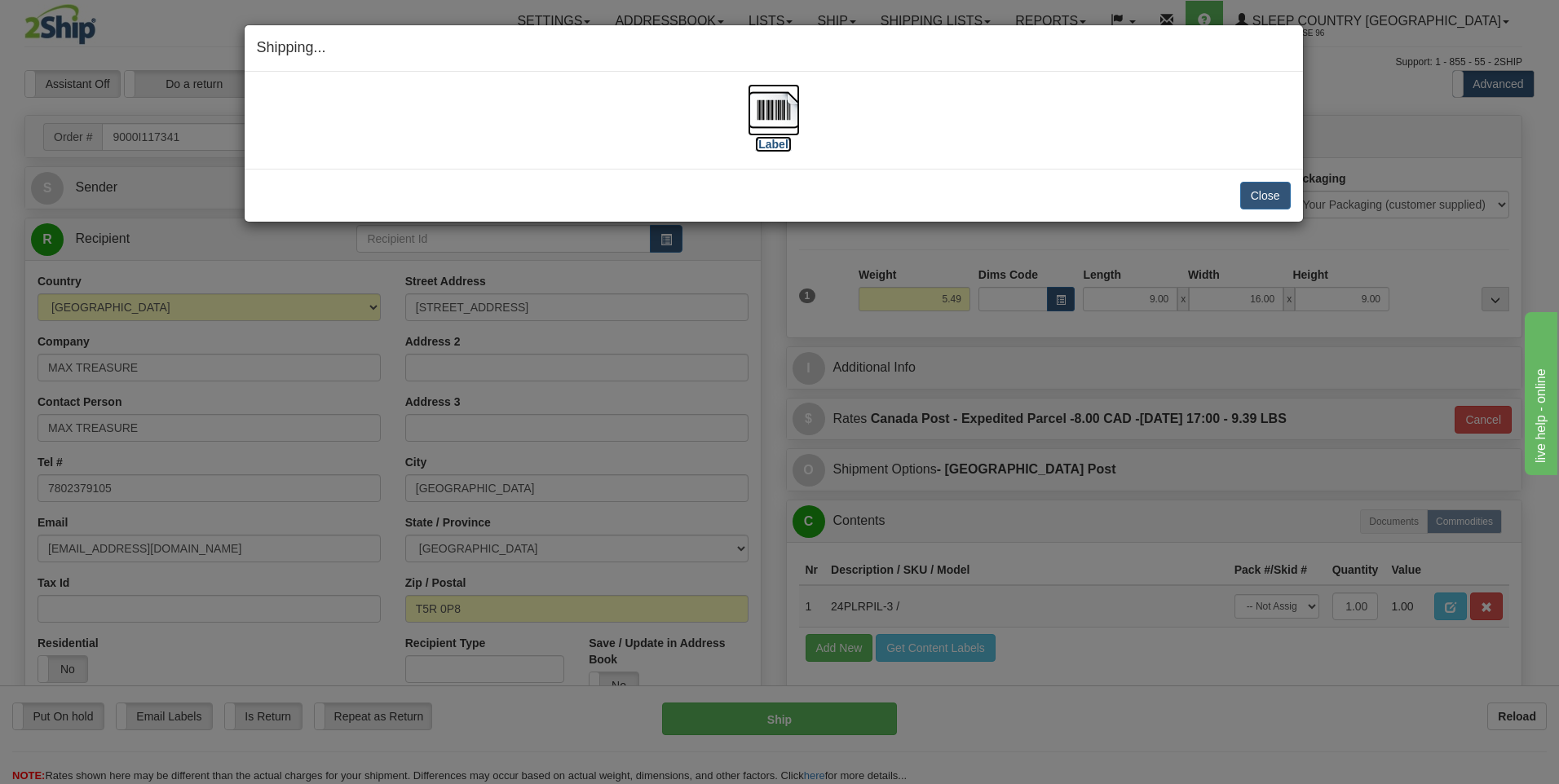
click at [783, 103] on img at bounding box center [774, 110] width 53 height 53
click at [1260, 194] on button "Close" at bounding box center [1265, 195] width 51 height 28
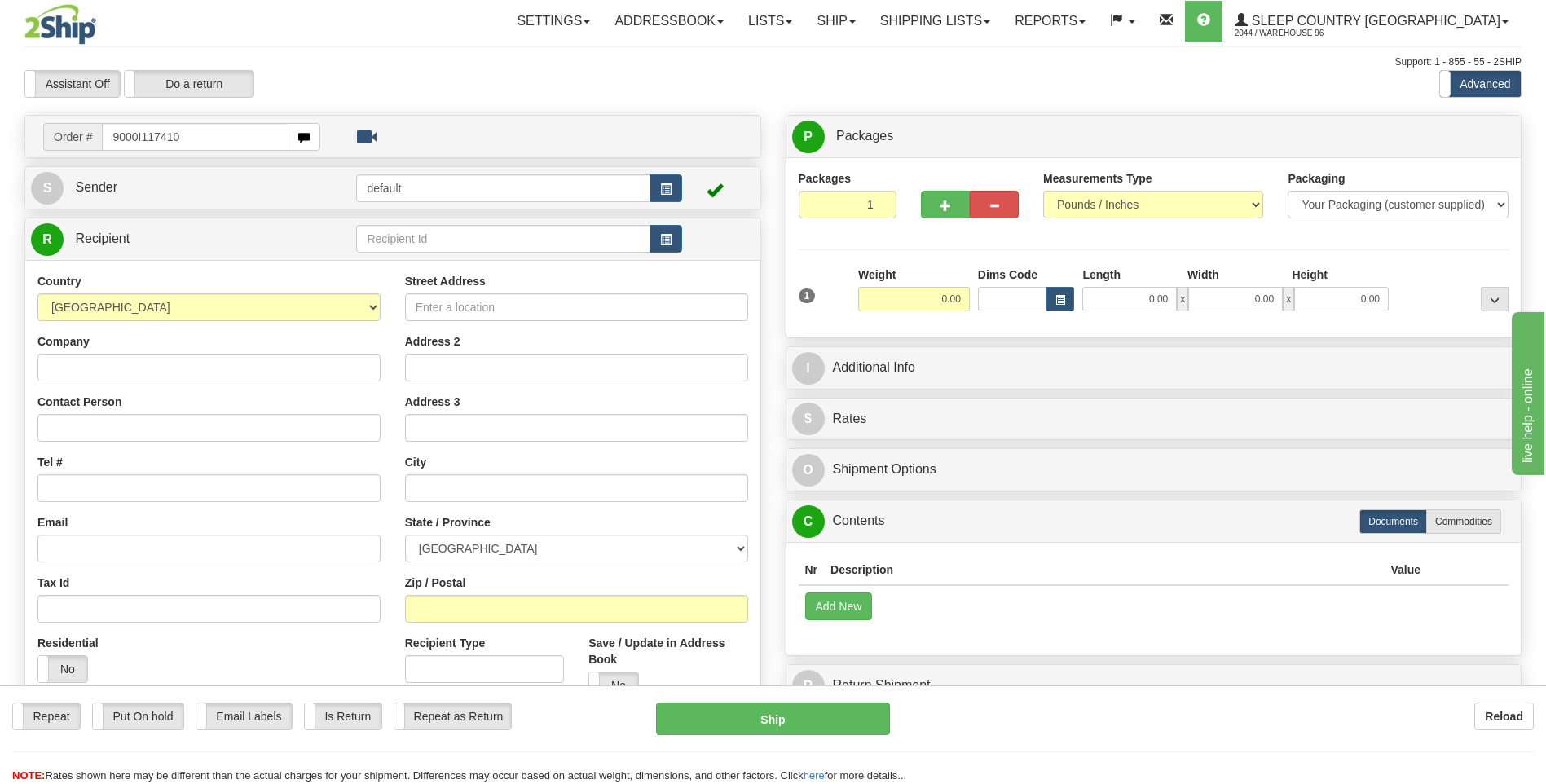
type input "9000I117410"
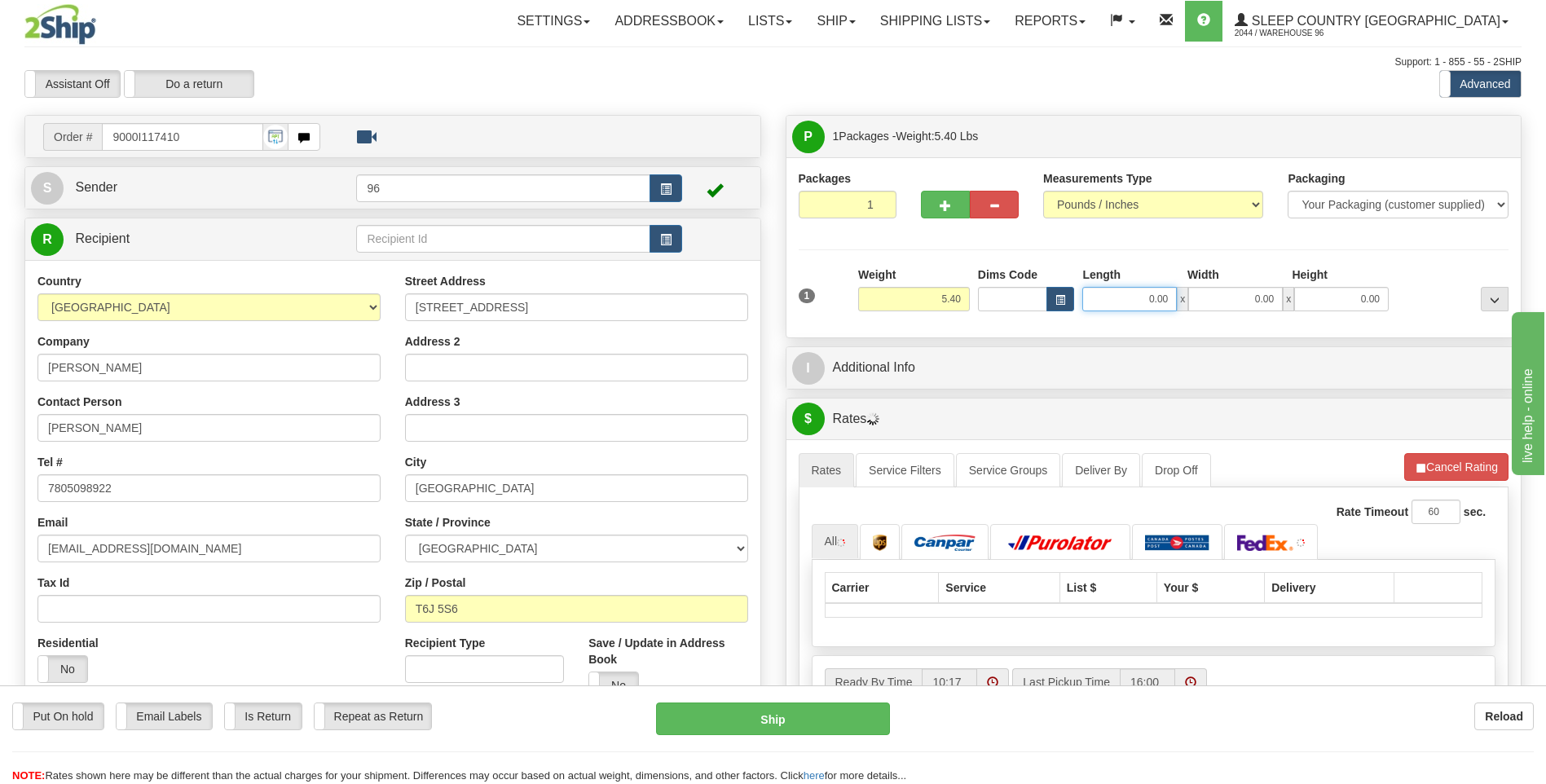
click at [1166, 298] on input "0.00" at bounding box center [1129, 299] width 95 height 25
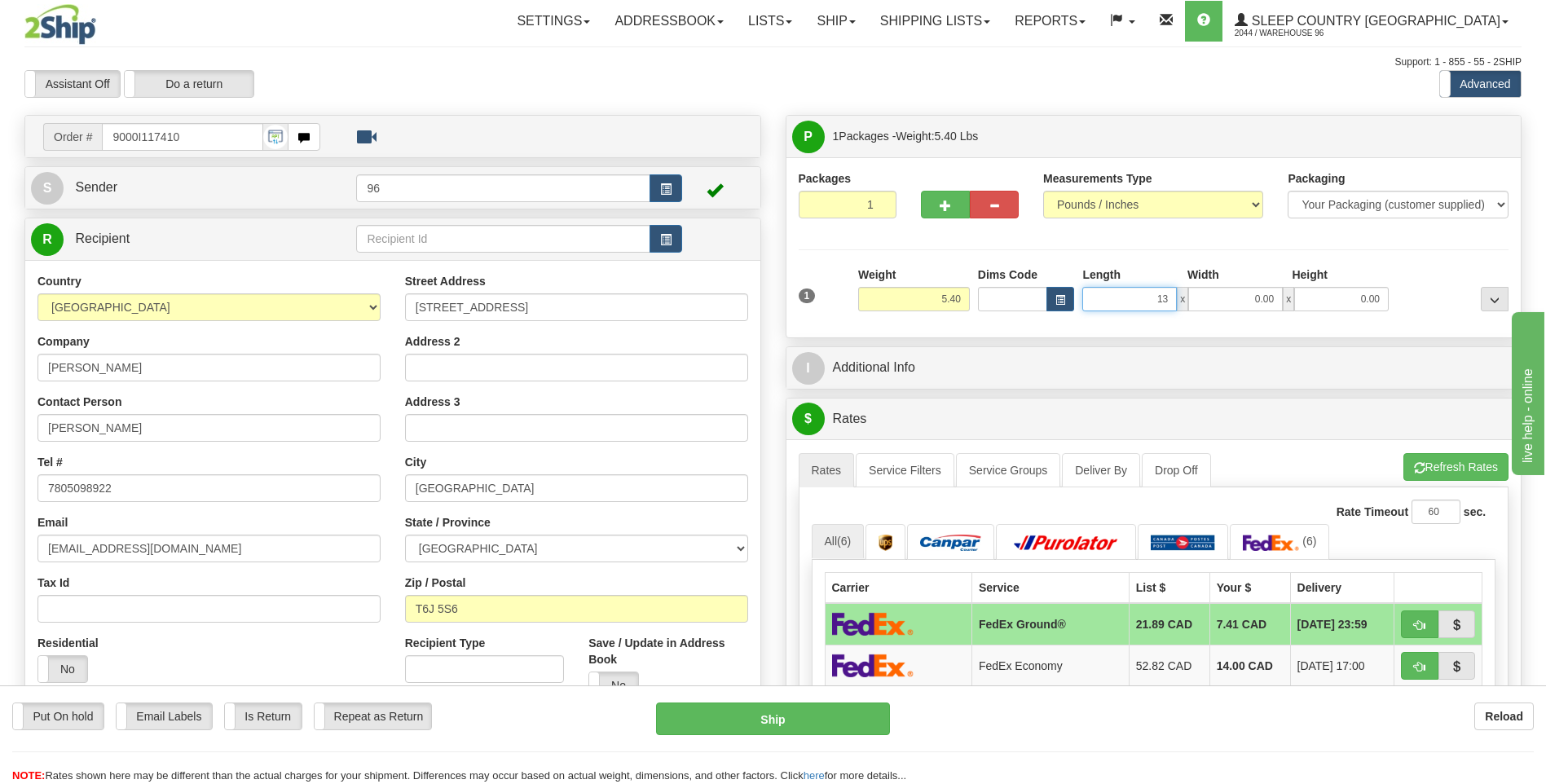
type input "13.00"
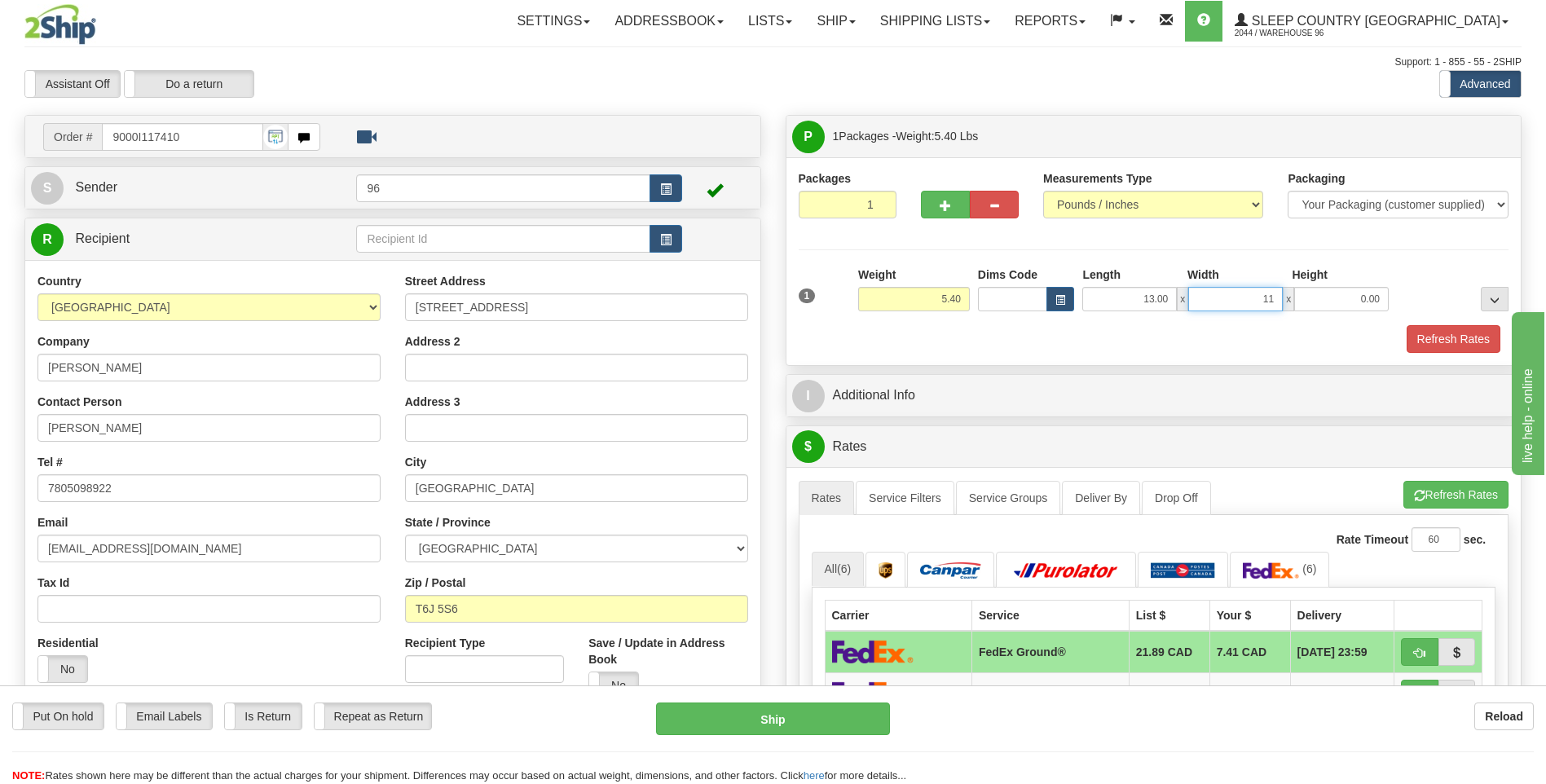
type input "11.00"
type input "5.00"
click at [1447, 342] on button "Refresh Rates" at bounding box center [1454, 338] width 94 height 28
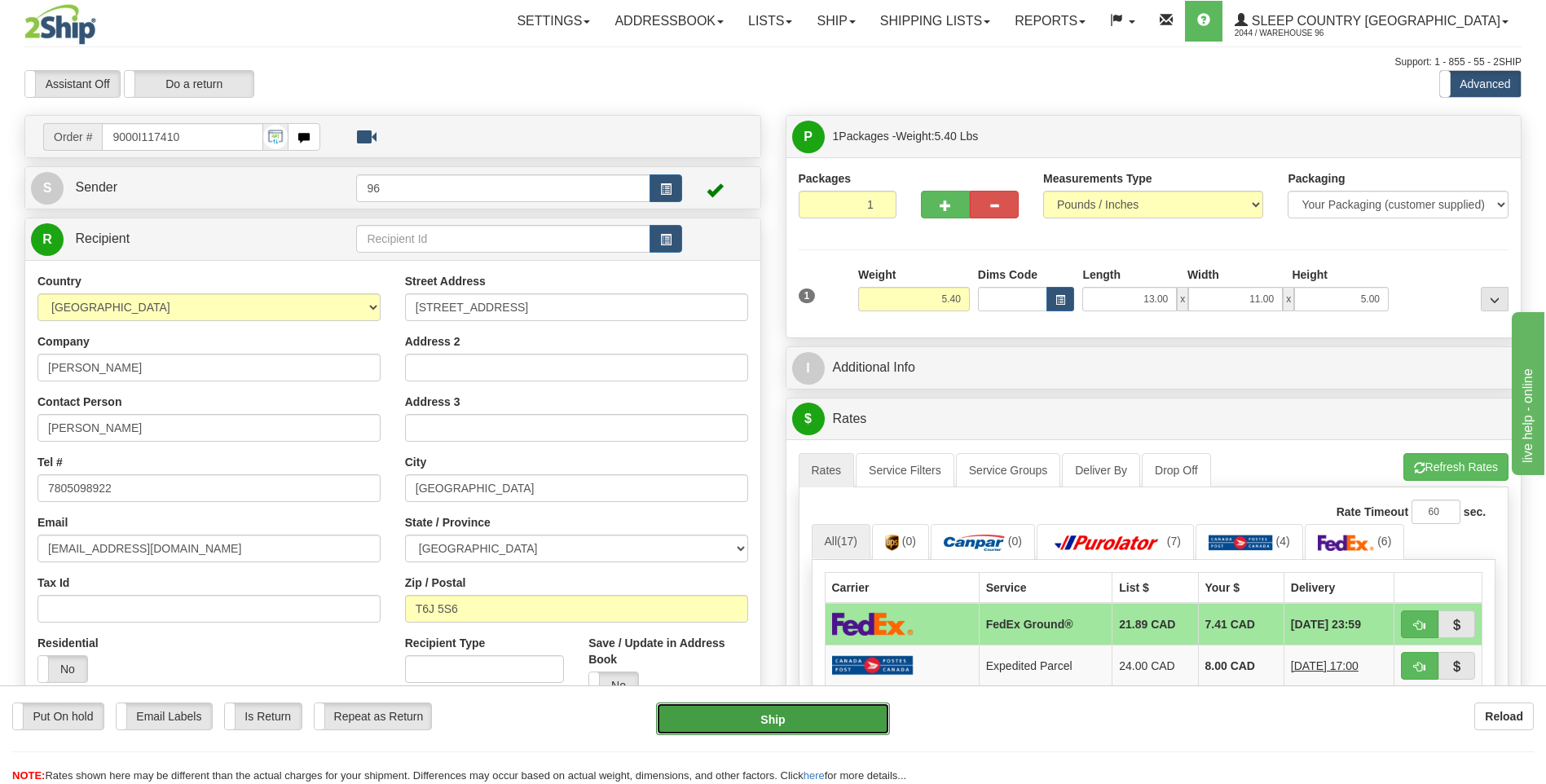
click at [816, 724] on button "Ship" at bounding box center [773, 719] width 233 height 33
type input "92"
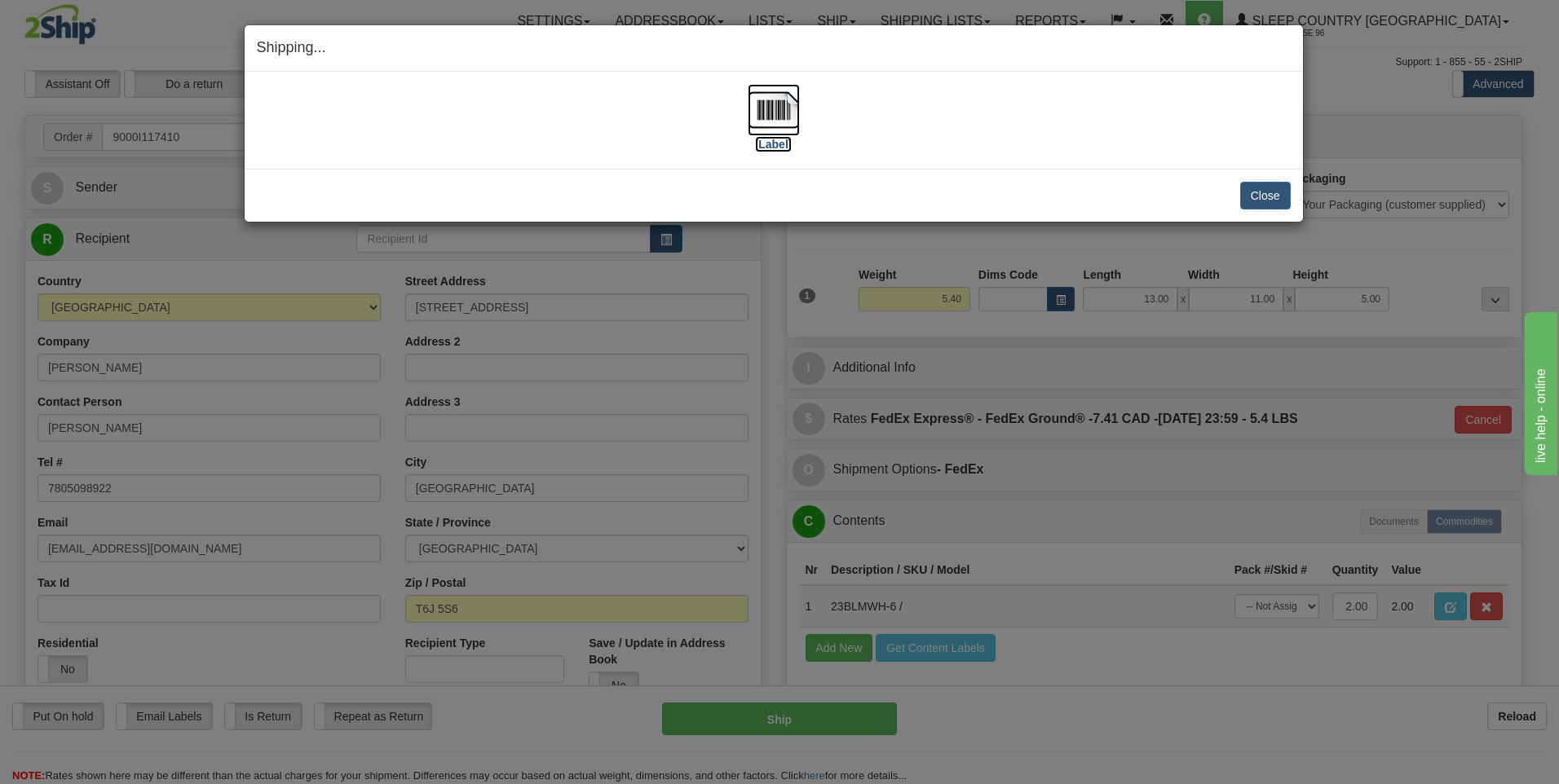
click at [782, 105] on img at bounding box center [774, 110] width 53 height 53
drag, startPoint x: 1008, startPoint y: 100, endPoint x: 936, endPoint y: 135, distance: 80.1
click at [772, 103] on img at bounding box center [774, 110] width 53 height 53
click at [1263, 196] on button "Close" at bounding box center [1265, 195] width 51 height 28
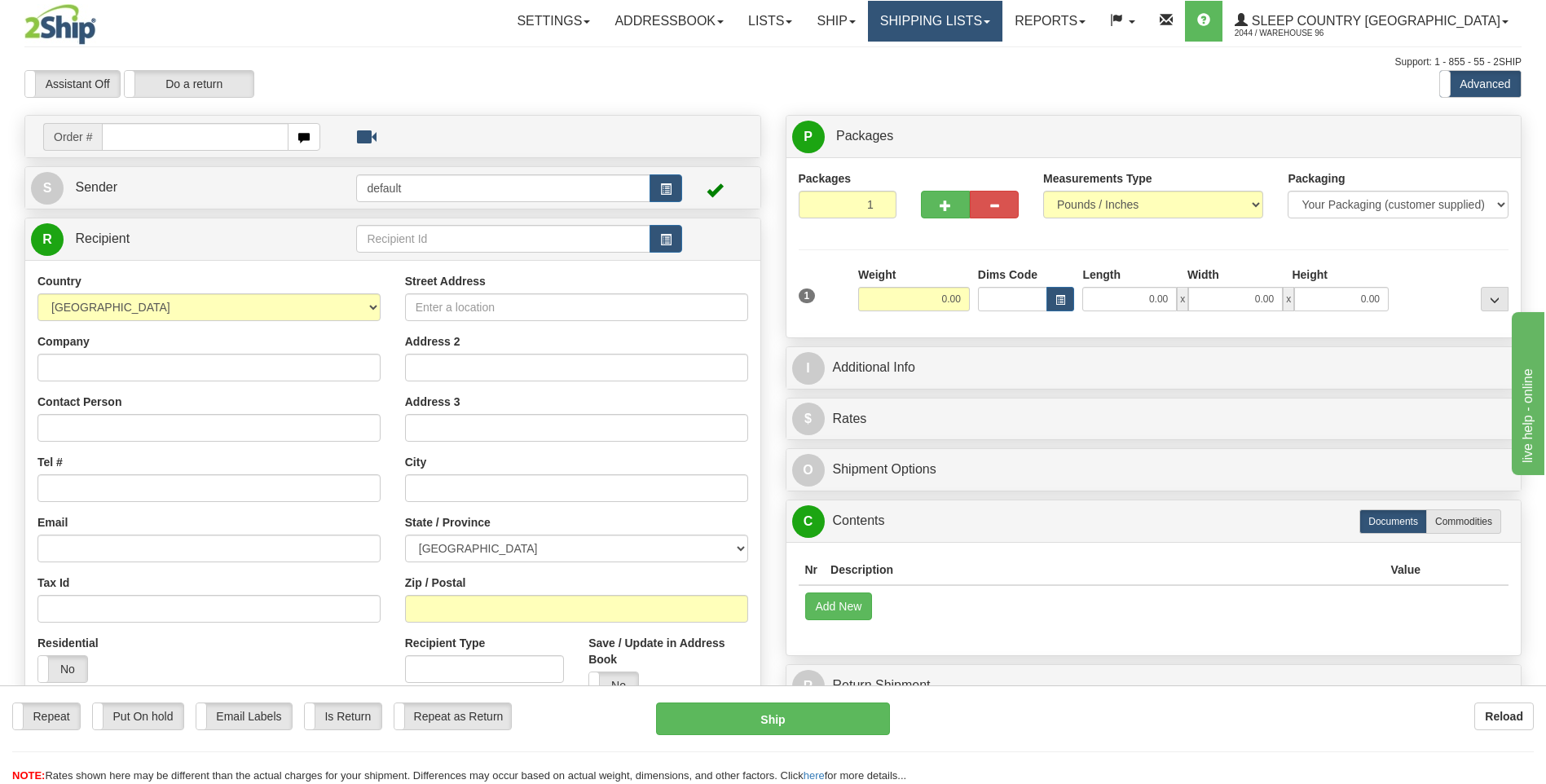
click at [996, 11] on link "Shipping lists" at bounding box center [935, 21] width 135 height 41
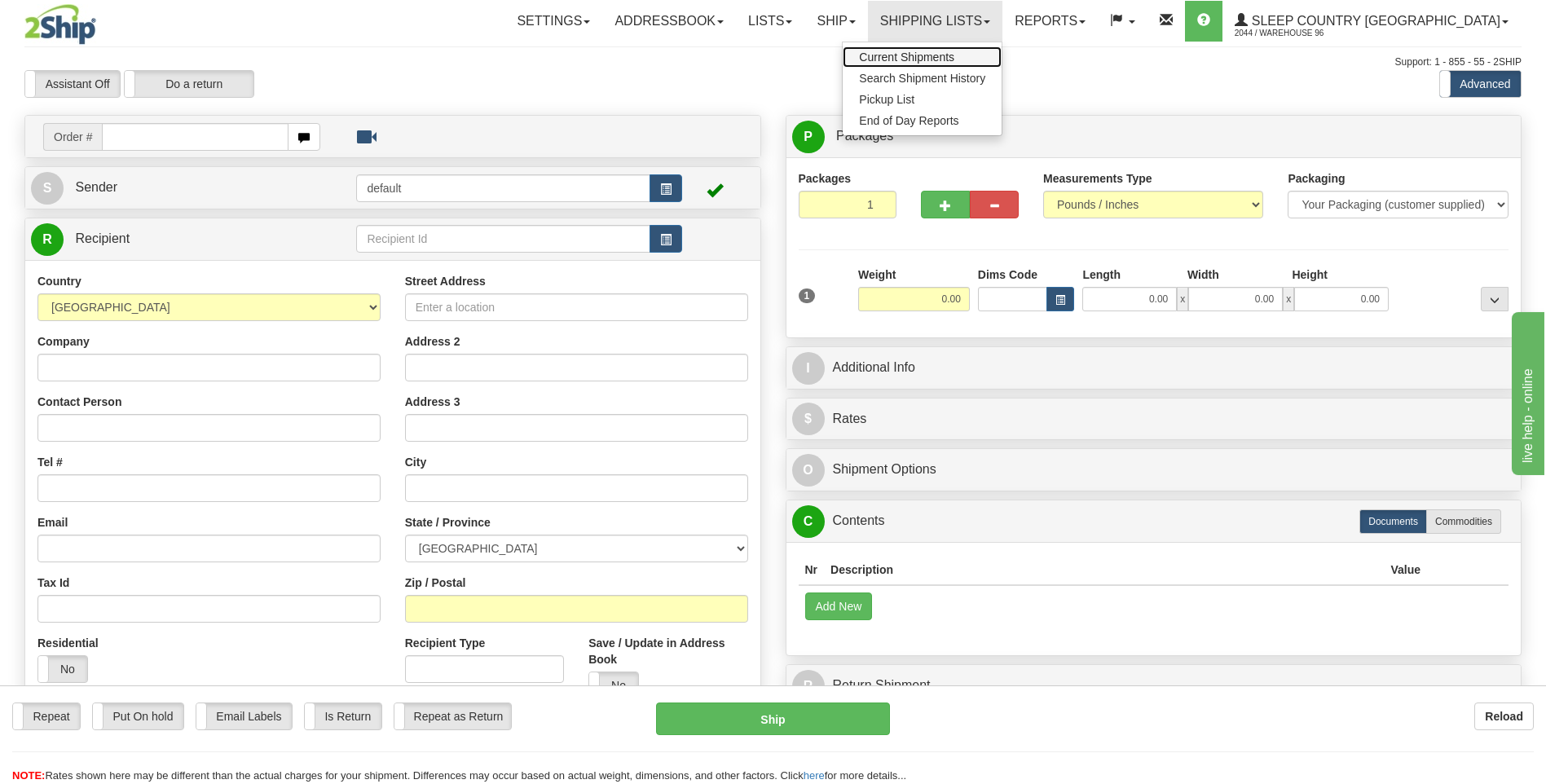
click at [950, 50] on link "Current Shipments" at bounding box center [923, 57] width 159 height 21
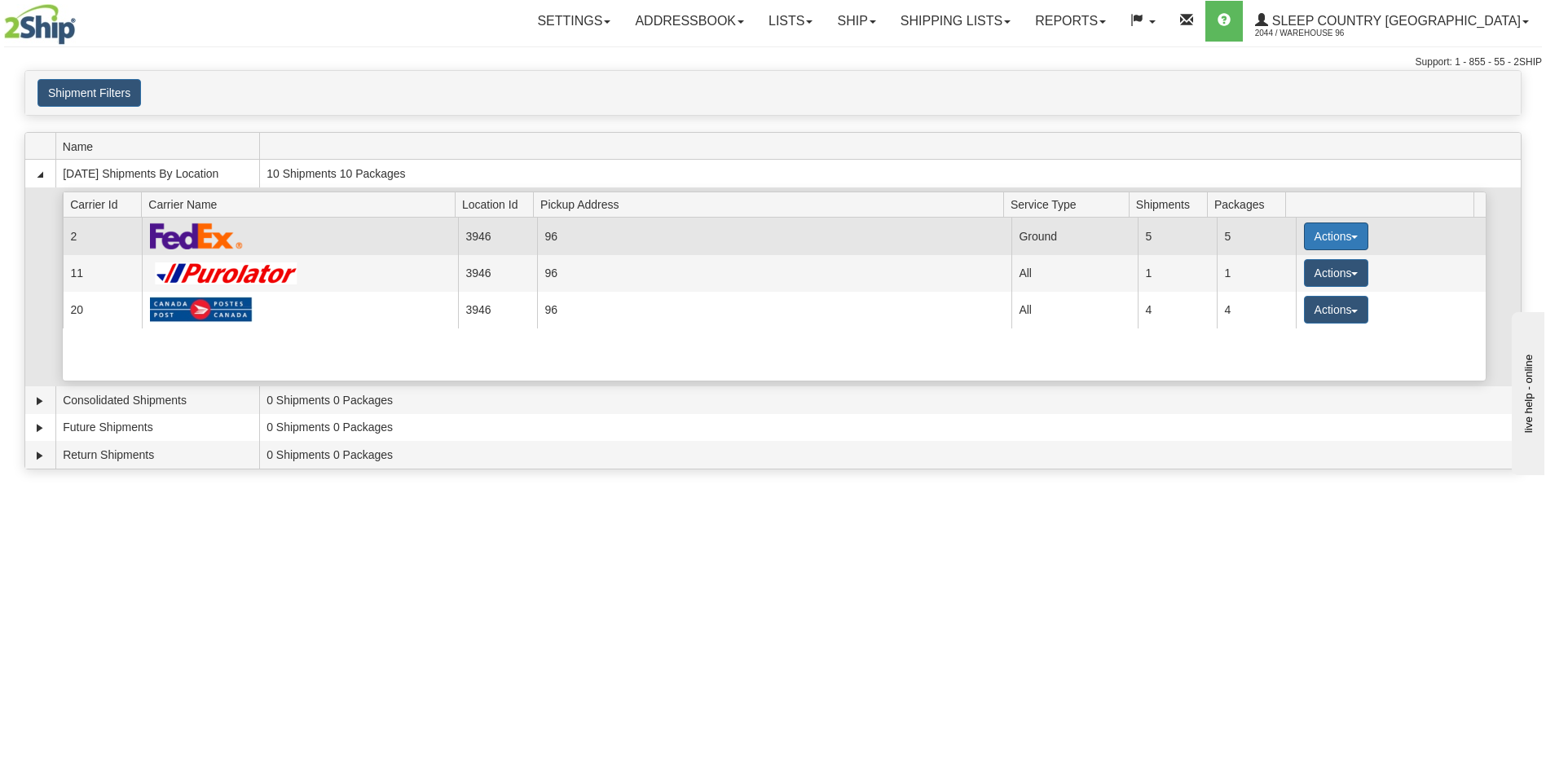
click at [1346, 235] on button "Actions" at bounding box center [1337, 236] width 65 height 28
click at [1279, 289] on span "Close" at bounding box center [1272, 288] width 37 height 11
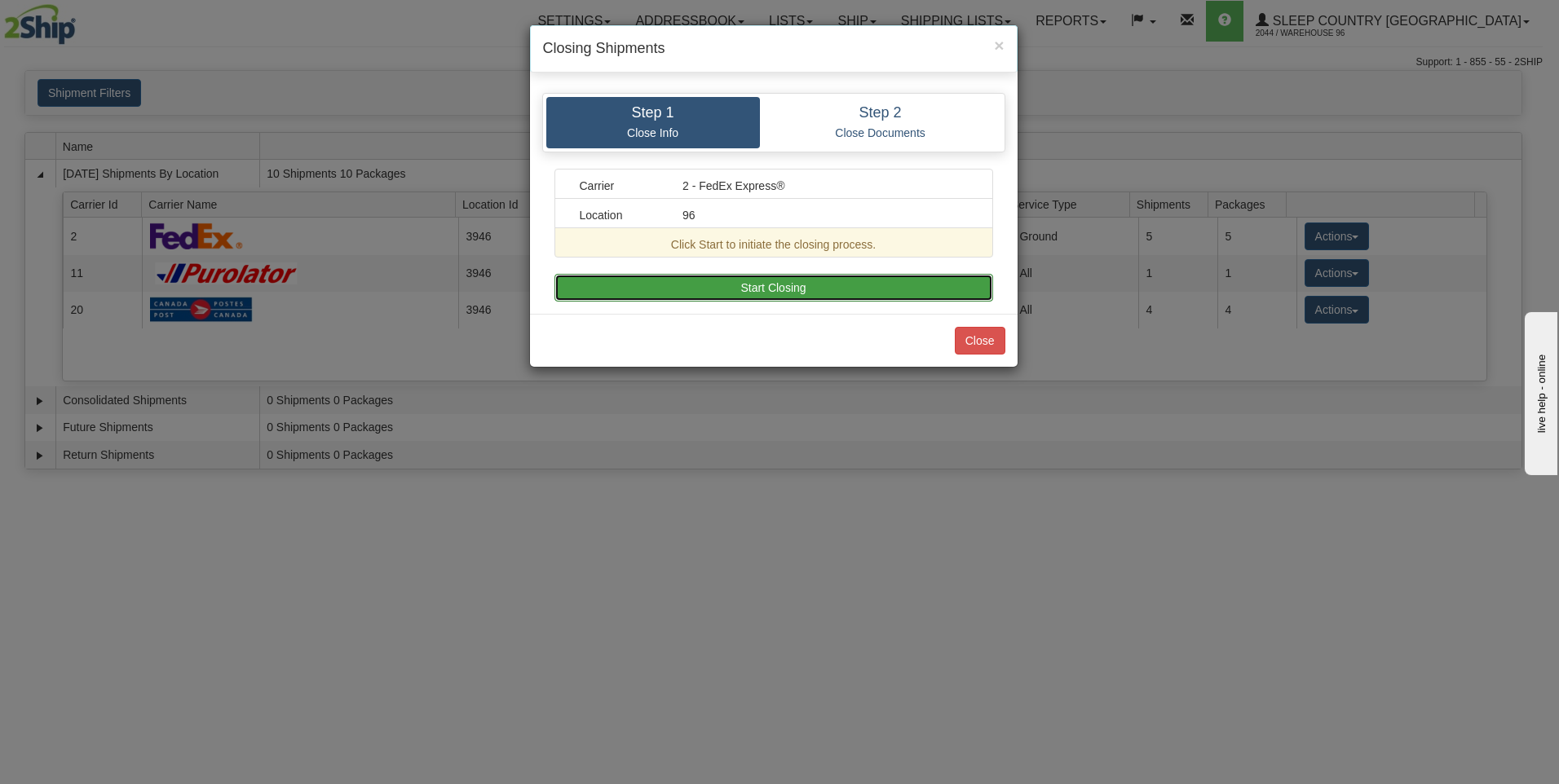
click at [740, 288] on button "Start Closing" at bounding box center [774, 287] width 439 height 28
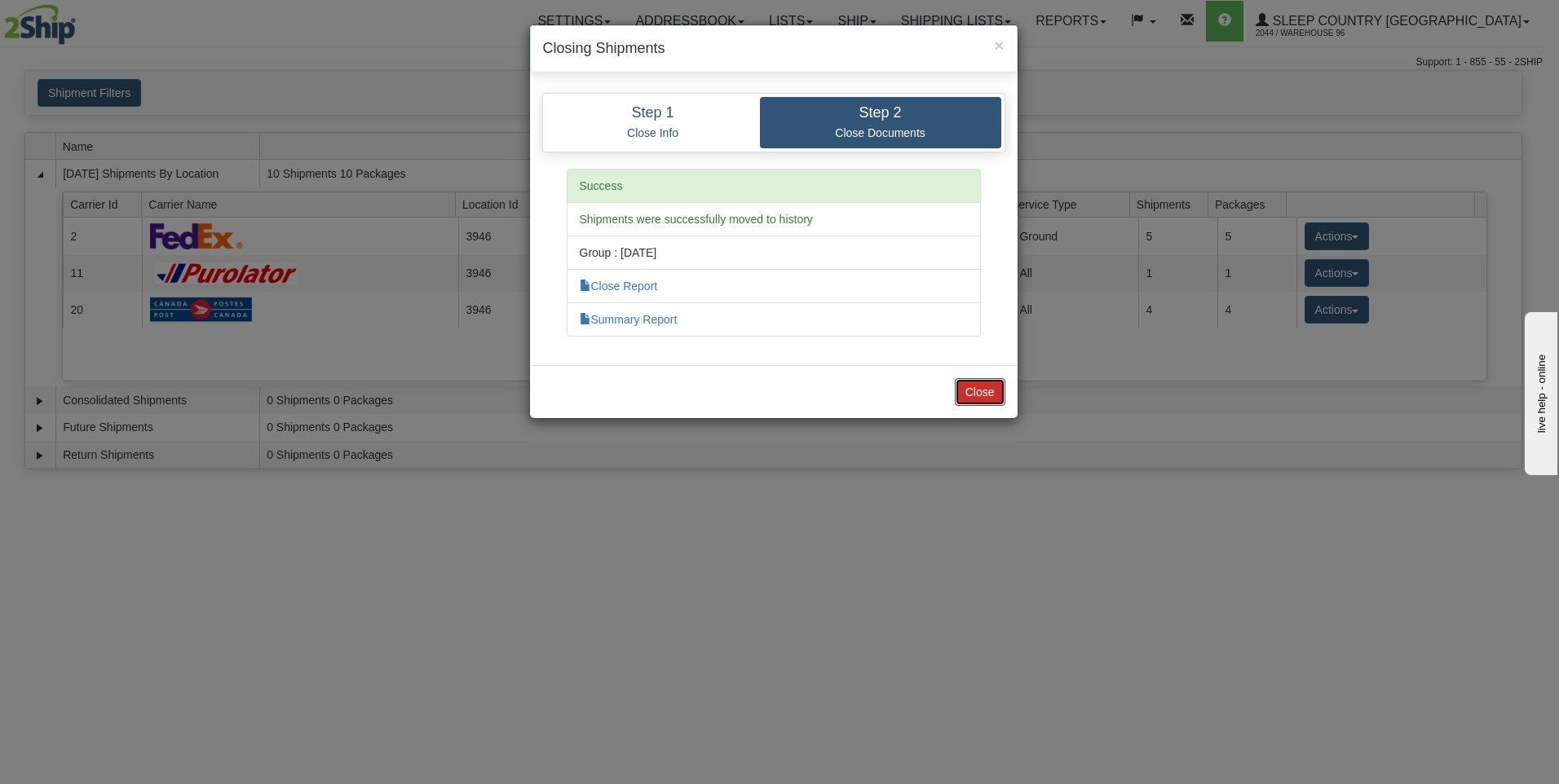
click at [990, 398] on button "Close" at bounding box center [979, 392] width 51 height 28
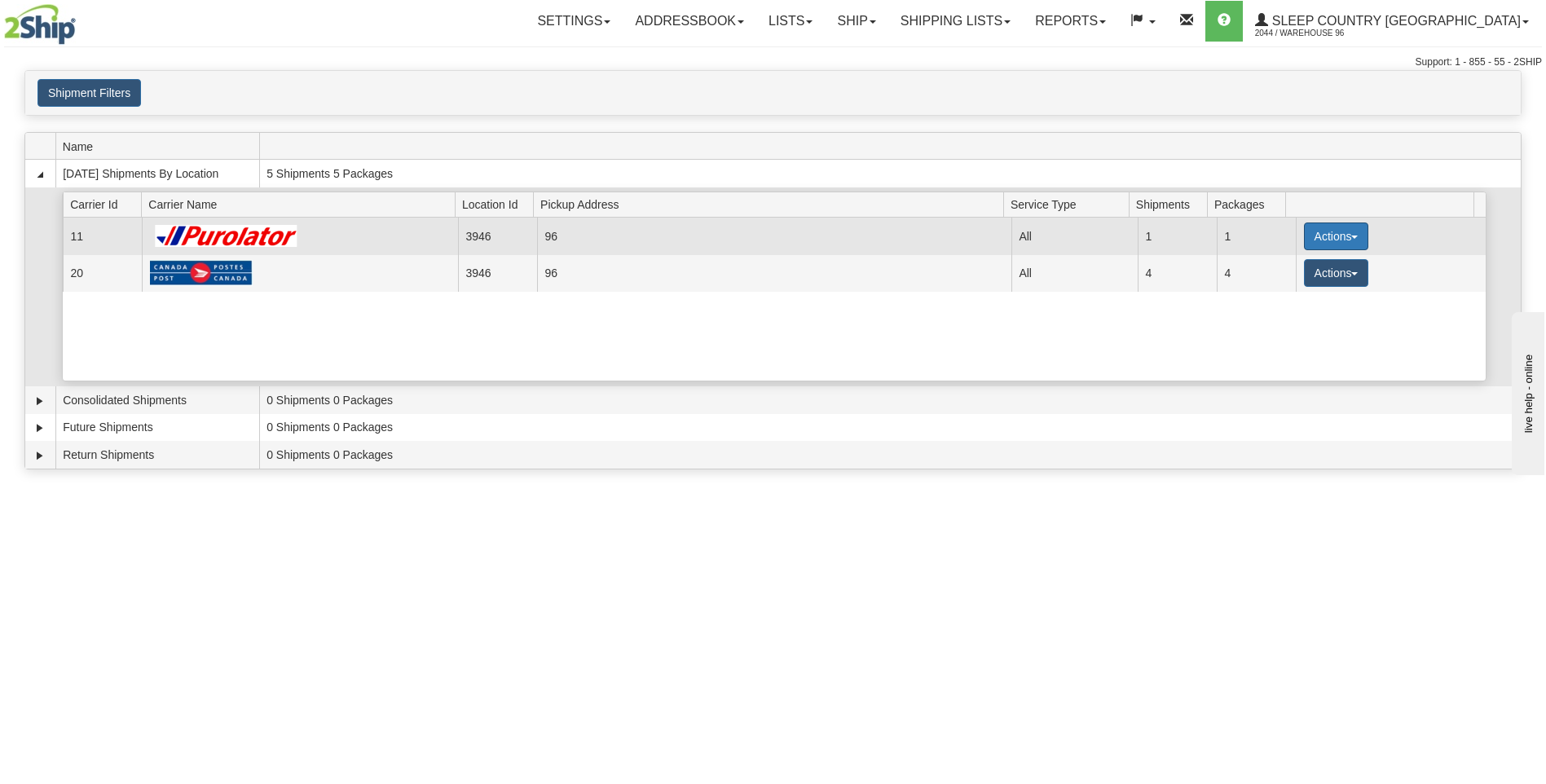
click at [1338, 237] on button "Actions" at bounding box center [1337, 236] width 65 height 28
click at [1291, 311] on span "Pickup" at bounding box center [1274, 309] width 43 height 11
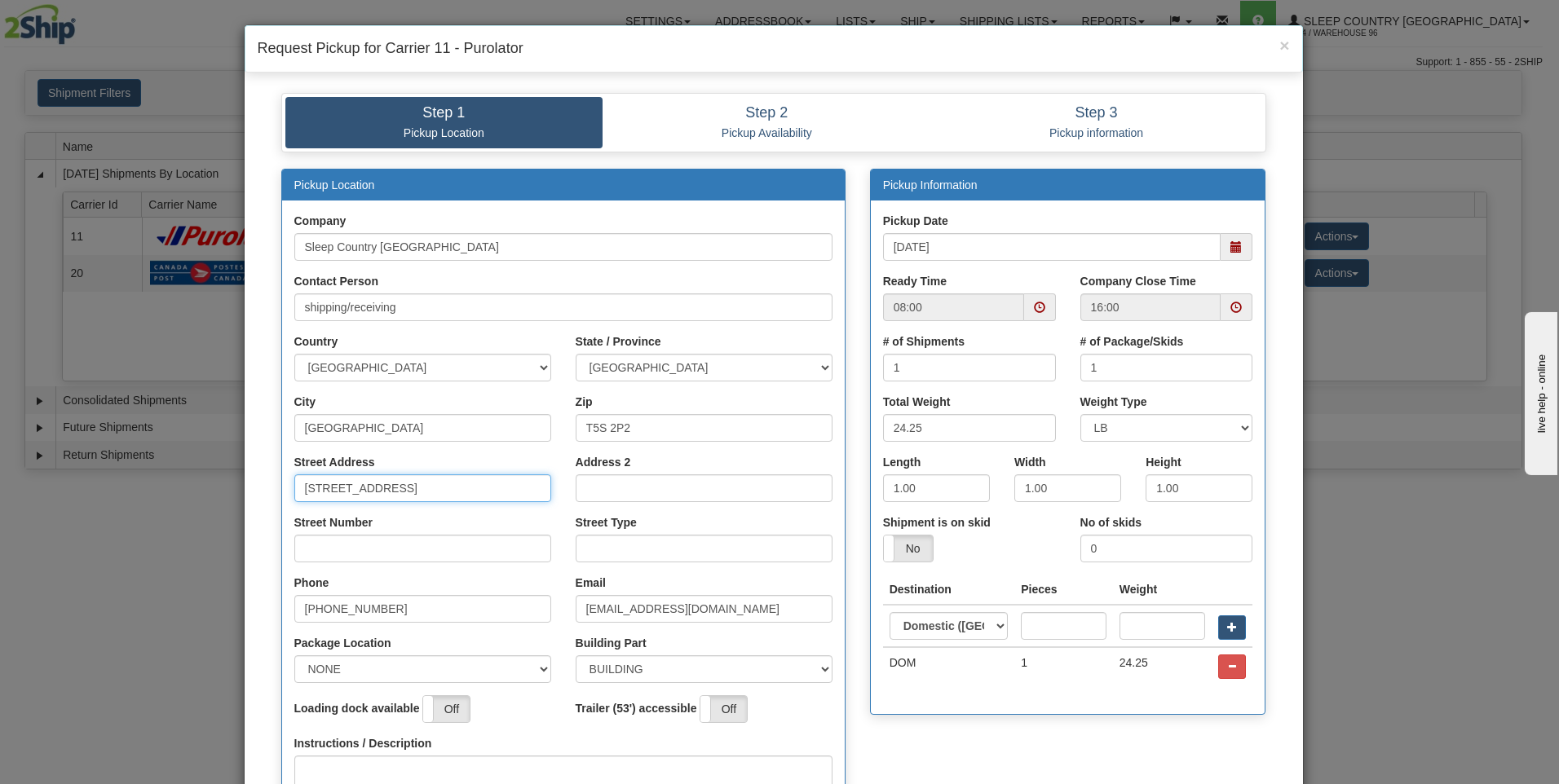
click at [450, 490] on input "[STREET_ADDRESS]" at bounding box center [423, 488] width 257 height 28
type input "18137"
type input "111"
type input "ave"
click at [534, 672] on select "NONE FRONT REAR SIDE" at bounding box center [423, 668] width 257 height 28
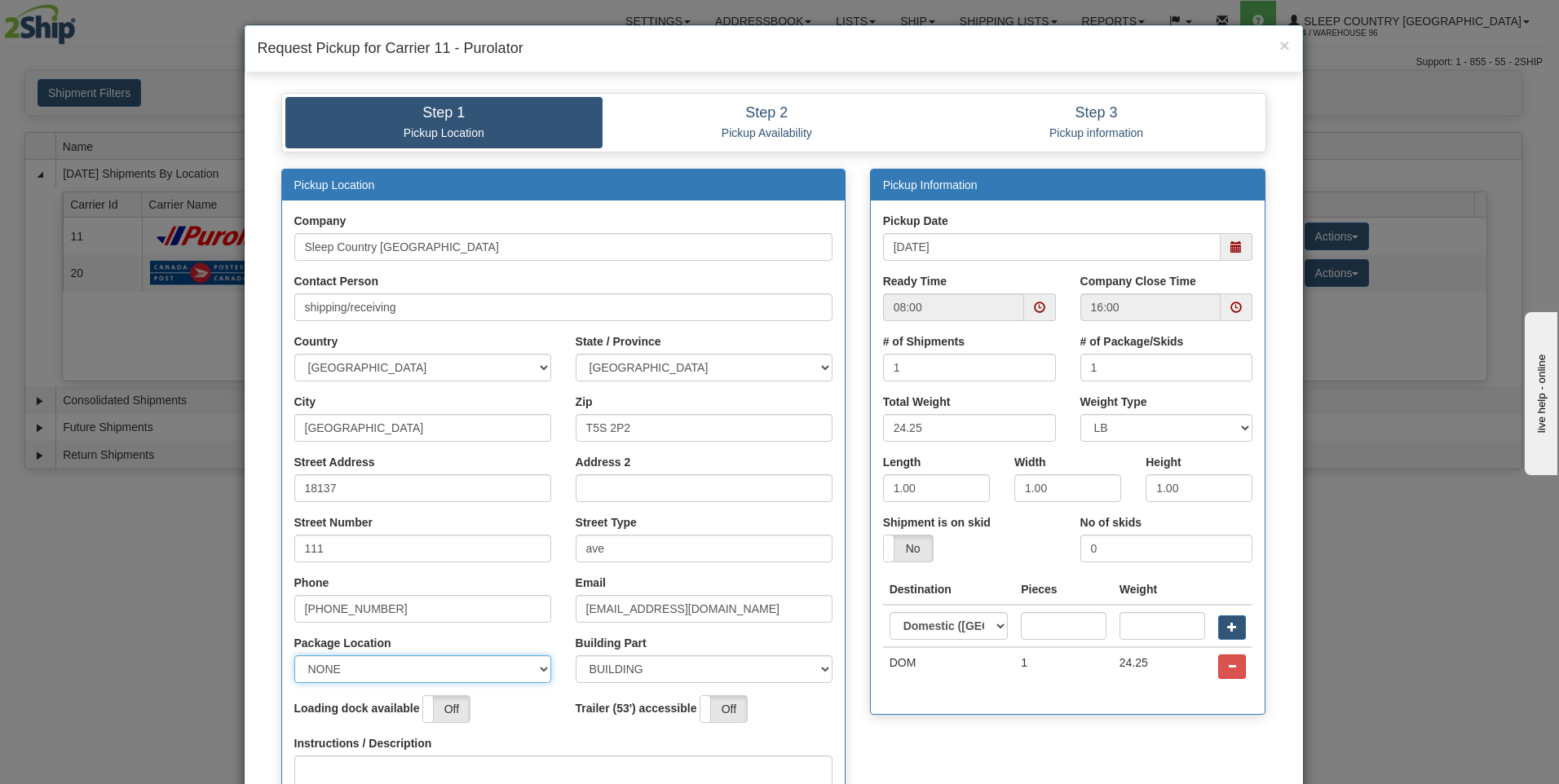
select select "2"
click at [295, 655] on select "NONE FRONT REAR SIDE" at bounding box center [423, 668] width 257 height 28
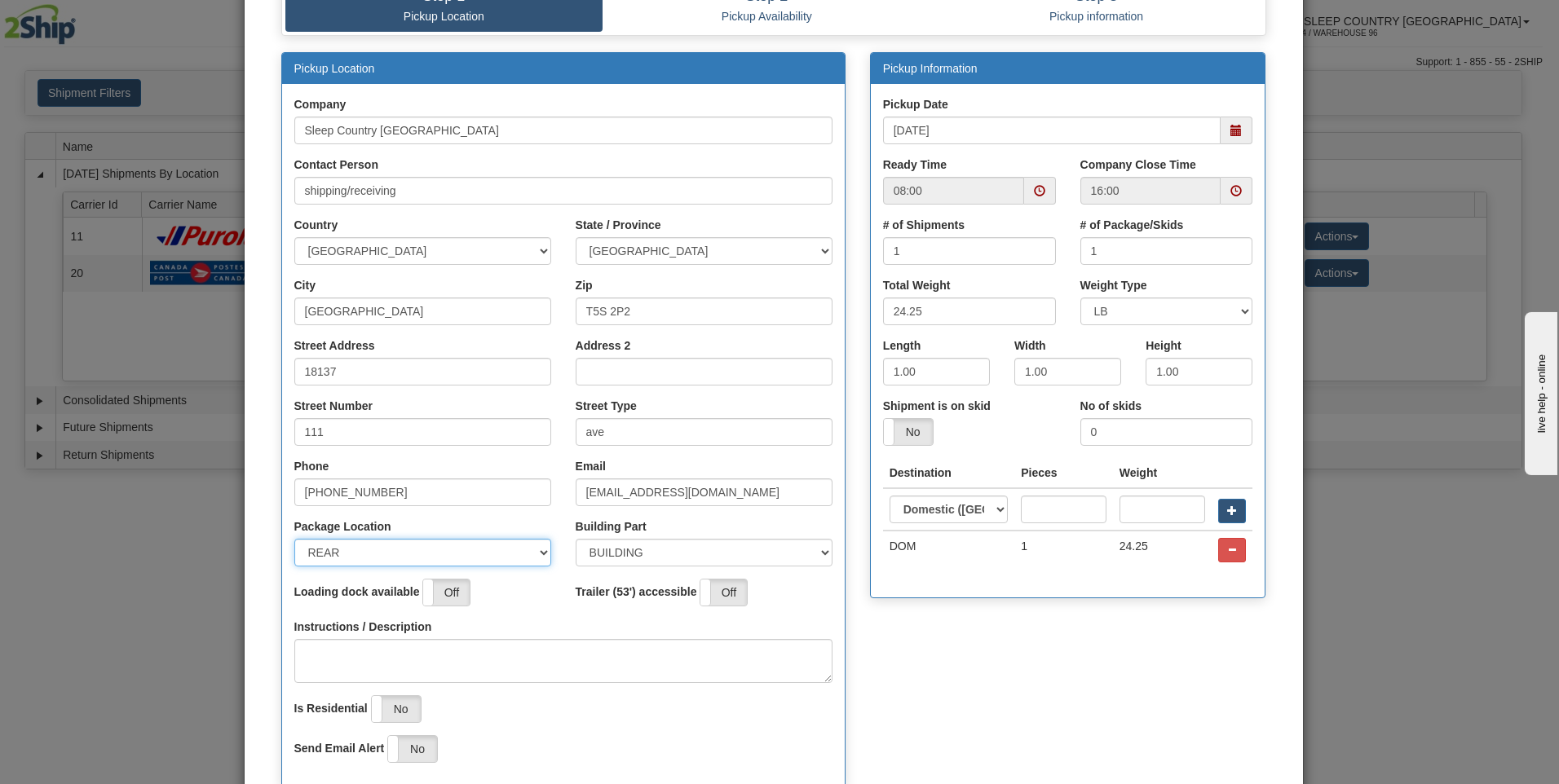
scroll to position [255, 0]
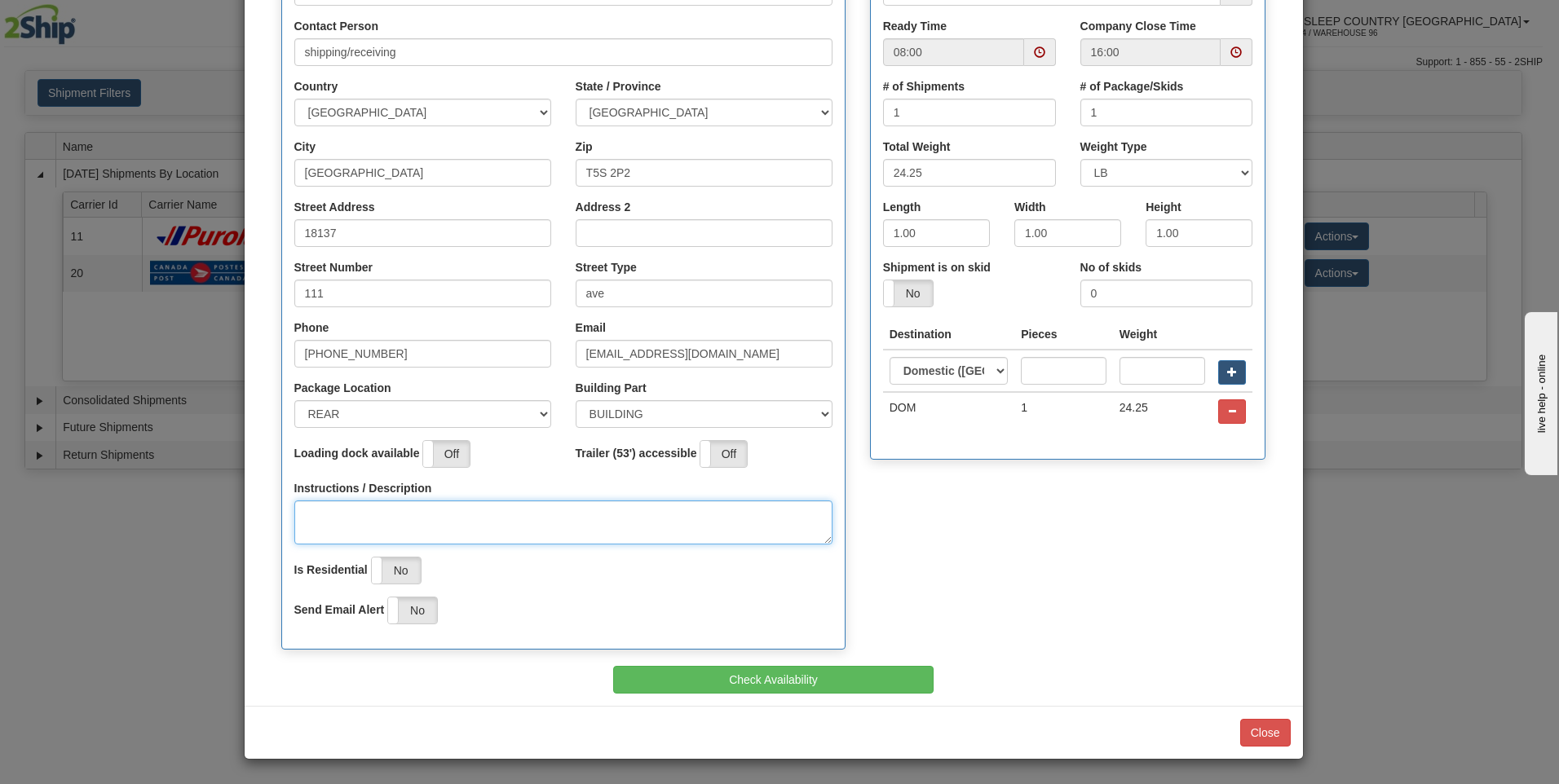
click at [349, 517] on textarea "Instructions / Description" at bounding box center [563, 522] width 538 height 44
click at [1036, 54] on span at bounding box center [1040, 53] width 11 height 11
type textarea "pick up at rear of building"
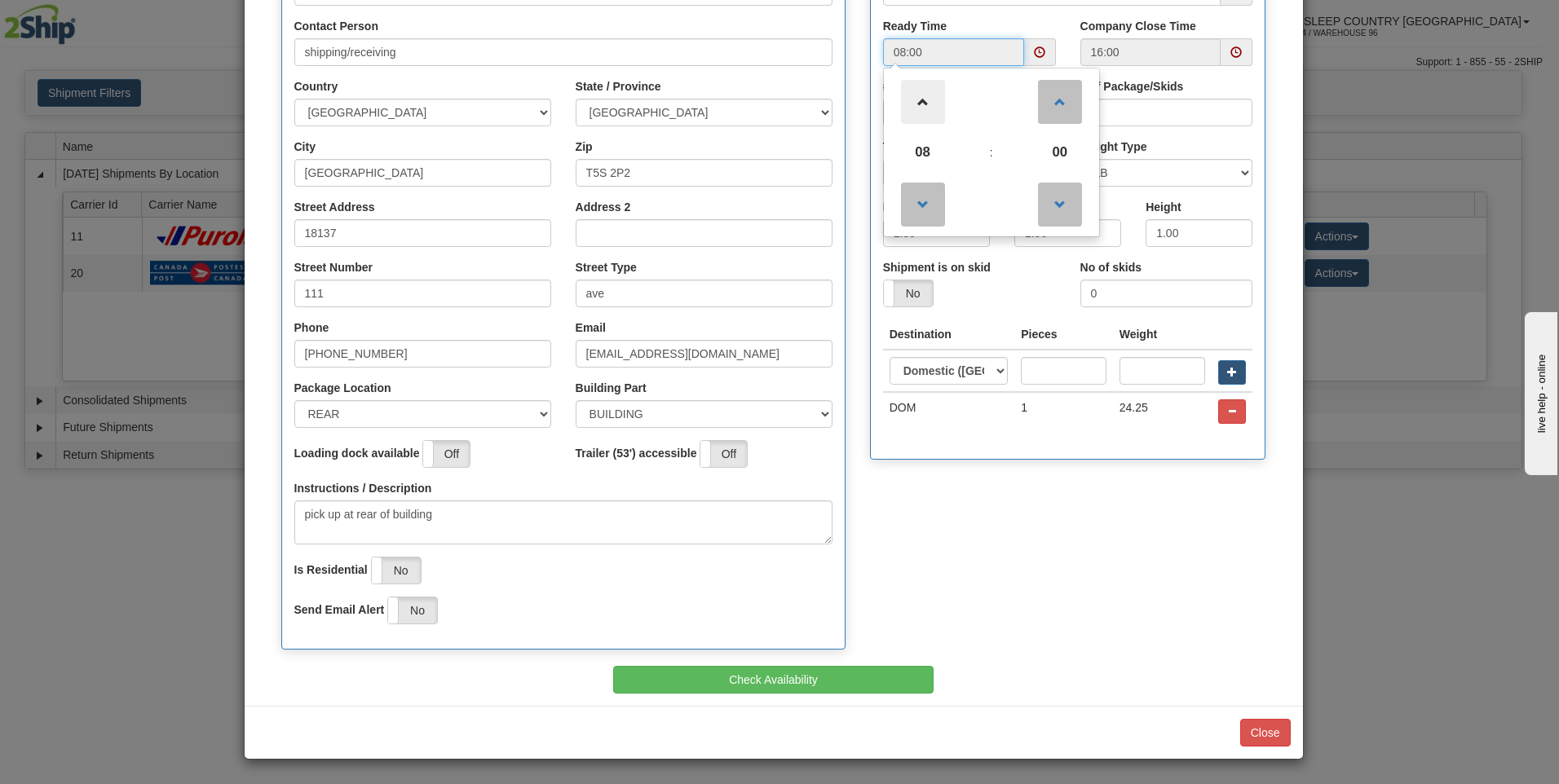
click at [919, 100] on span at bounding box center [923, 102] width 44 height 44
click at [918, 101] on span at bounding box center [923, 102] width 44 height 44
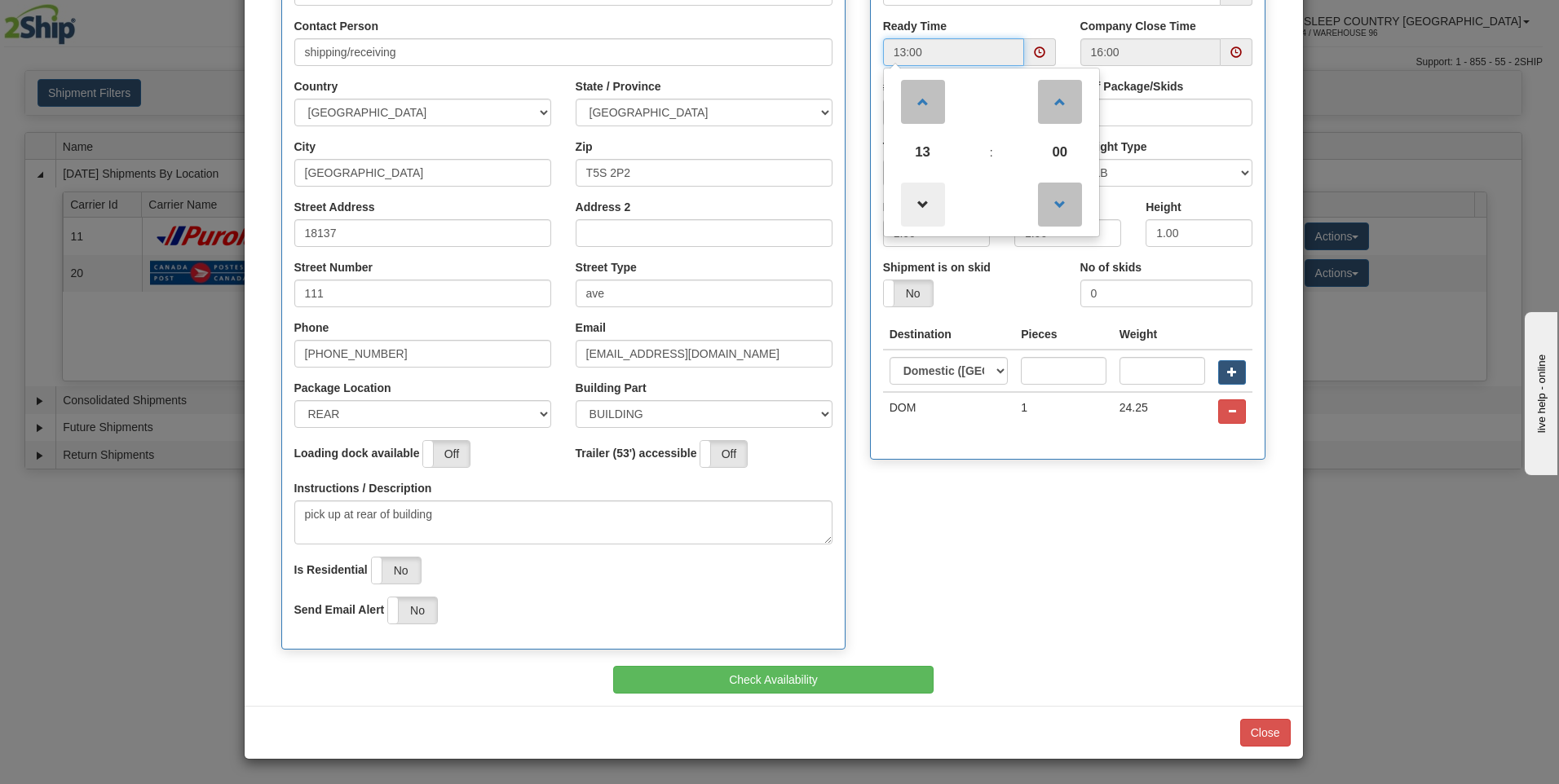
click at [915, 206] on span at bounding box center [923, 205] width 44 height 44
type input "12:00"
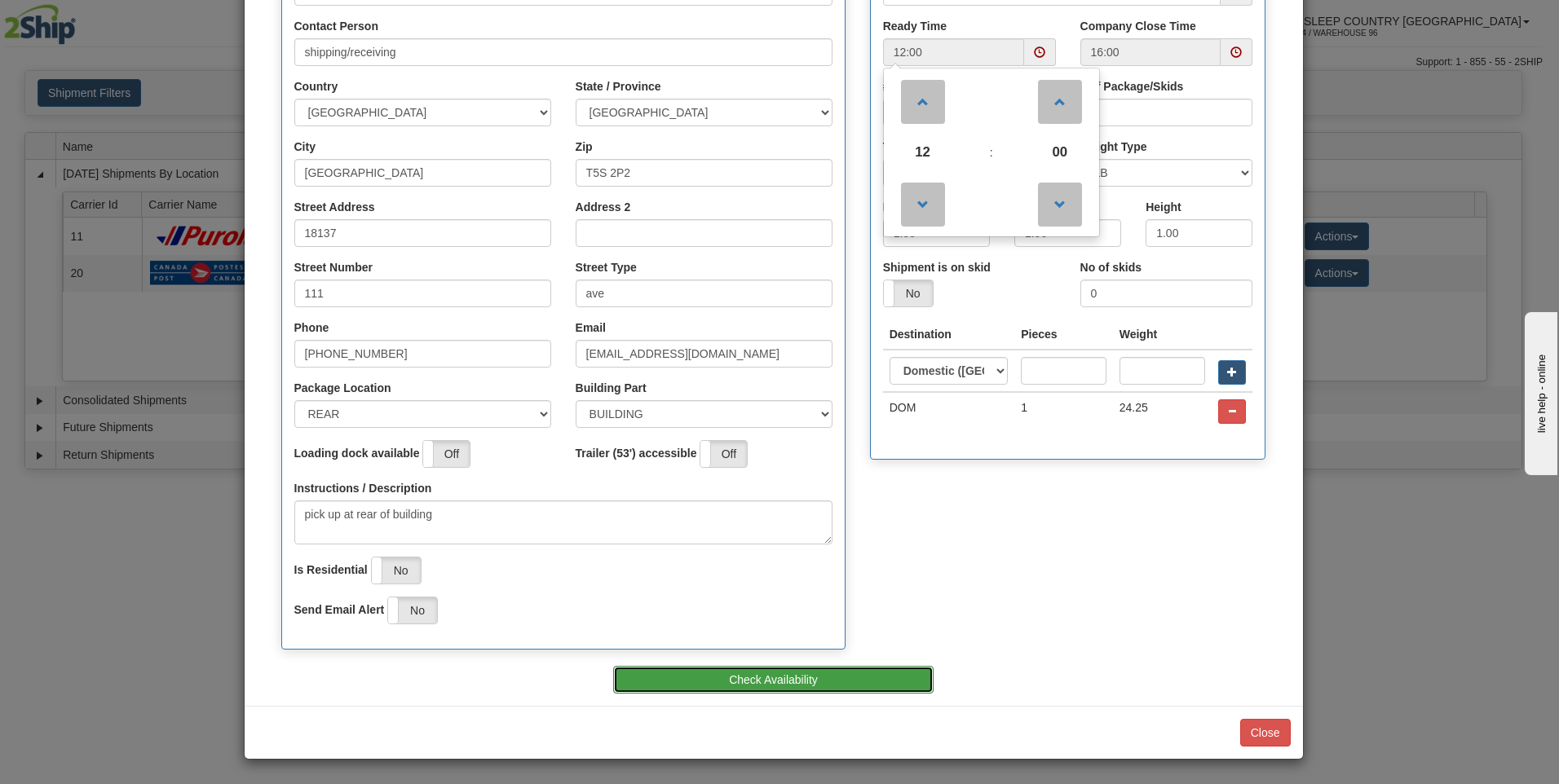
click at [865, 677] on button "Check Availability" at bounding box center [773, 680] width 320 height 28
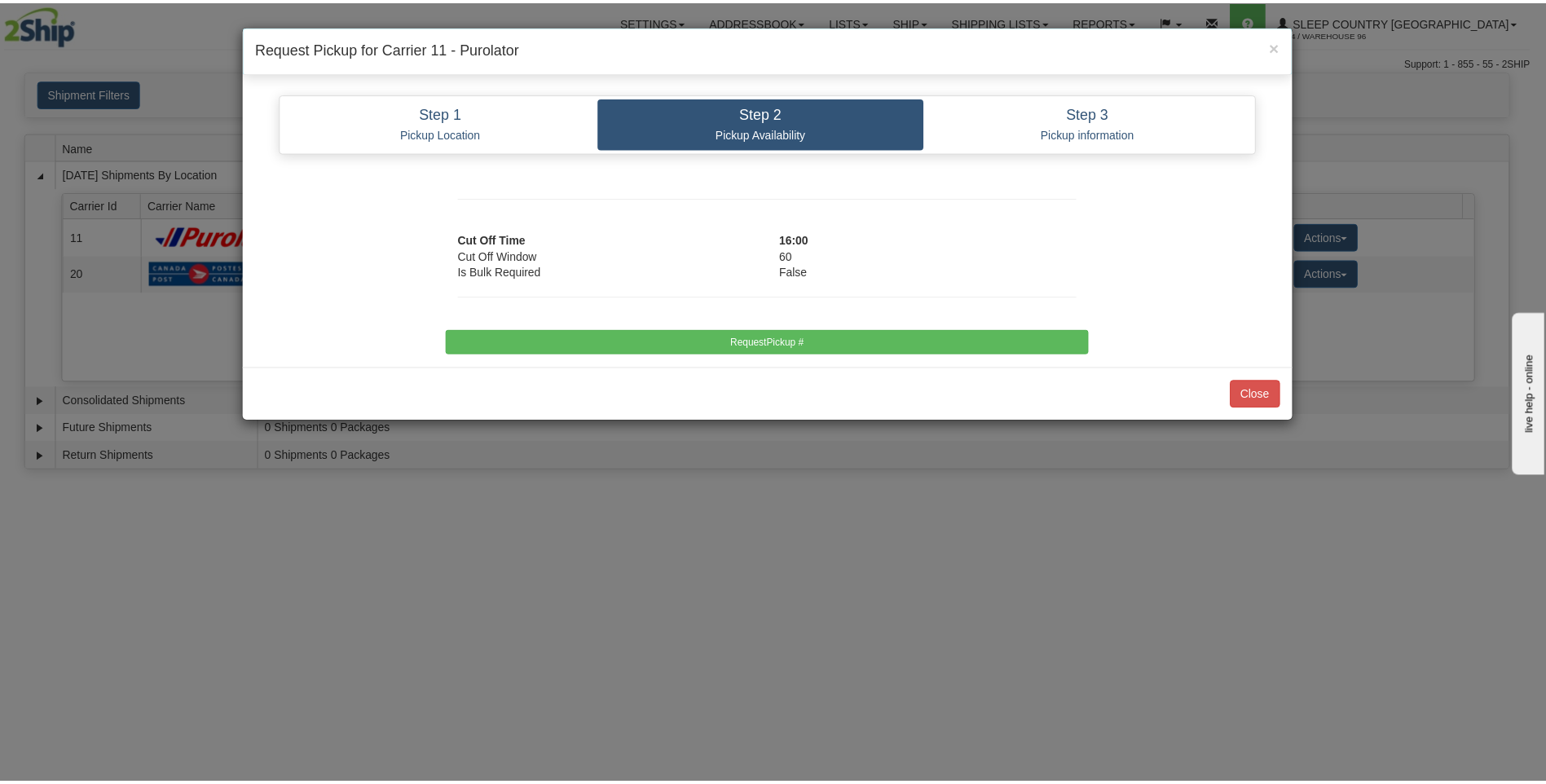
scroll to position [0, 0]
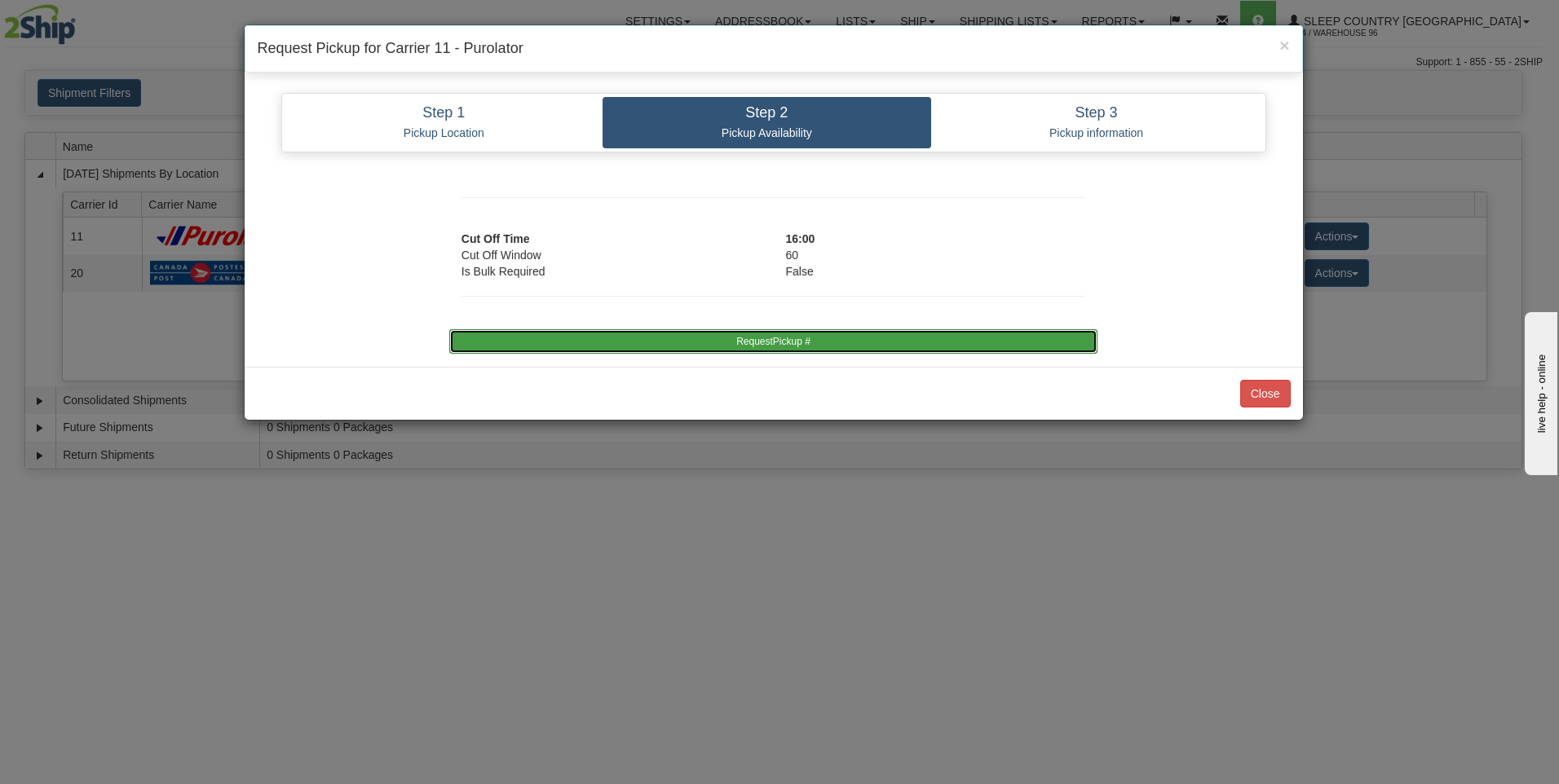
click at [848, 340] on button "RequestPickup #" at bounding box center [774, 341] width 648 height 25
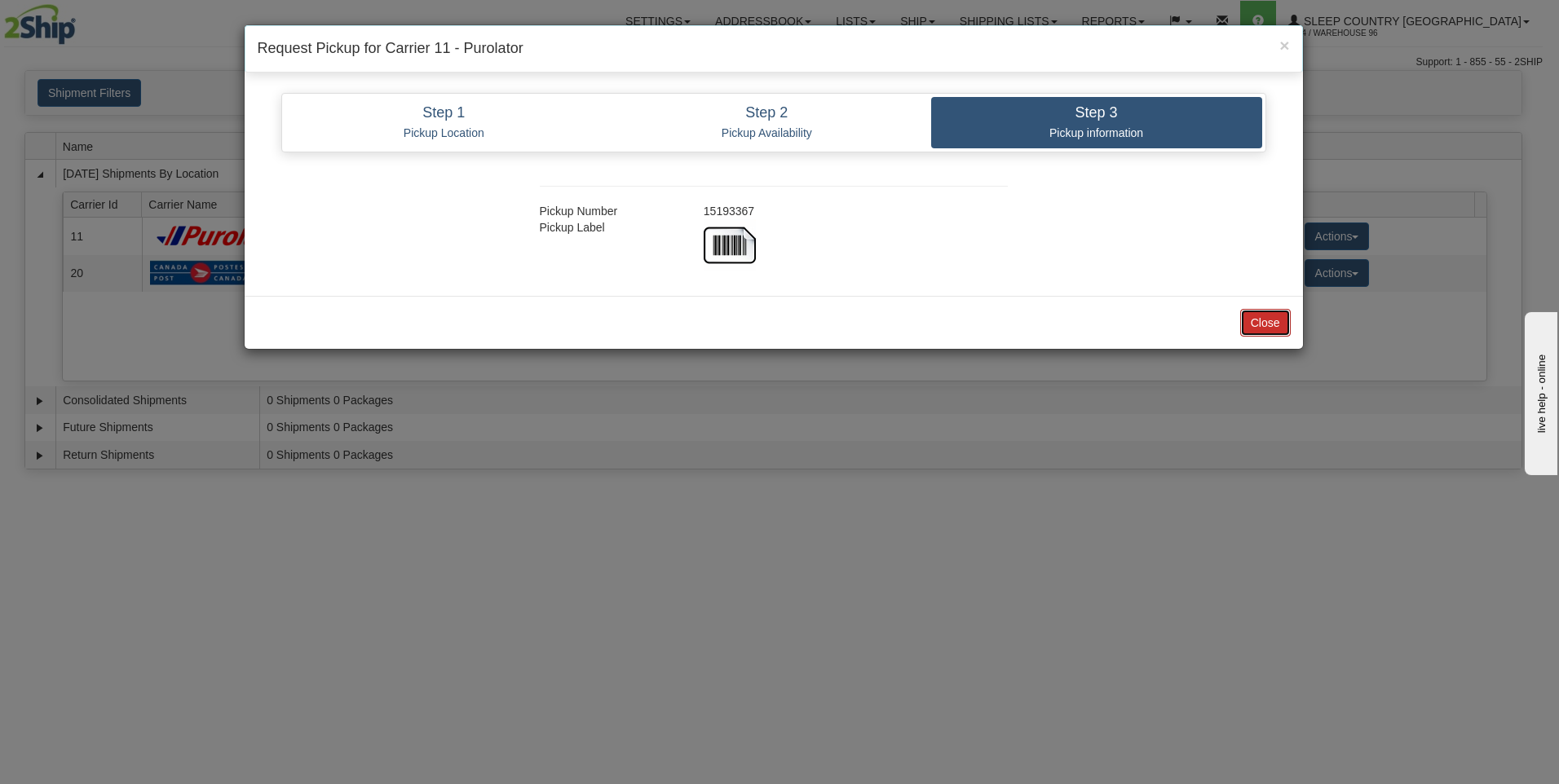
click at [1260, 327] on button "Close" at bounding box center [1265, 322] width 51 height 28
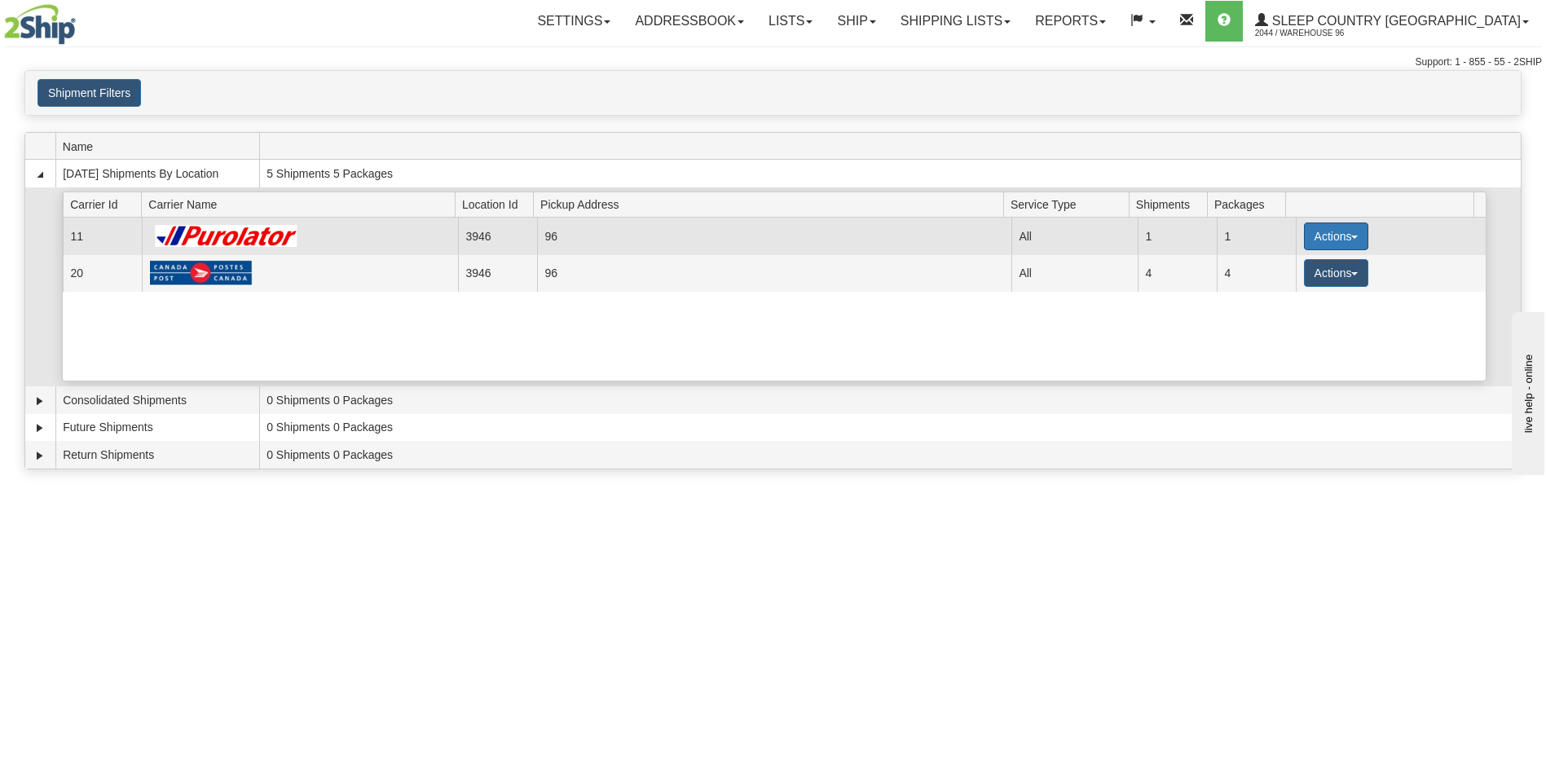
click at [1326, 236] on button "Actions" at bounding box center [1337, 236] width 65 height 28
click at [1291, 288] on span "Close" at bounding box center [1272, 288] width 37 height 11
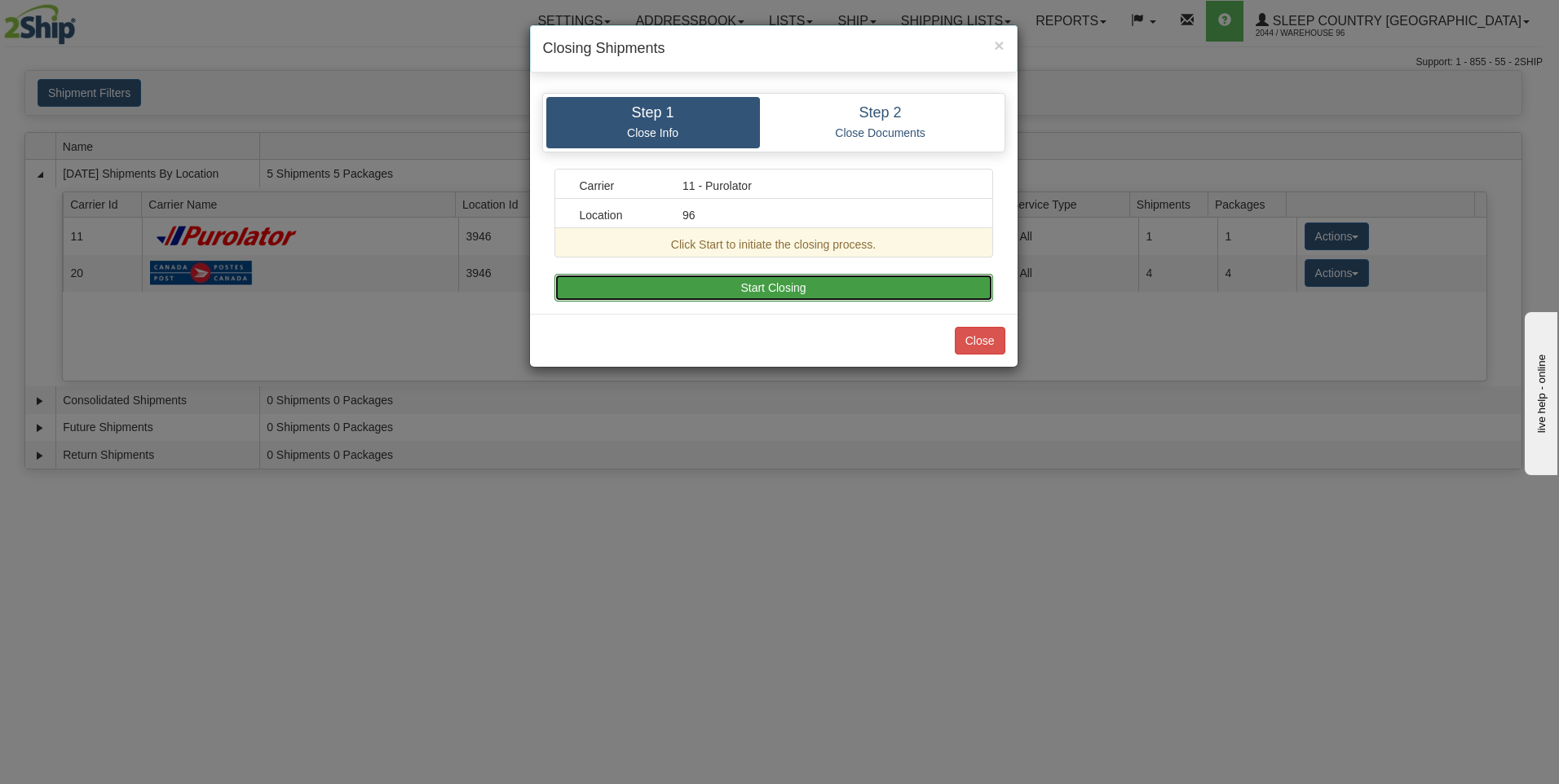
click at [708, 292] on button "Start Closing" at bounding box center [774, 287] width 439 height 28
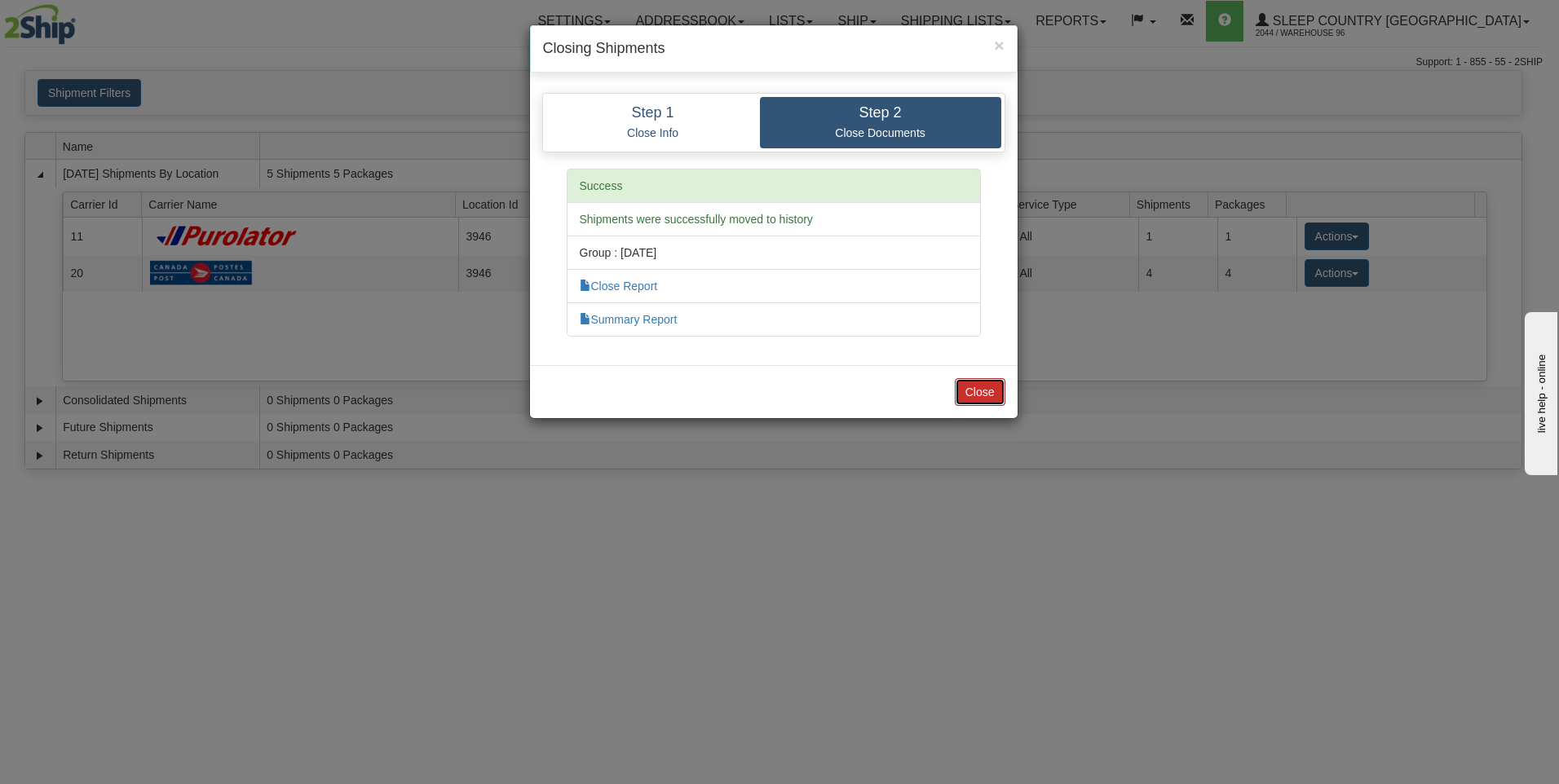
click at [974, 386] on button "Close" at bounding box center [979, 392] width 51 height 28
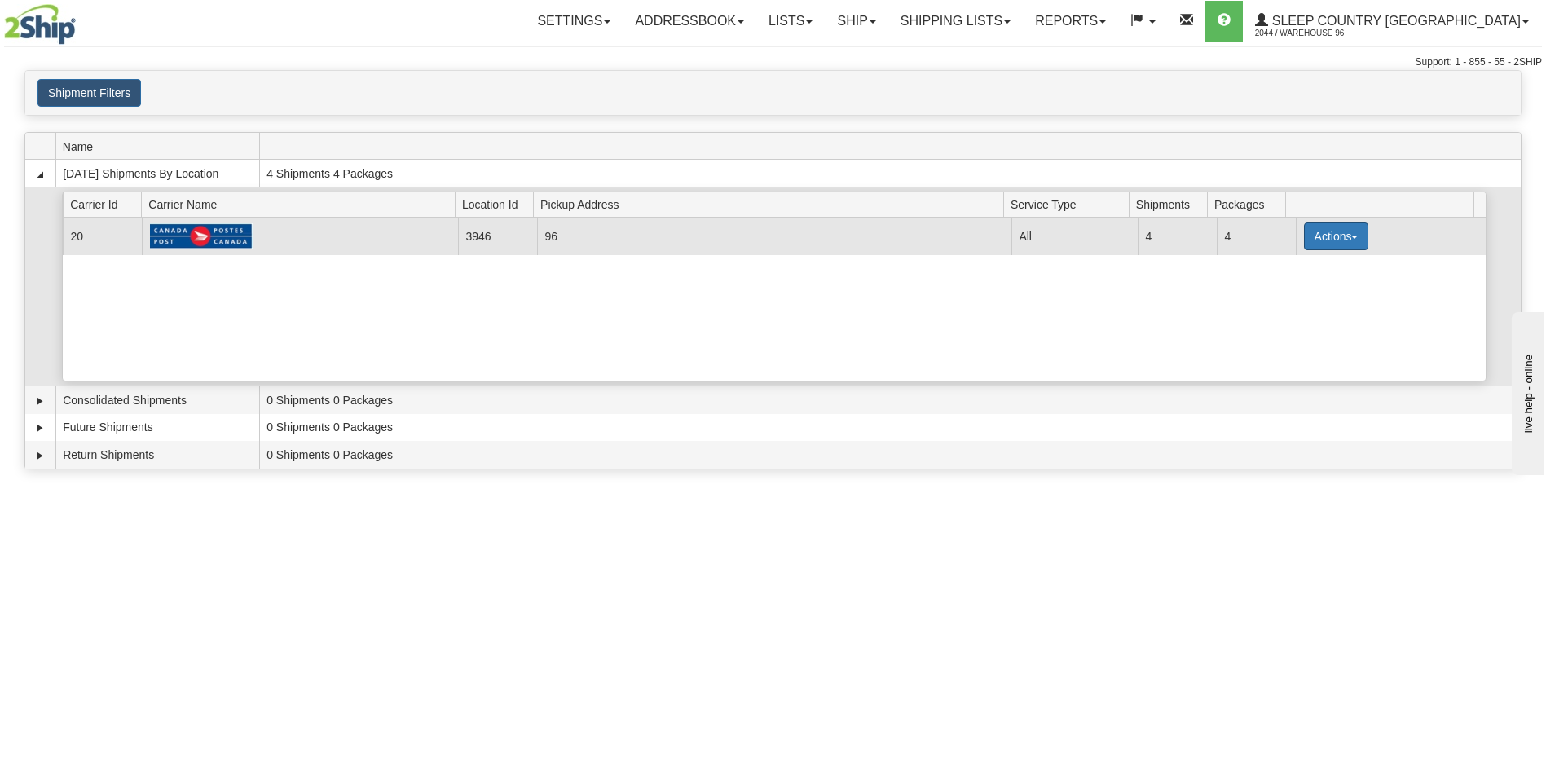
click at [1322, 234] on button "Actions" at bounding box center [1337, 236] width 65 height 28
click at [1276, 283] on span "Close" at bounding box center [1272, 288] width 37 height 11
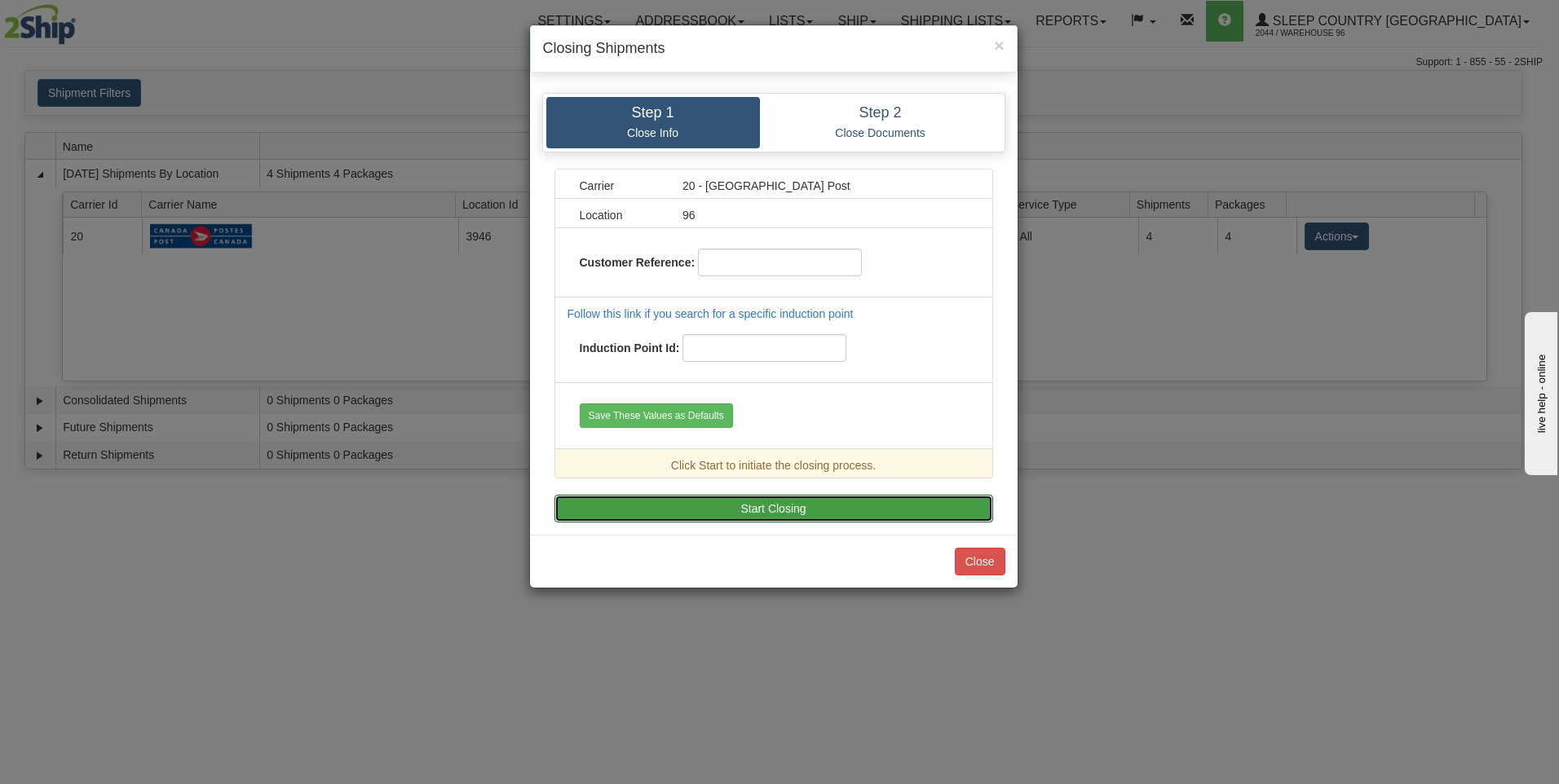
click at [780, 503] on button "Start Closing" at bounding box center [774, 508] width 439 height 28
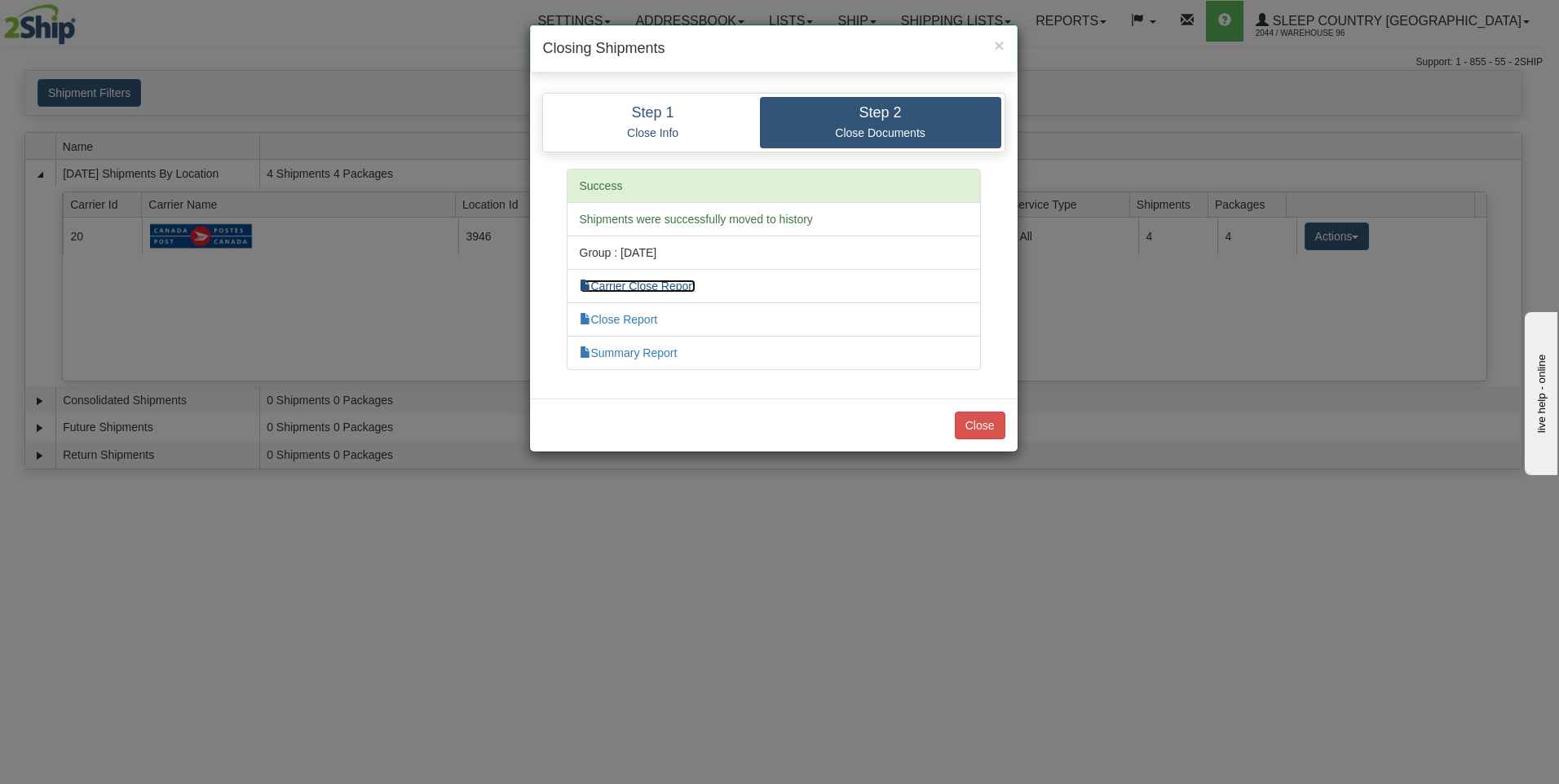
click at [649, 282] on link "Carrier Close Report" at bounding box center [637, 286] width 116 height 13
click at [622, 316] on link "Close Report" at bounding box center [619, 319] width 78 height 13
click at [641, 351] on link "Summary Report" at bounding box center [628, 353] width 98 height 13
click at [966, 423] on button "Close" at bounding box center [979, 425] width 51 height 28
